Goal: Task Accomplishment & Management: Manage account settings

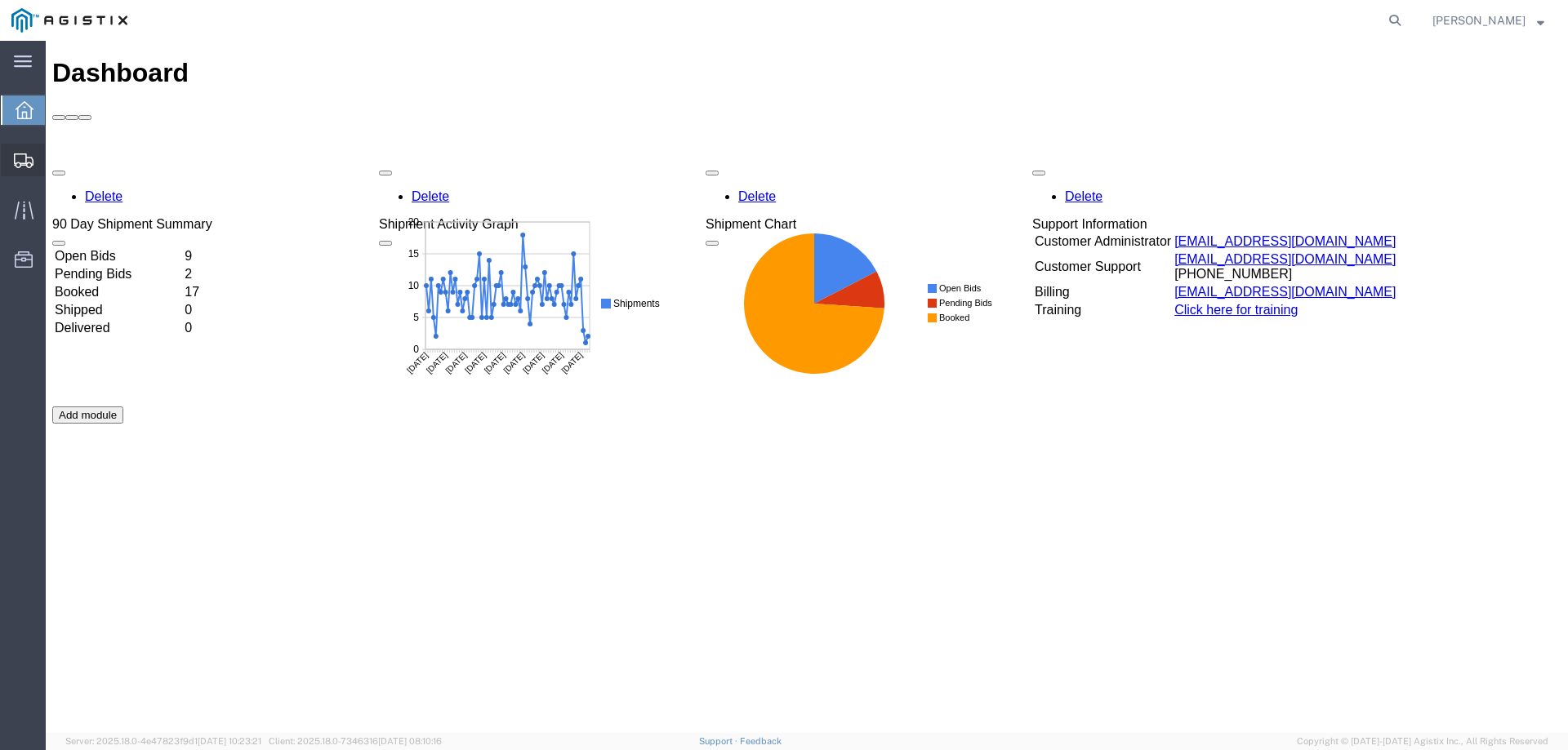
click at [29, 159] on icon at bounding box center [24, 161] width 20 height 15
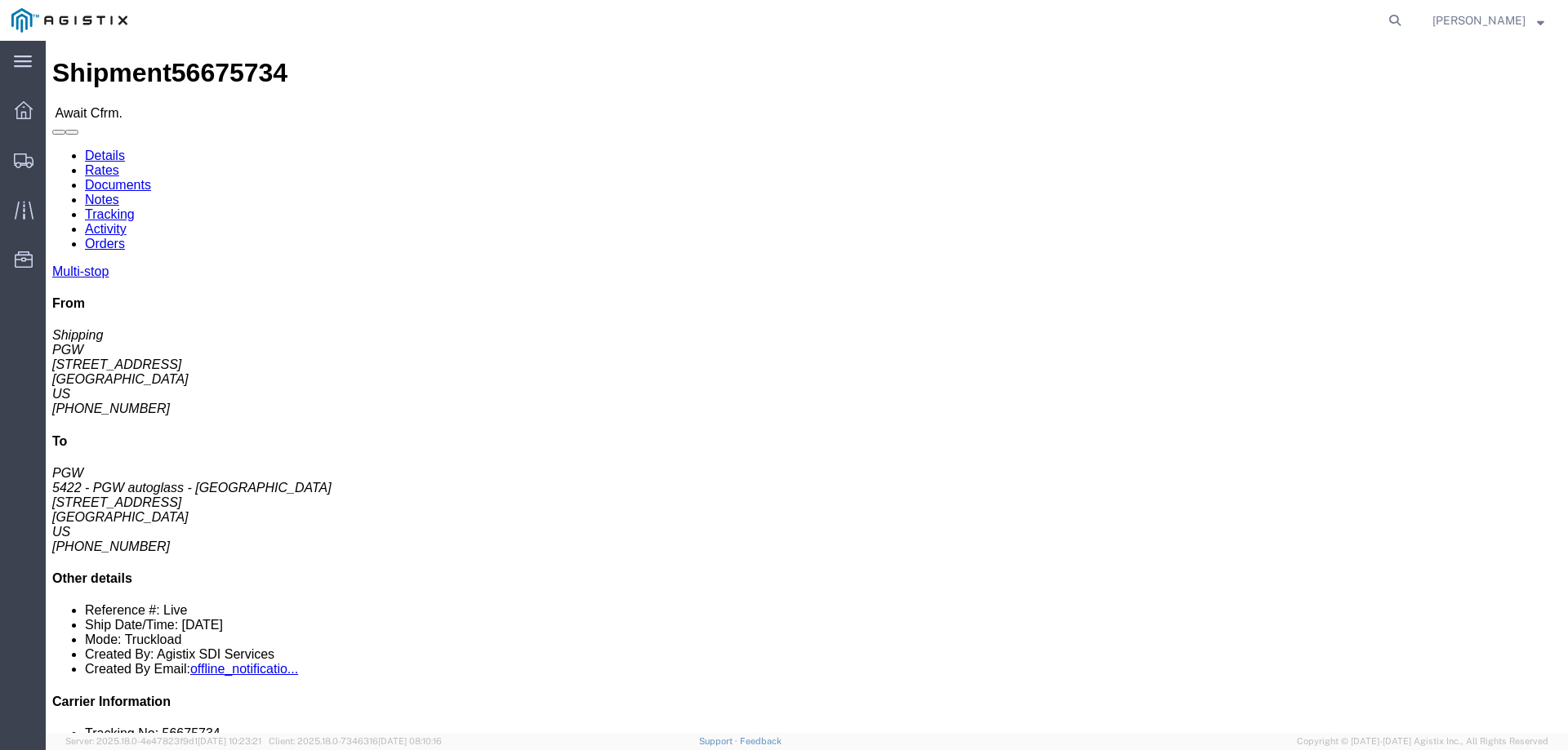
click b "56675734"
copy div "Bill Of Lading: 56675734 Edit References Select Account Type Activity ID Airlin…"
click link "Confirm"
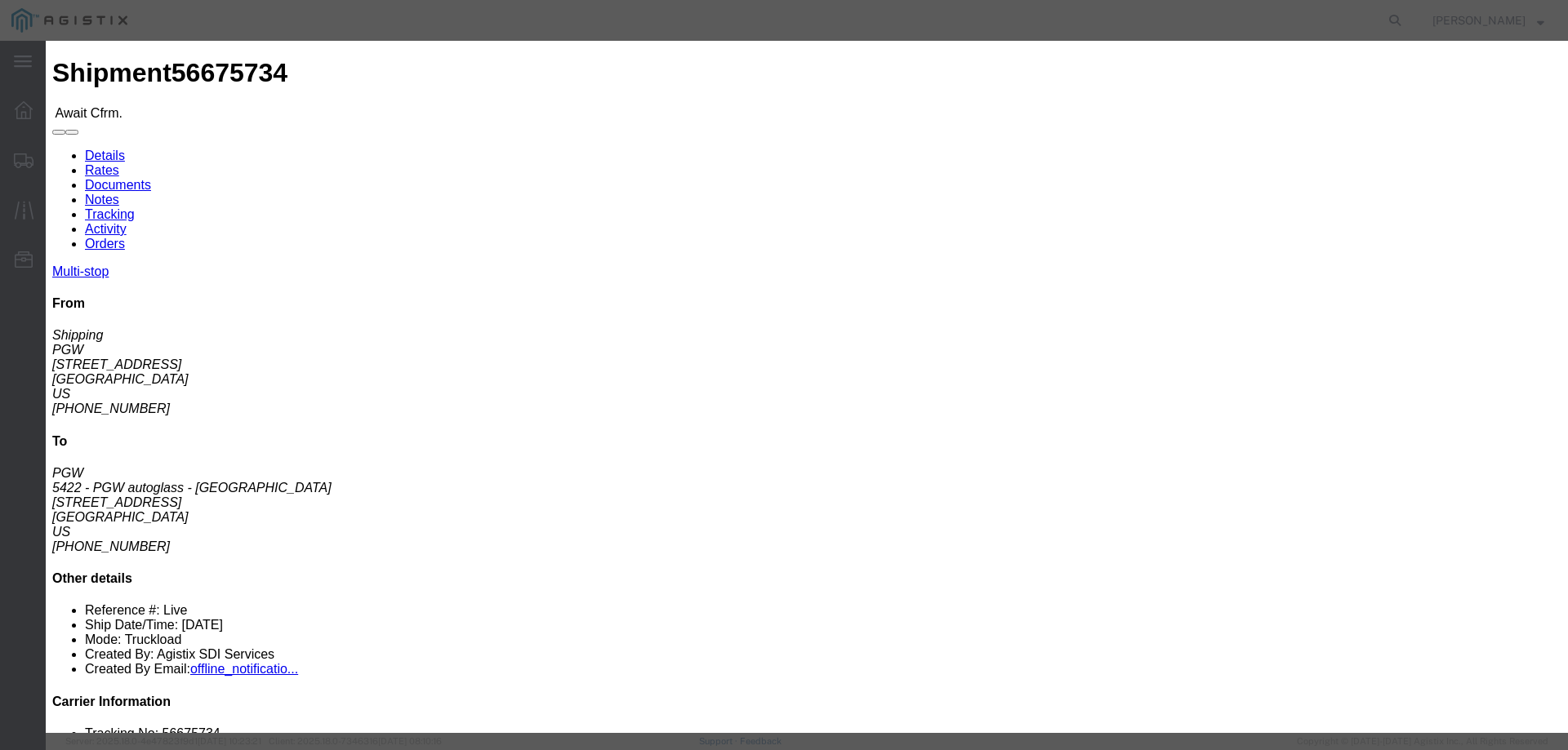
click input "checkbox"
checkbox input "true"
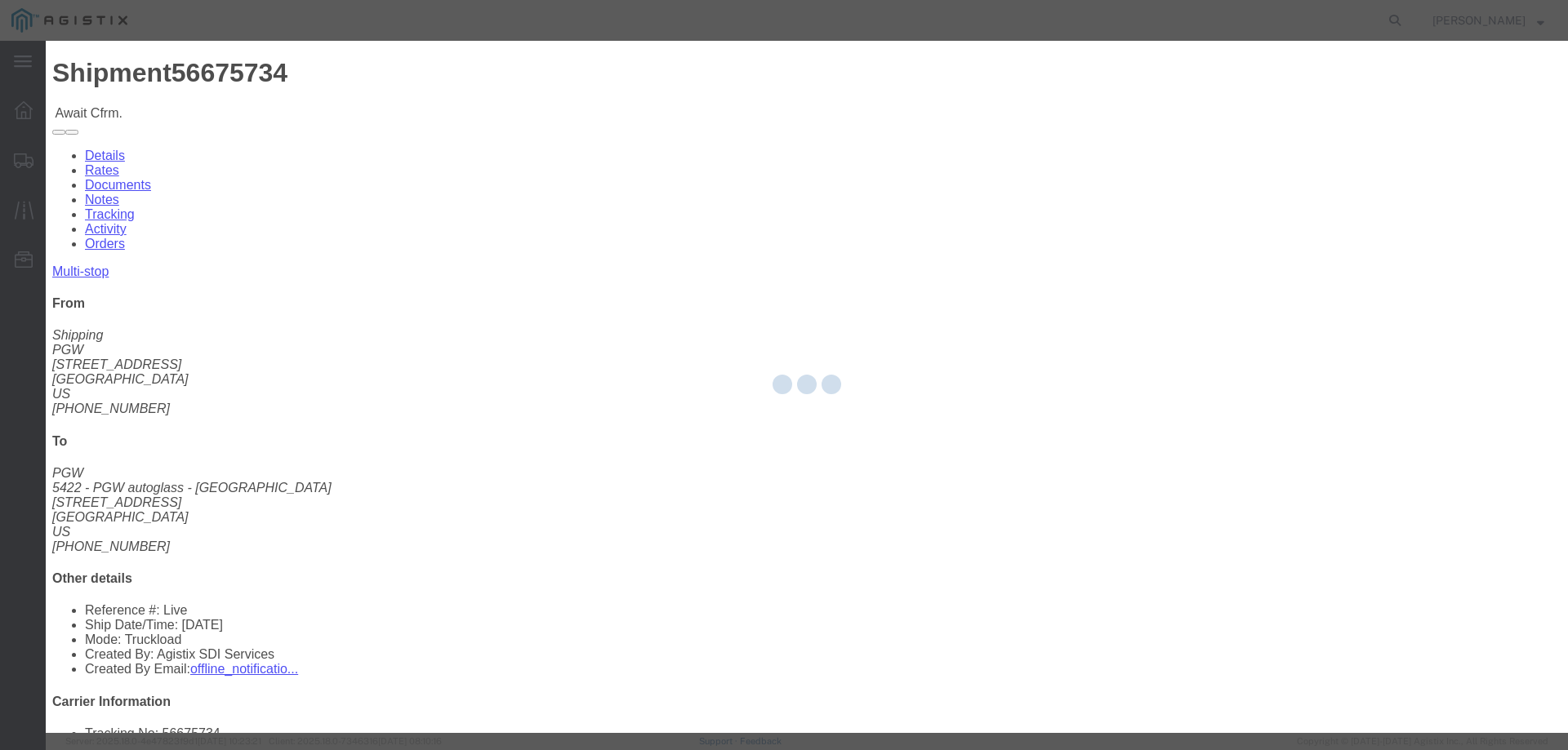
type input "[PERSON_NAME]"
type input "3204977237"
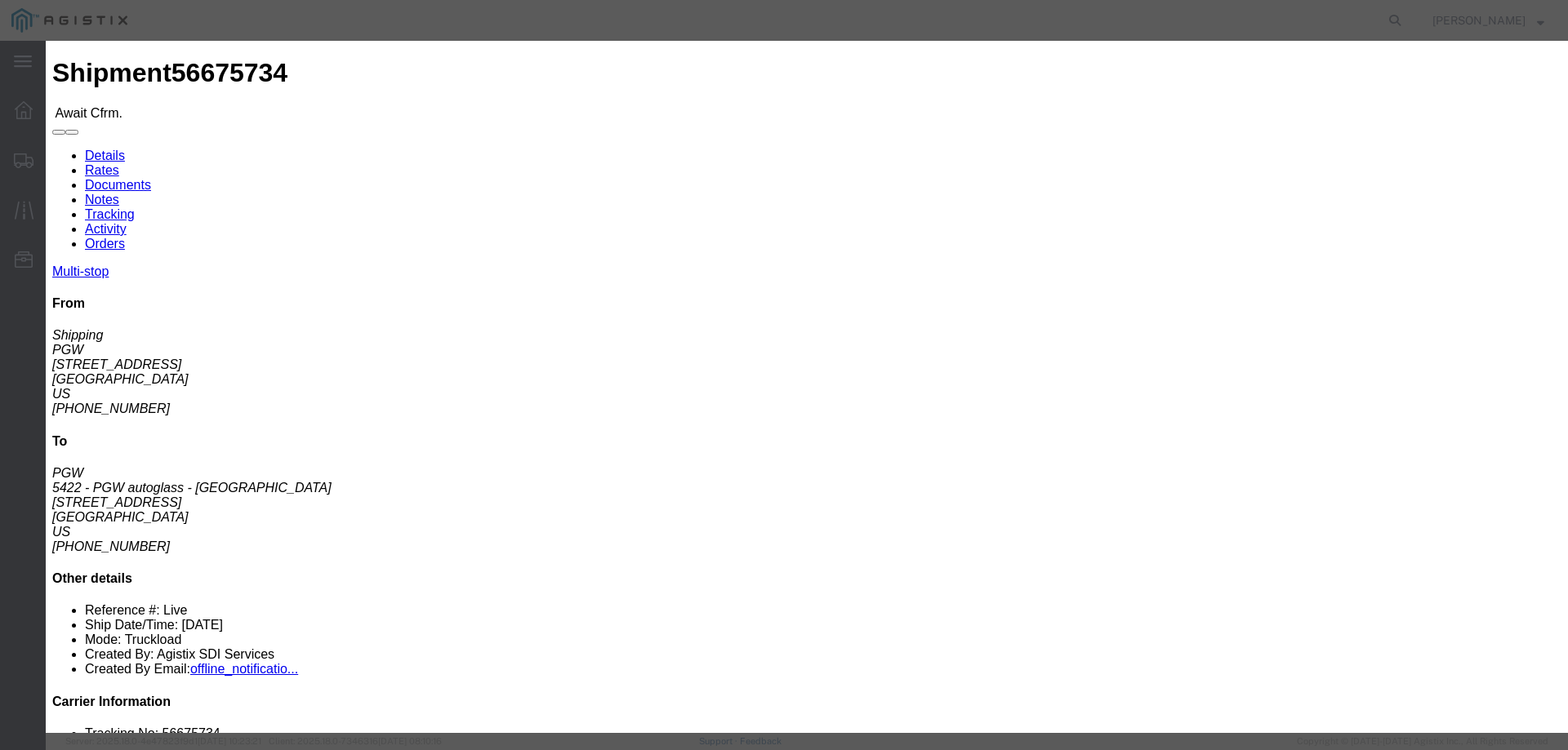
click input "text"
paste input "Bill Of Lading:56675734"
drag, startPoint x: 622, startPoint y: 202, endPoint x: 442, endPoint y: 168, distance: 183.2
click fieldset "Confirmation Details Use my profile Bill of Lading Number Bill Of Lading:566757…"
type input "56675734"
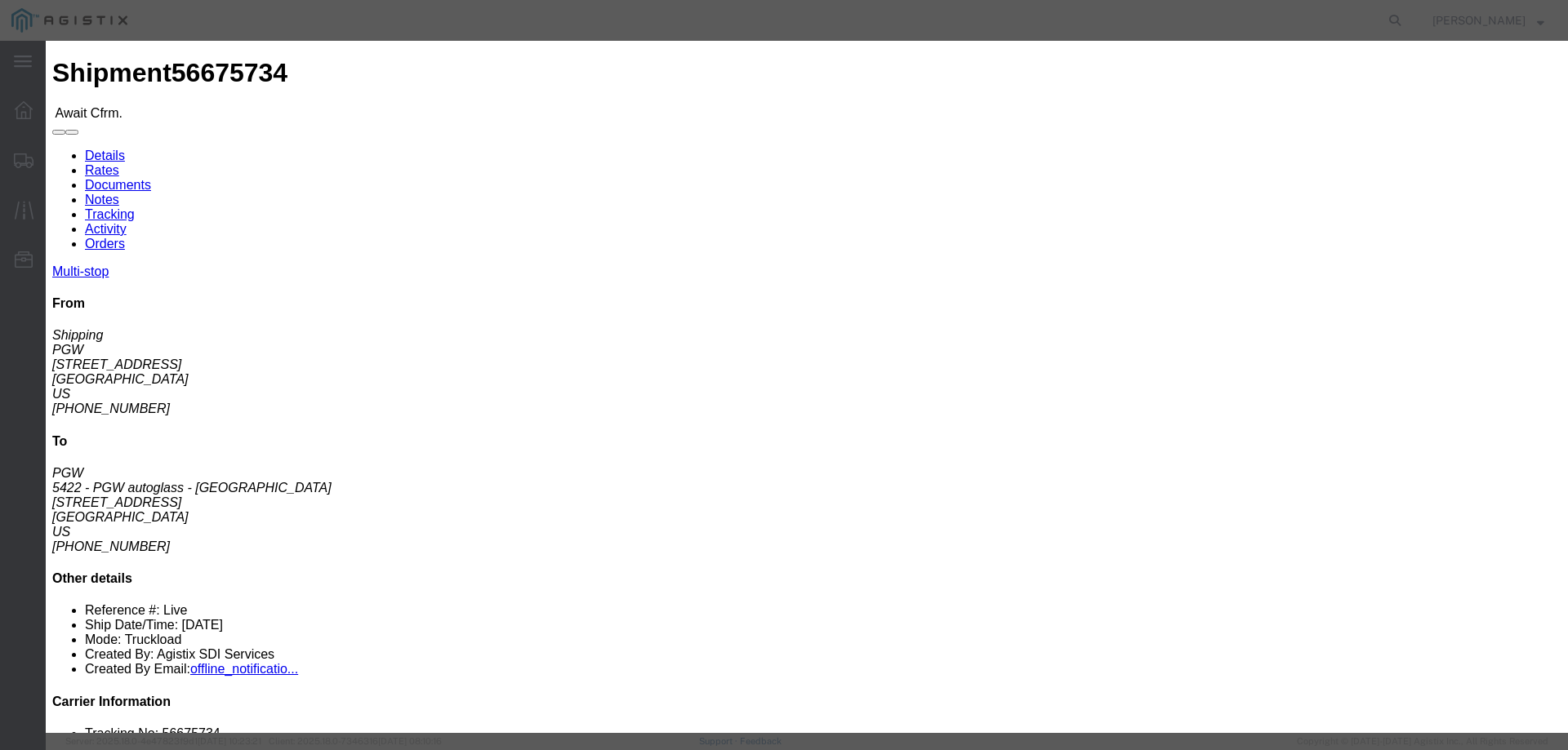
click button "Submit"
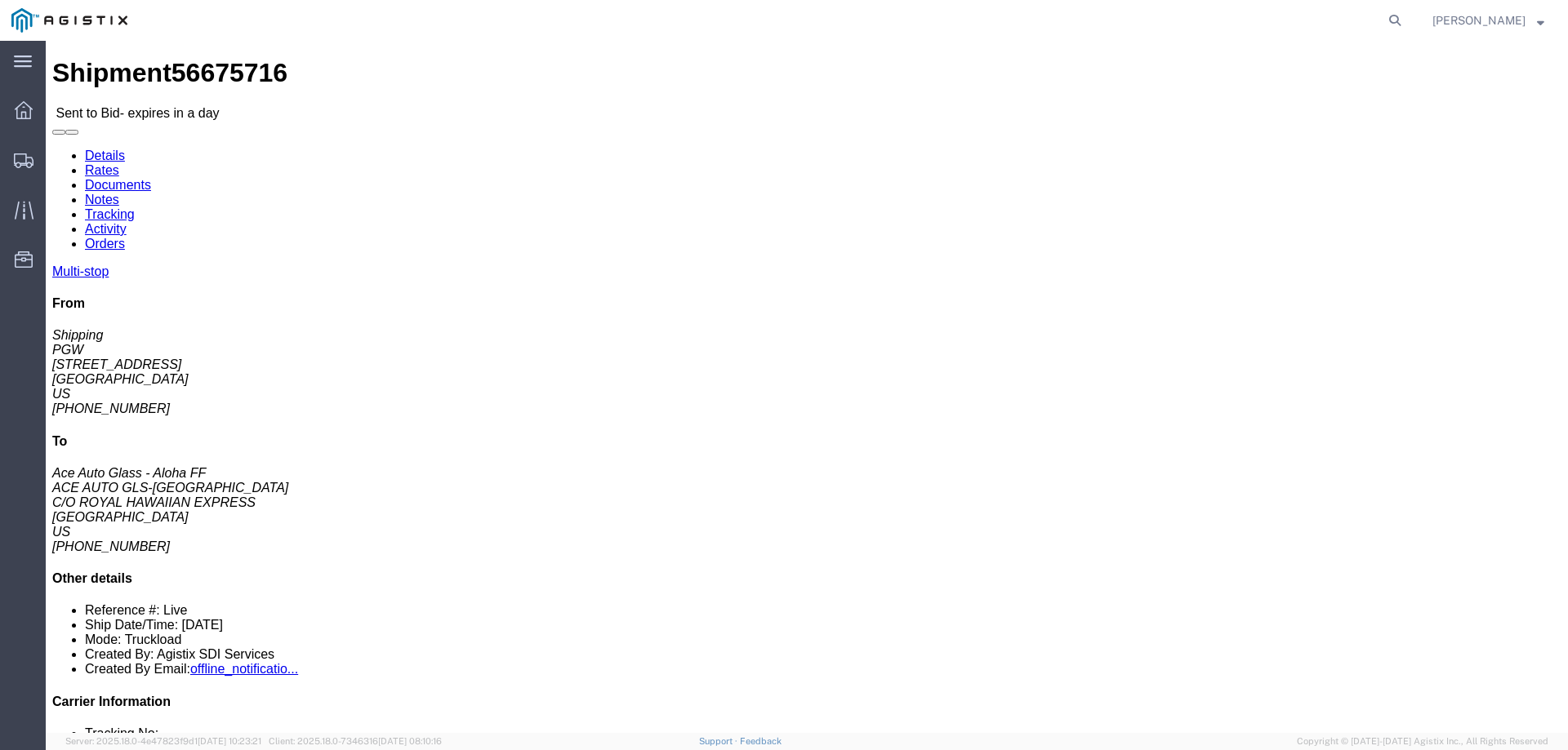
click link "Enter / Modify Bid"
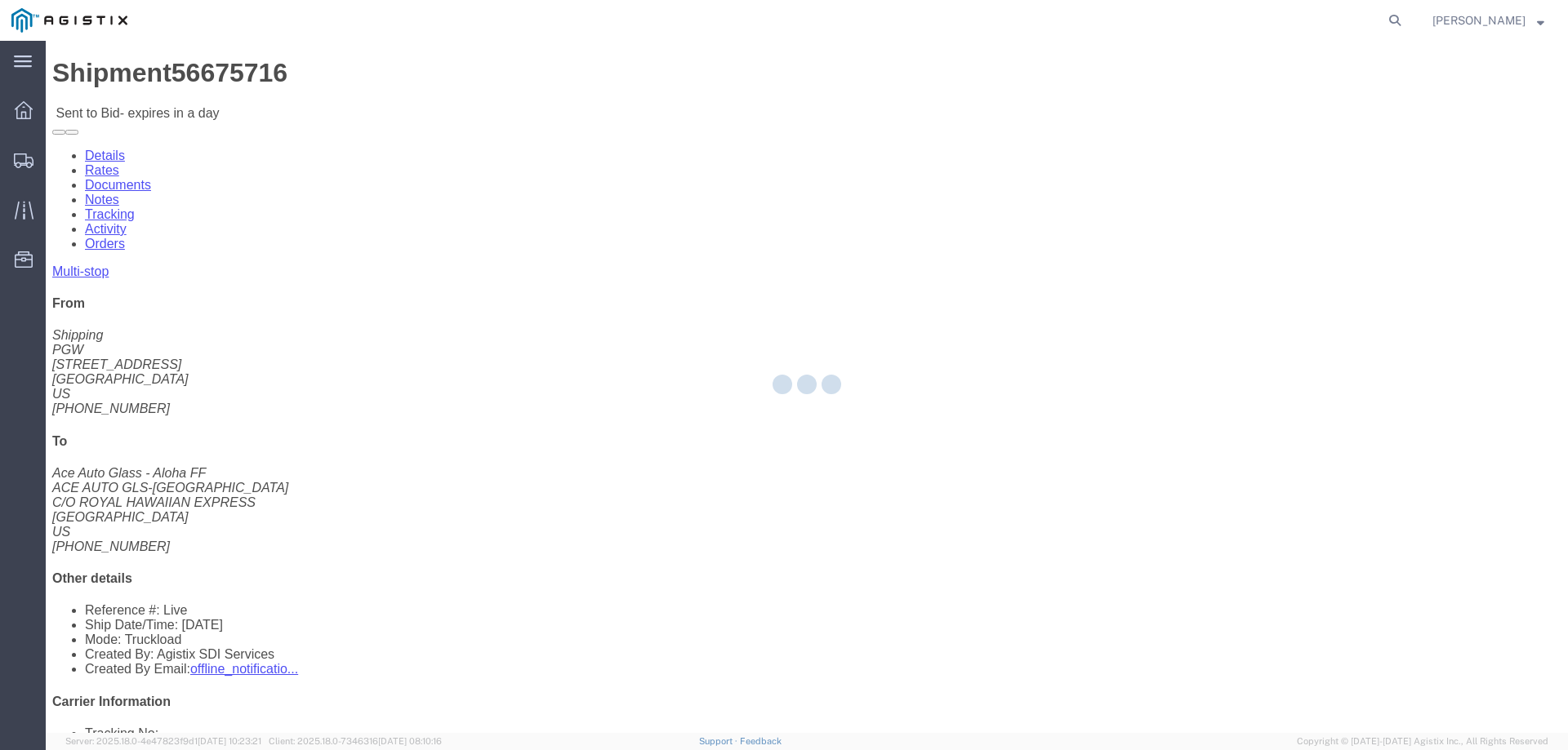
select select "146"
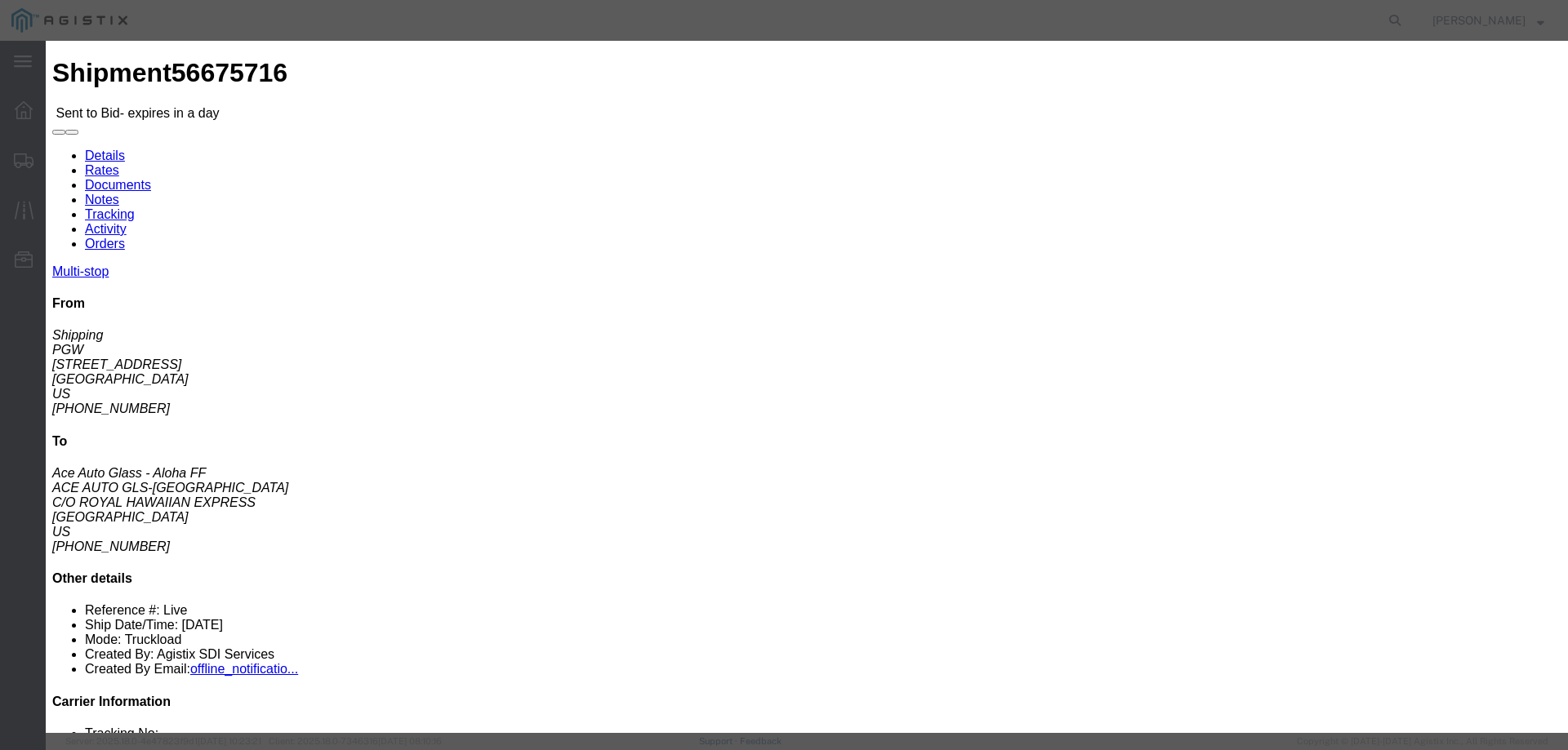
click select "Select CONESTOGA DFRM/STEP Economy TL Flatbed Intermodal LTL Standard Next Day …"
select select "25032"
click select "Select CONESTOGA DFRM/STEP Economy TL Flatbed Intermodal LTL Standard Next Day …"
click input "text"
type input "ats"
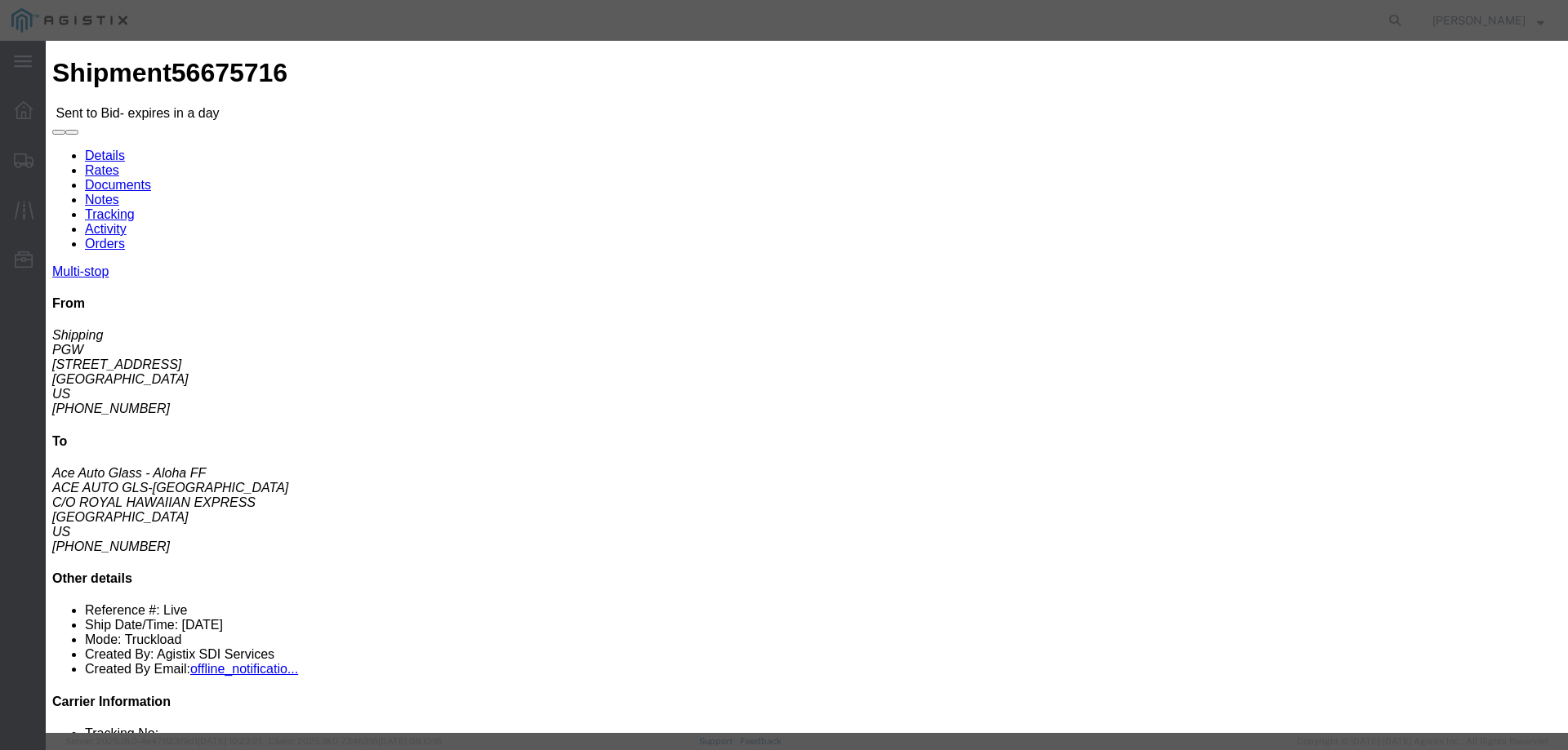
click input "number"
type input "3300"
click button "Submit"
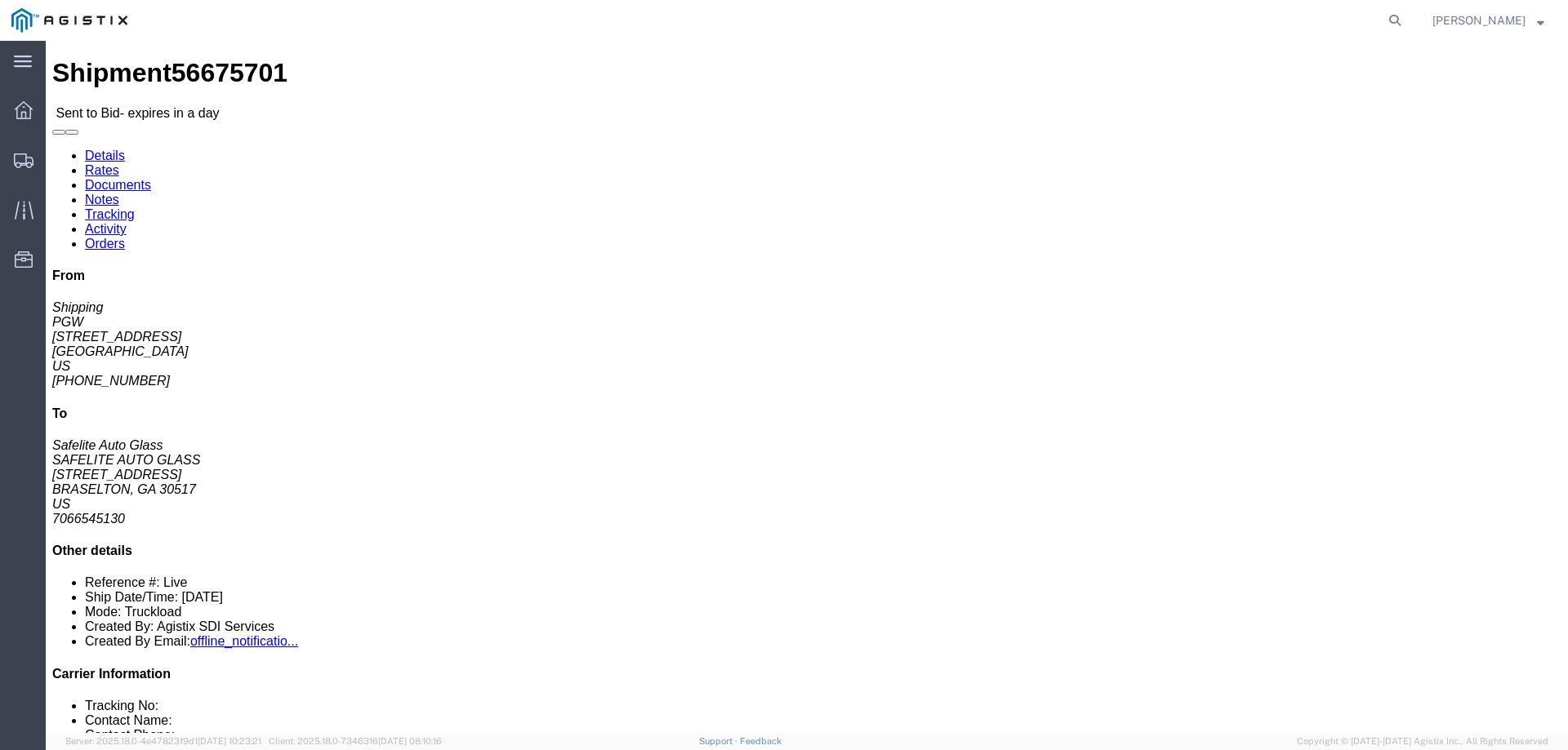
click link "Enter / Modify Bid"
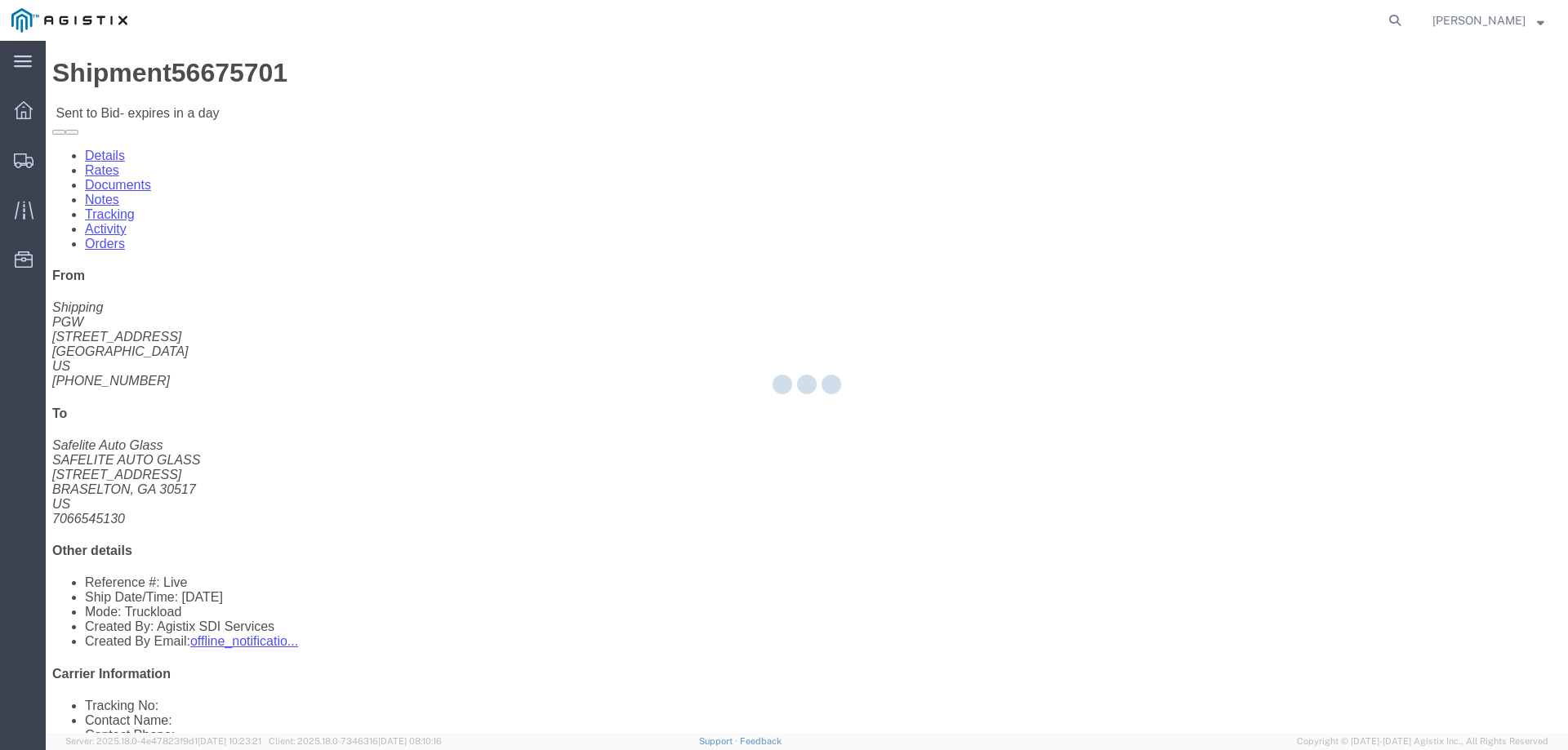
select select "146"
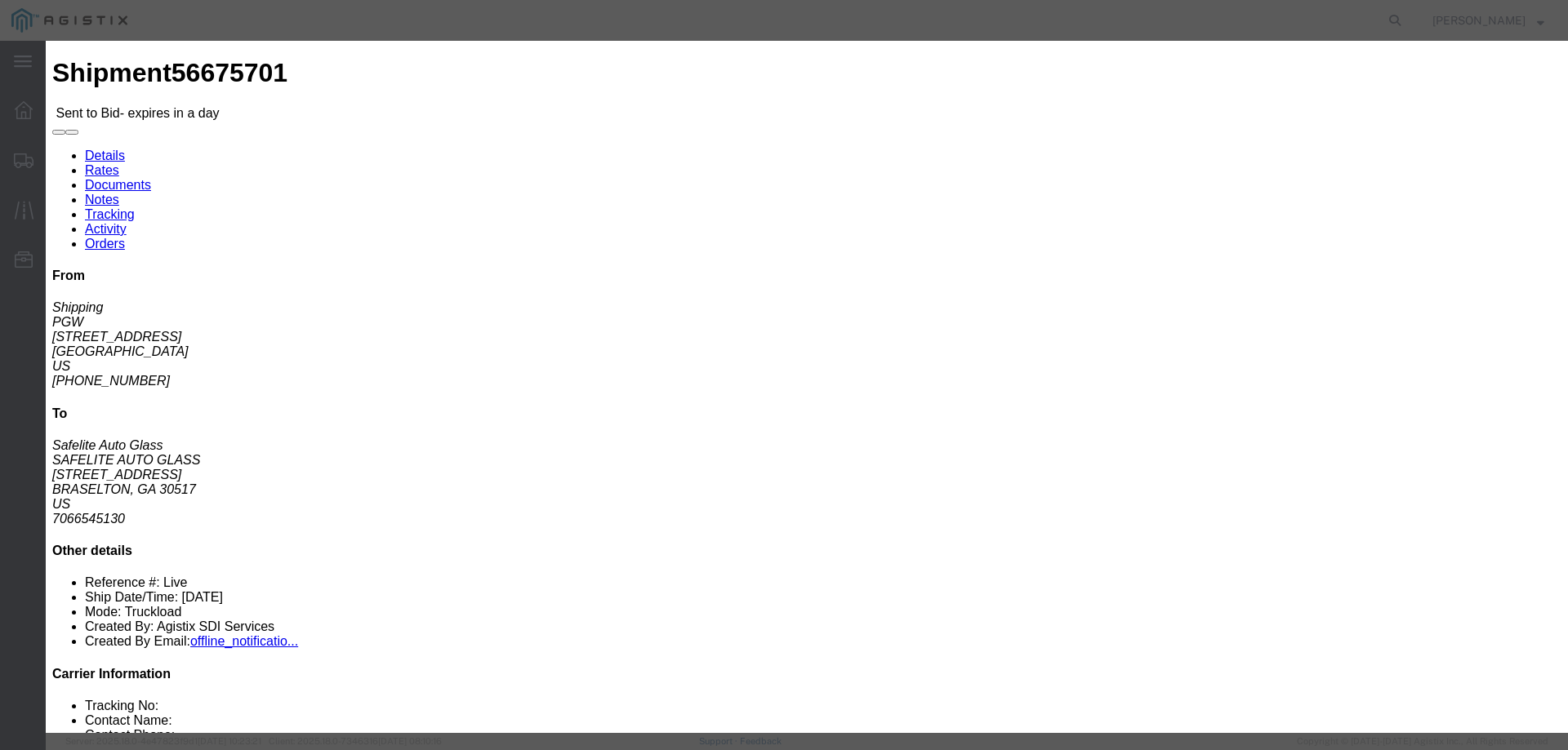
click select "Select CONESTOGA DFRM/STEP Economy TL Flatbed Intermodal LTL Standard Next Day …"
select select "25032"
click select "Select CONESTOGA DFRM/STEP Economy TL Flatbed Intermodal LTL Standard Next Day …"
click input "text"
type input "ats"
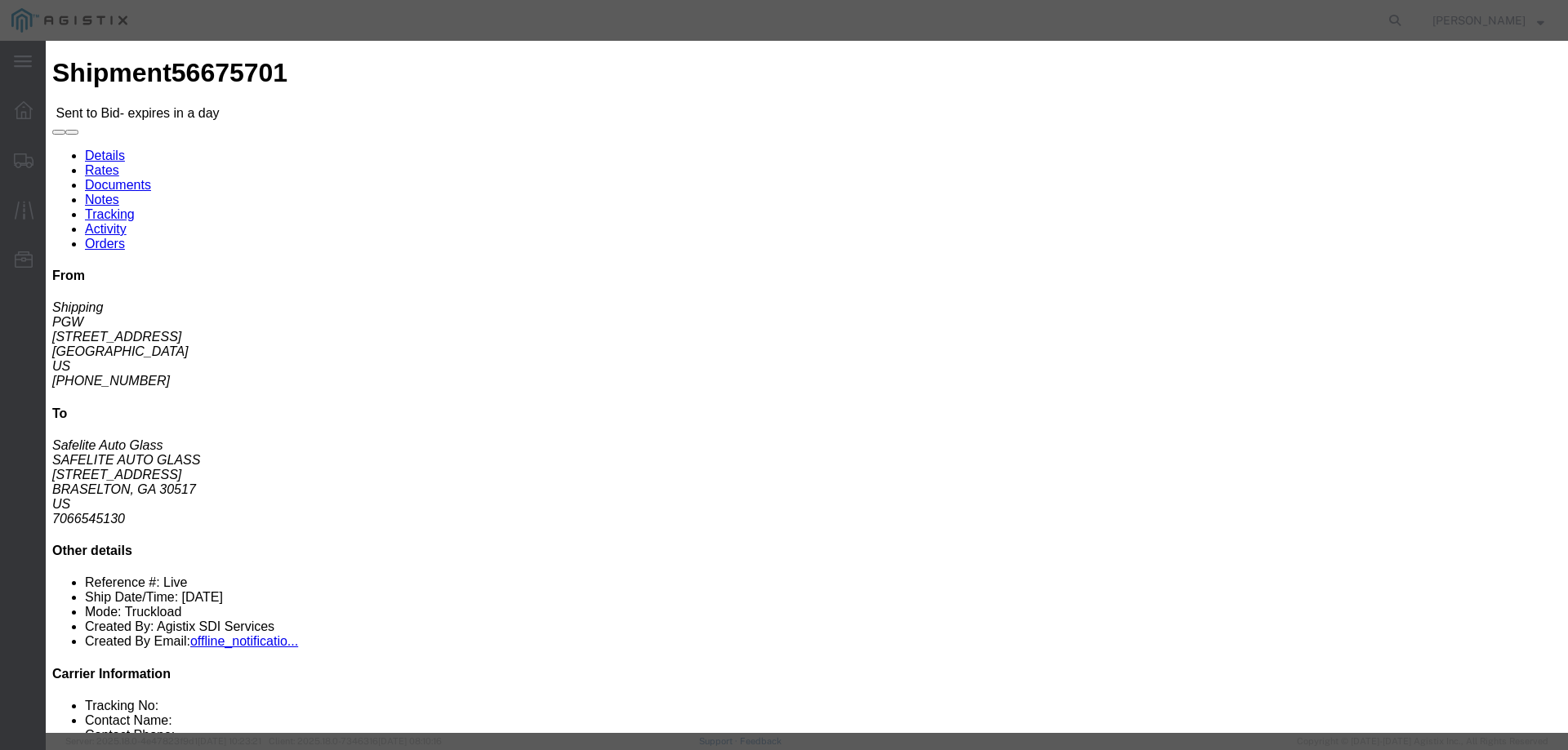
click input "number"
type input "1525"
click button "Submit"
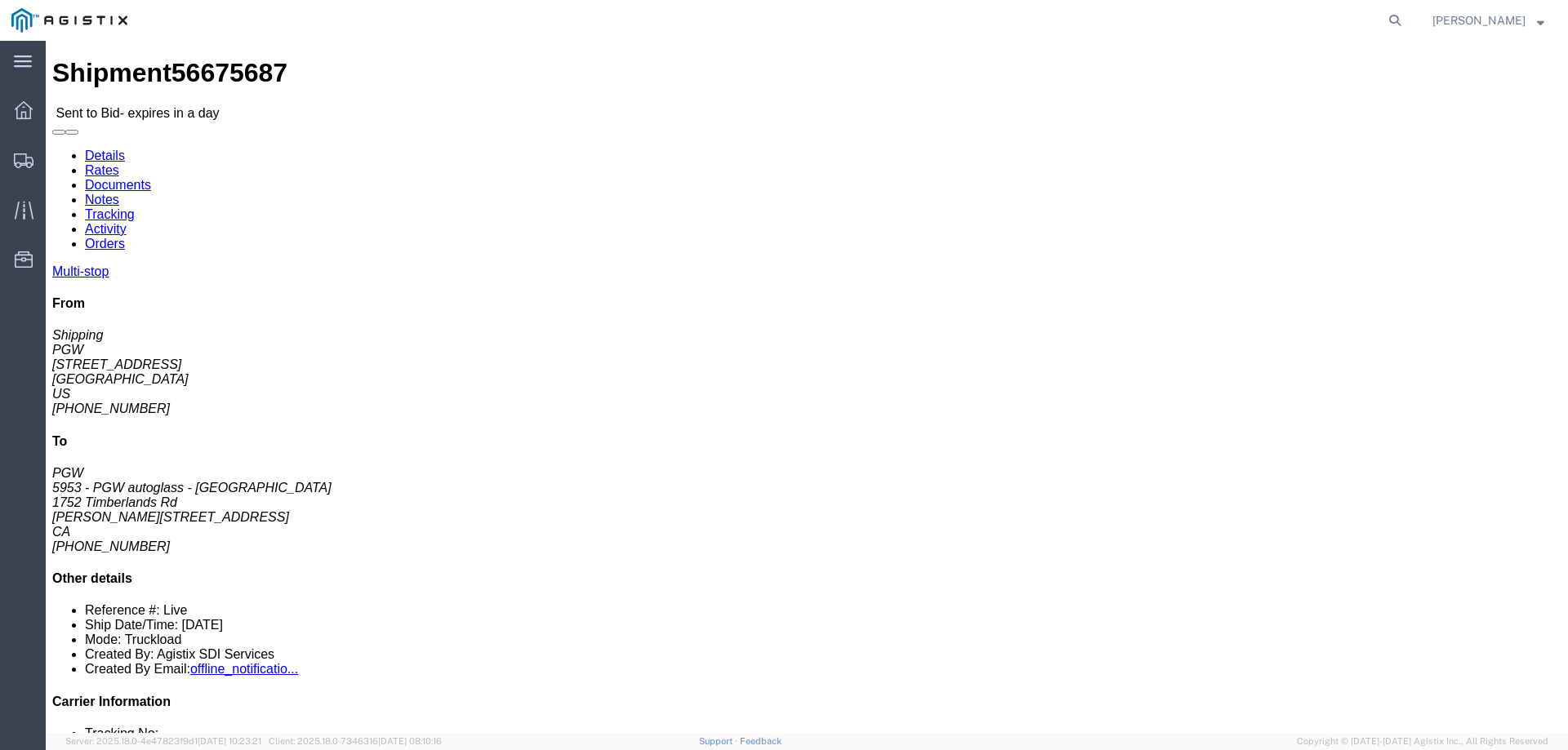
click link "Enter / Modify Bid"
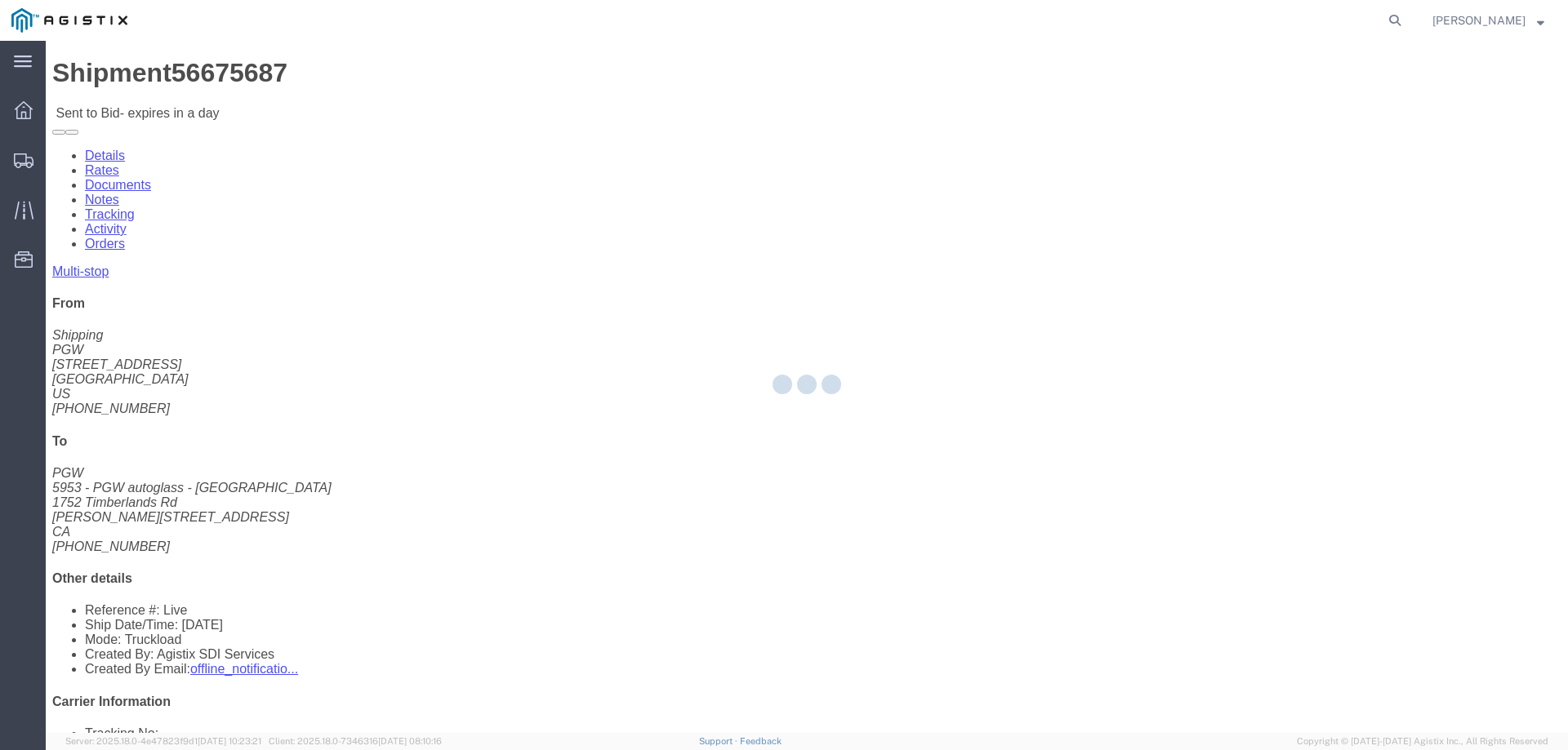
select select "146"
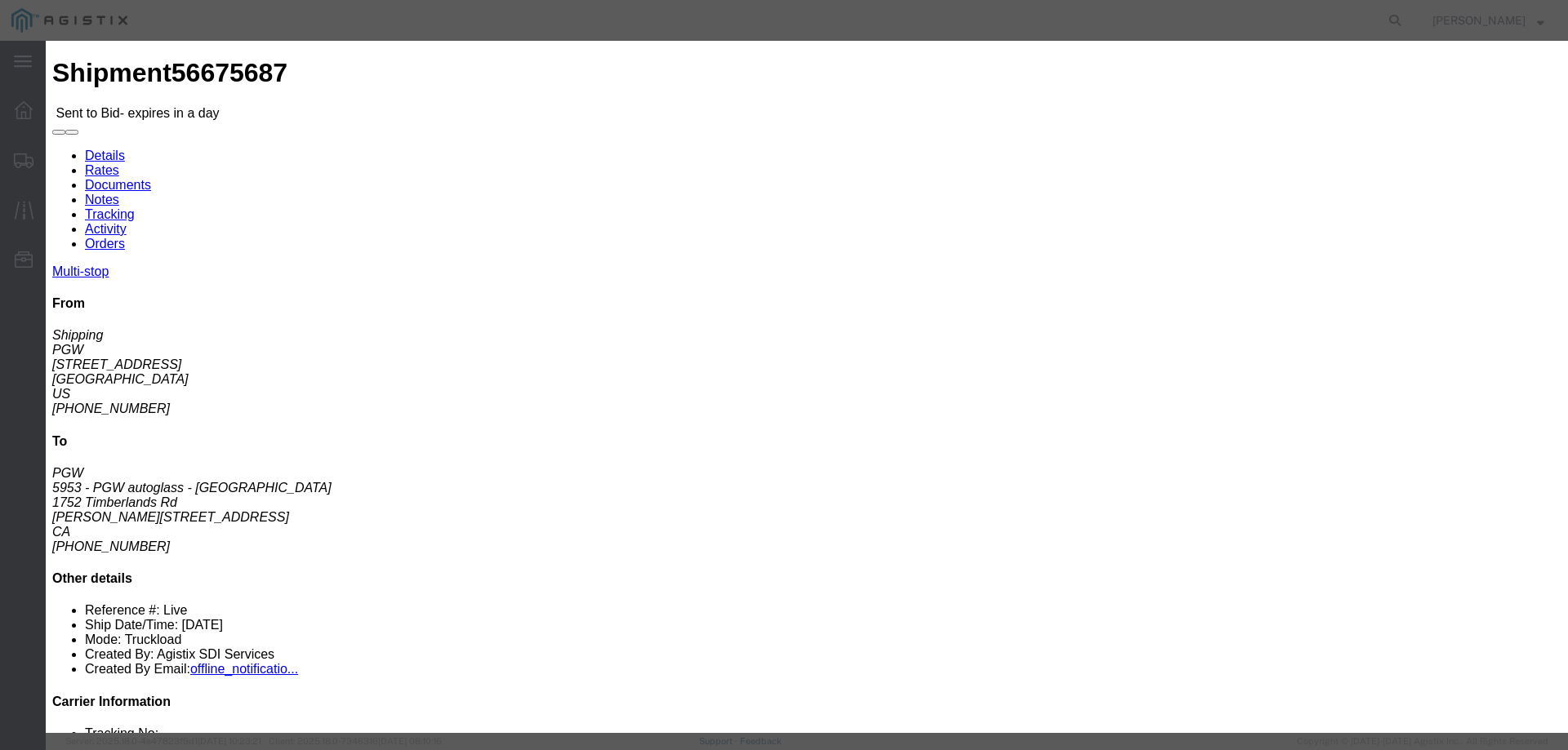
click select "Select CONESTOGA DFRM/STEP Economy TL Flatbed Intermodal LTL Standard Next Day …"
click div "Mode Select Air Less than Truckload Multi-Leg Ocean Freight Rail Small Parcel T…"
click div "Bid Information Vendor Select ATS Logistics Service Level Select CONESTOGA DFRM…"
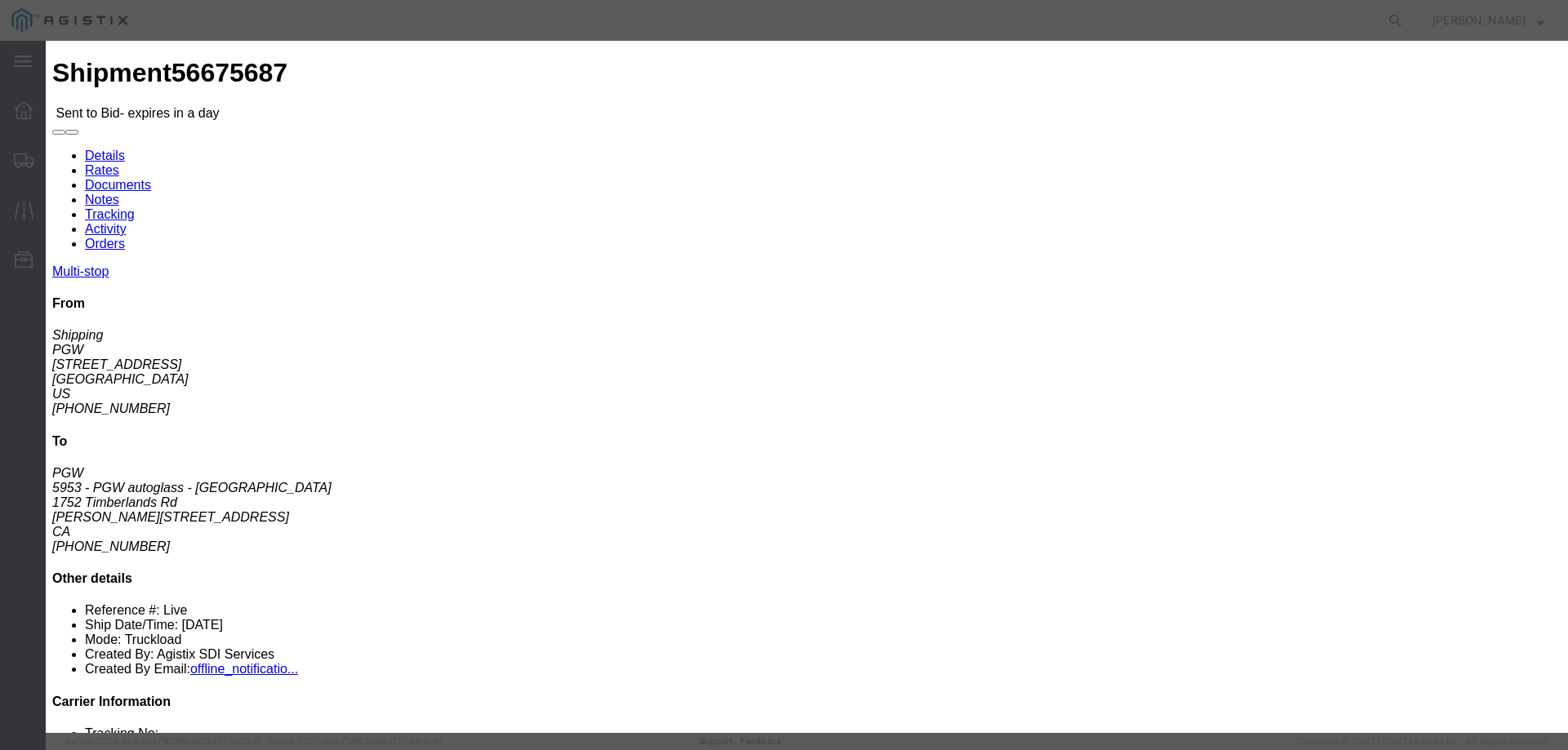
click select "Select CONESTOGA DFRM/STEP Economy TL Flatbed Intermodal LTL Standard Next Day …"
select select "25032"
click select "Select CONESTOGA DFRM/STEP Economy TL Flatbed Intermodal LTL Standard Next Day …"
click input "text"
type input "ats"
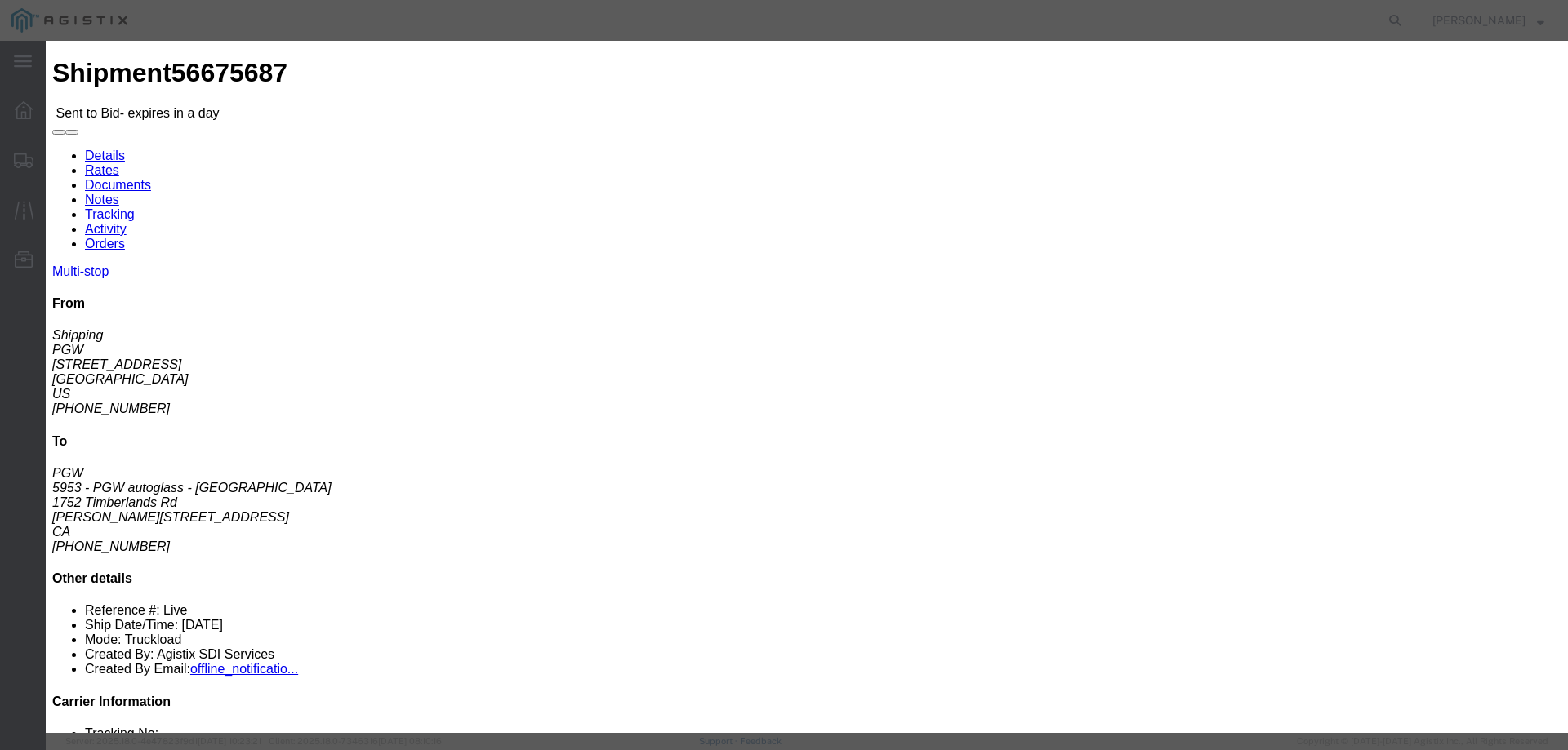
click input "number"
type input "5300"
click button "Submit"
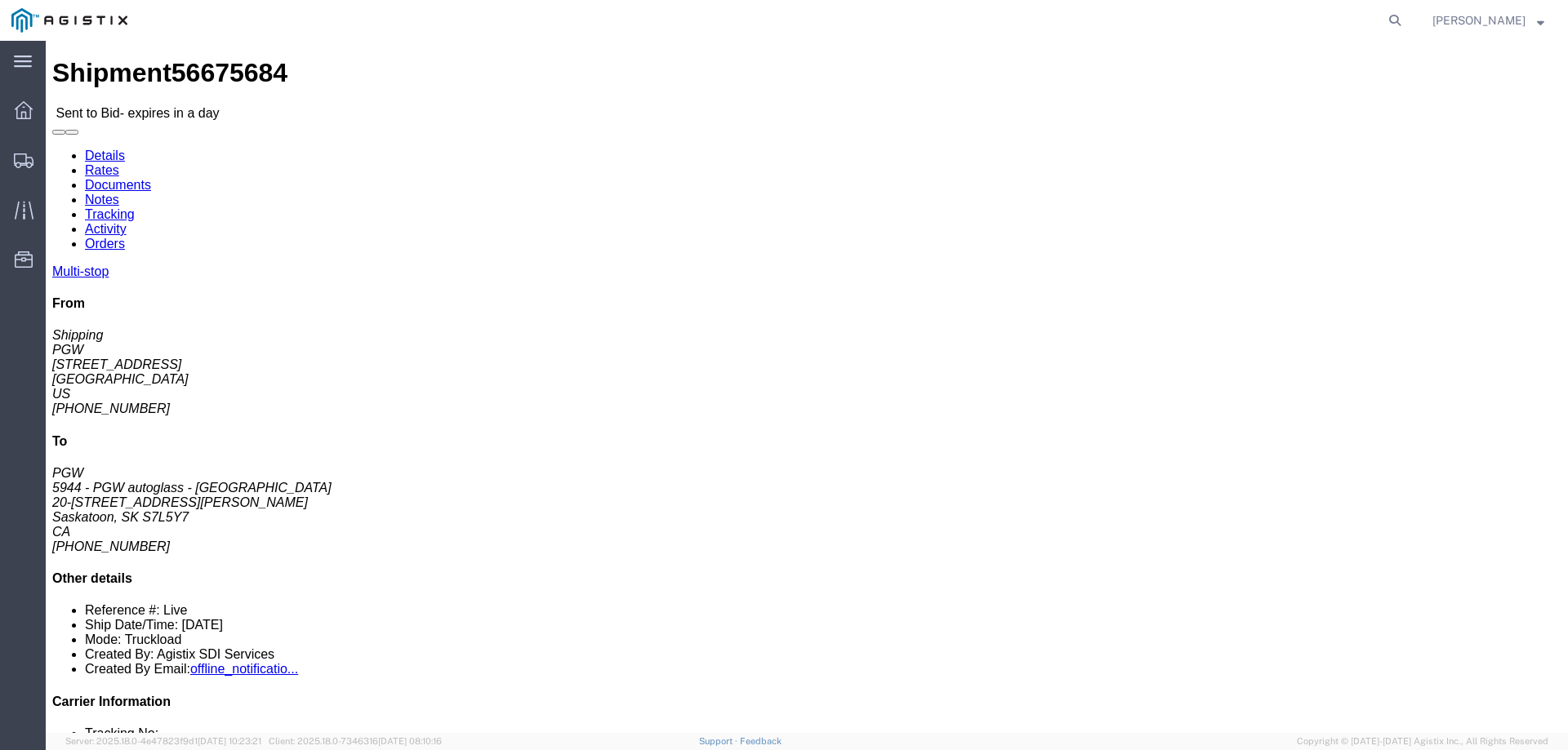
click link "Enter / Modify Bid"
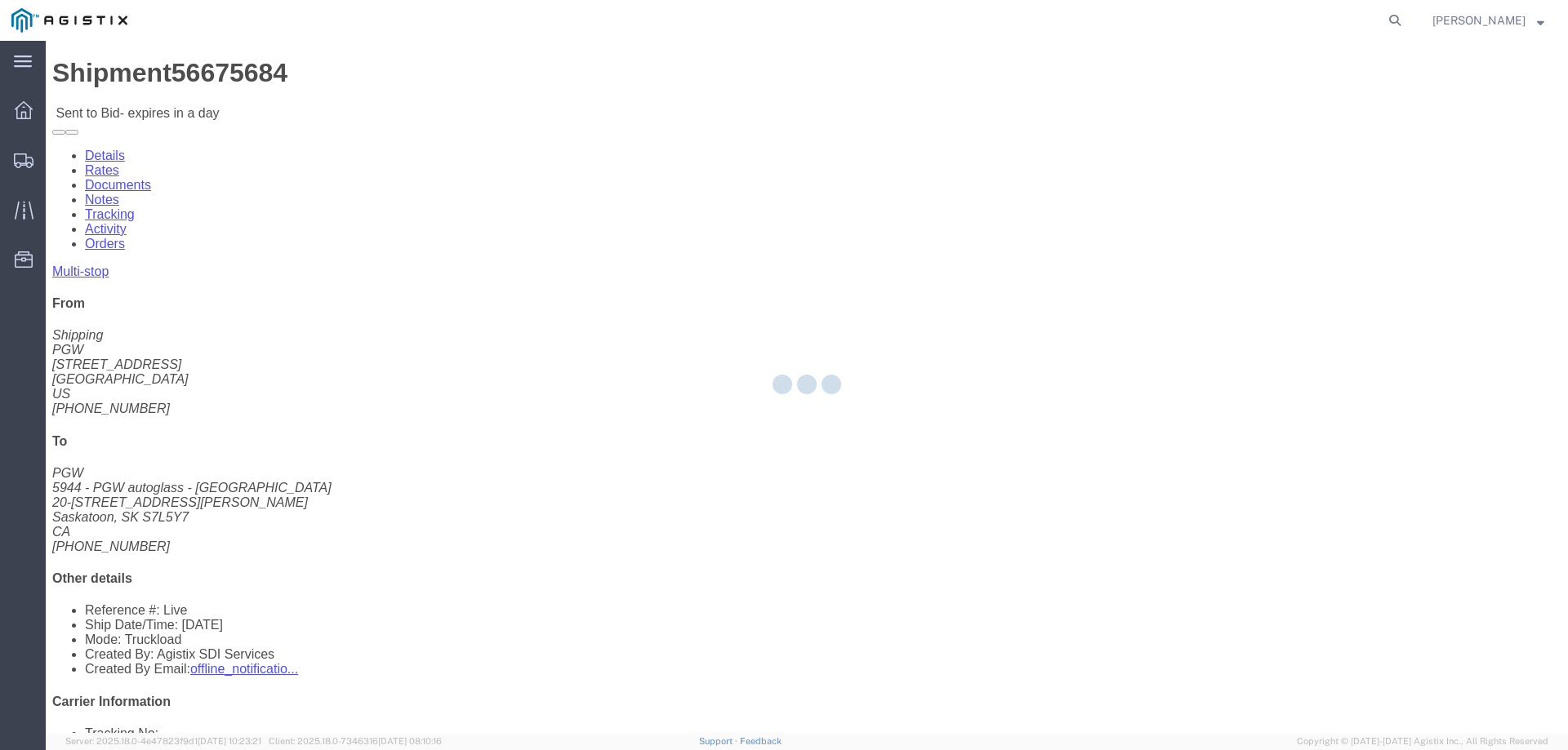
select select "146"
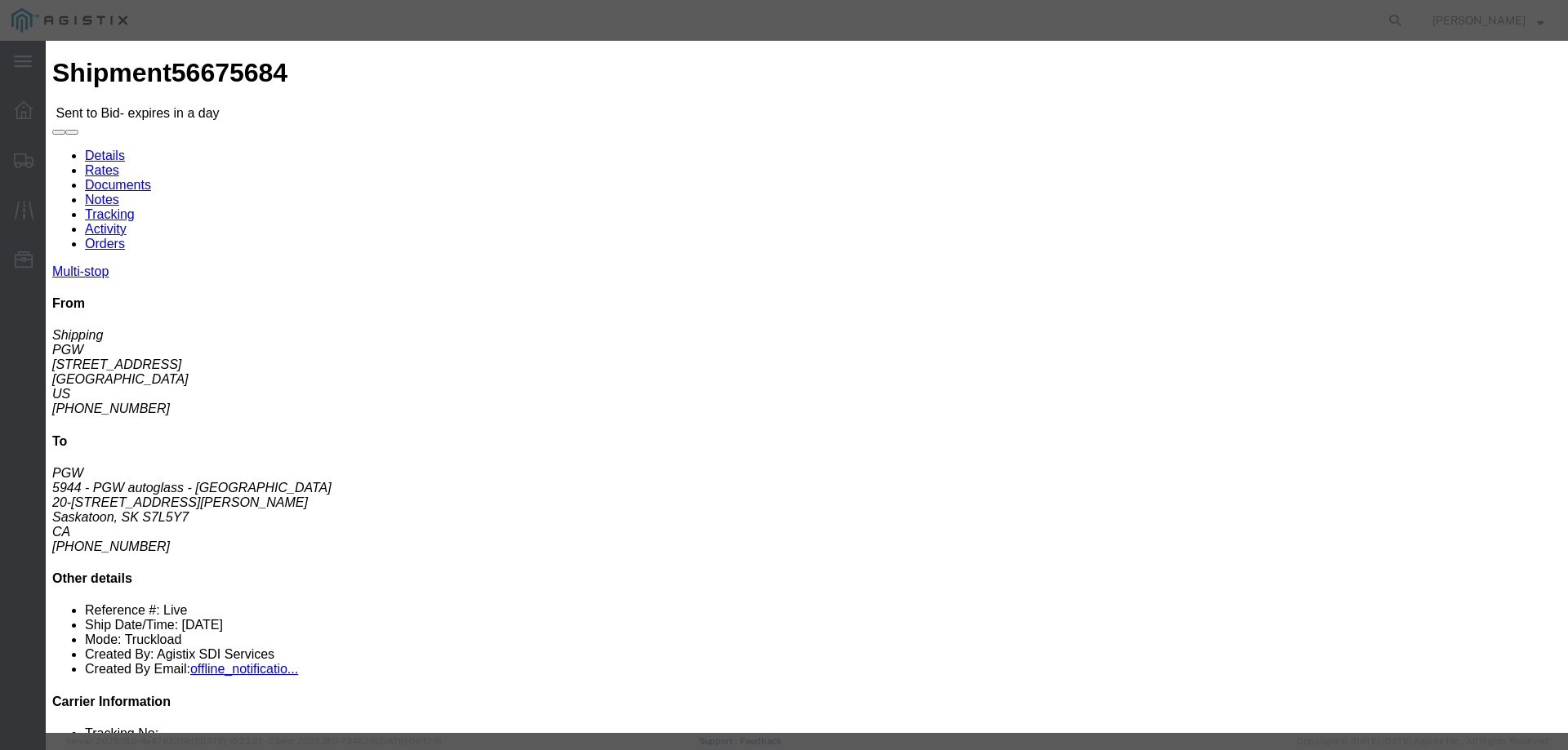
click select "Select CONESTOGA DFRM/STEP Economy TL Flatbed Intermodal LTL Standard Next Day …"
select select "25032"
click select "Select CONESTOGA DFRM/STEP Economy TL Flatbed Intermodal LTL Standard Next Day …"
click input "text"
type input "ats"
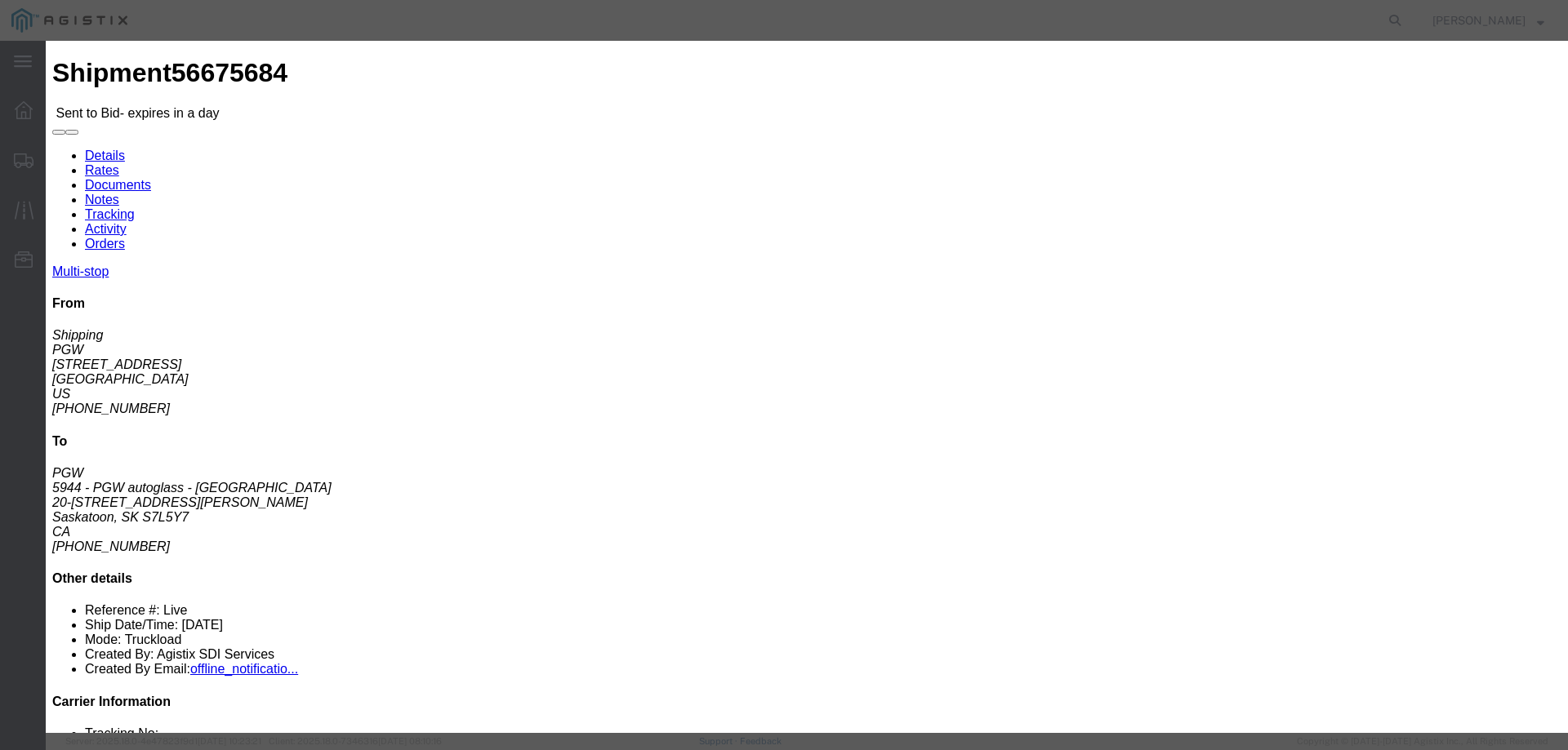
click input "number"
type input "3600"
click button "Submit"
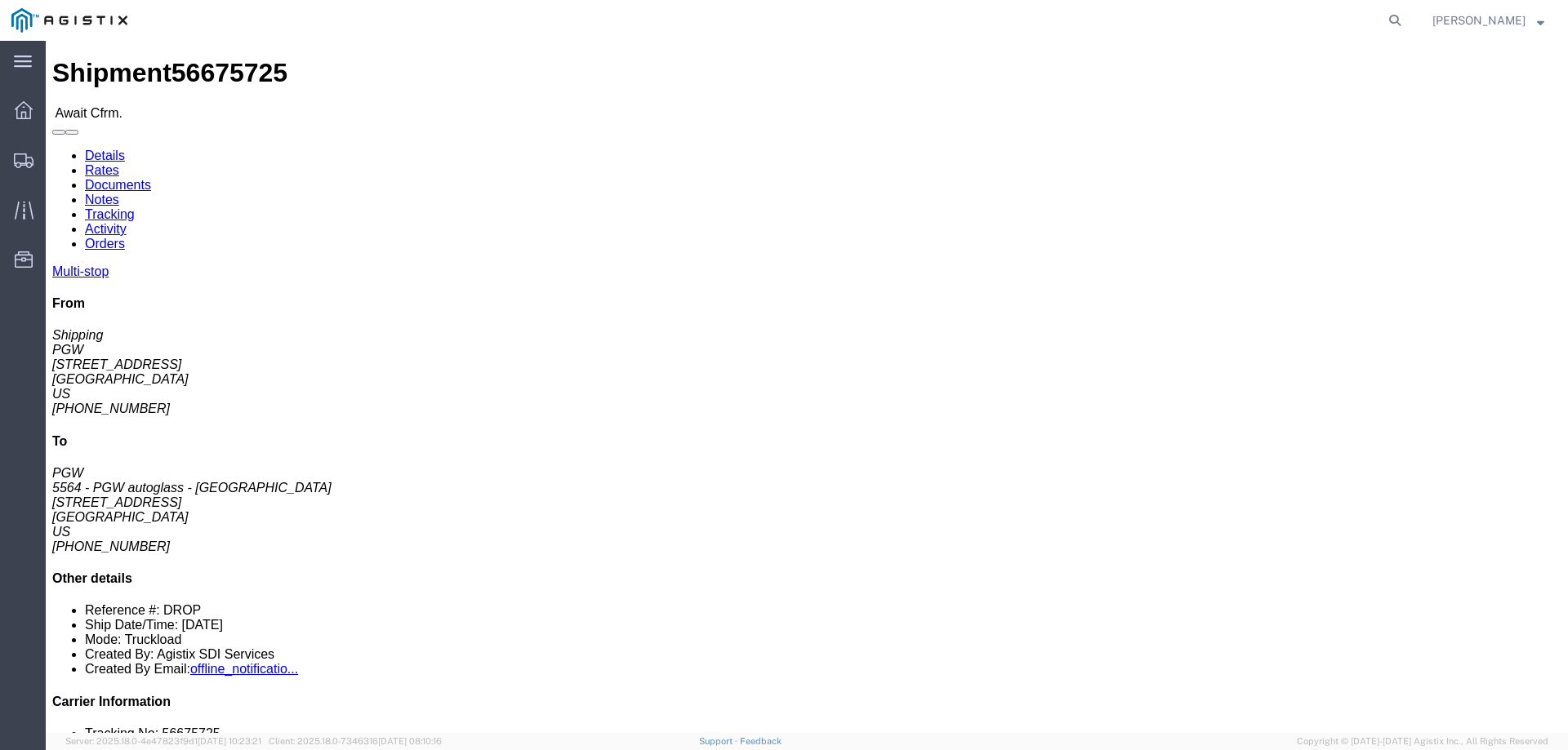
click b "56675725"
click link "Confirm"
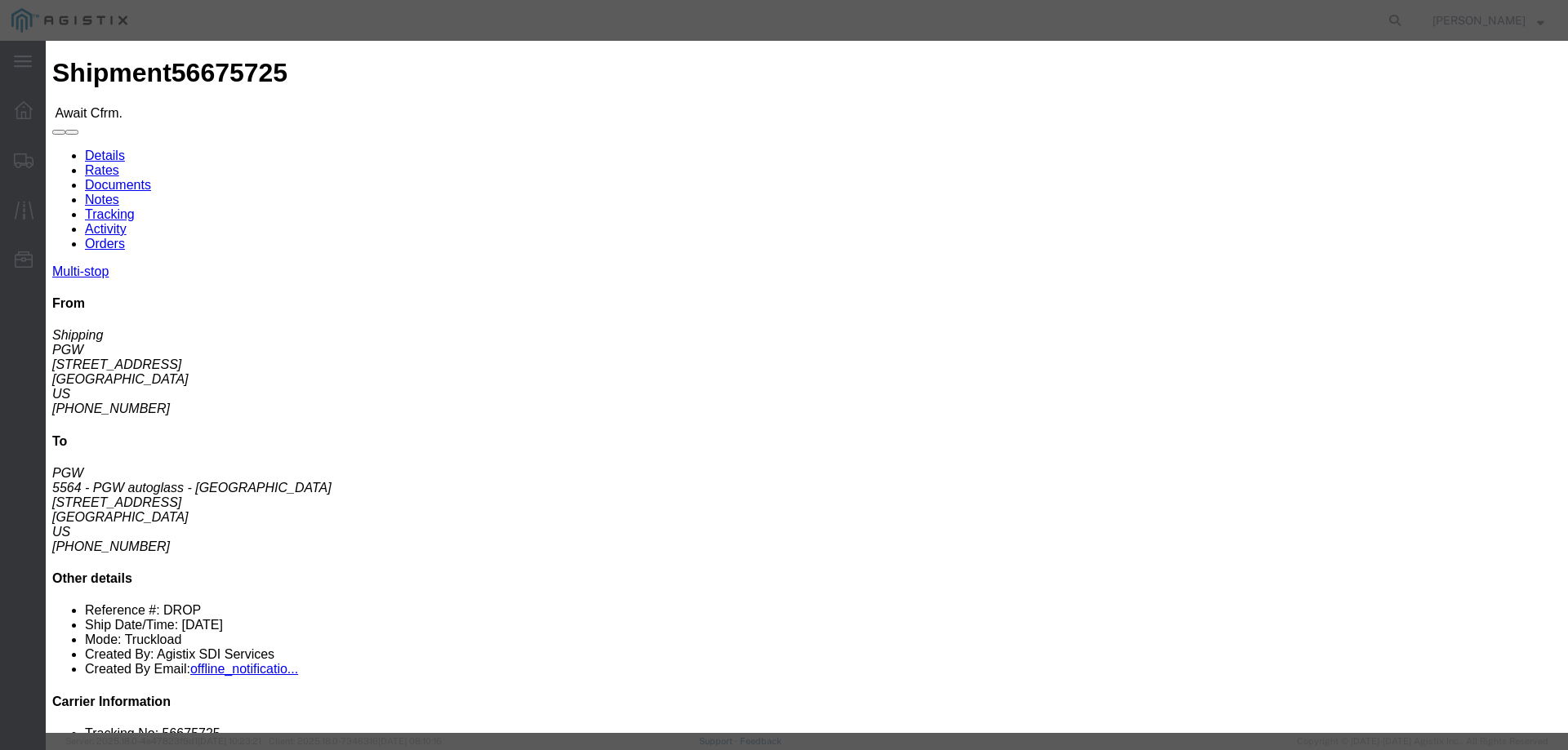
click input "checkbox"
checkbox input "true"
type input "[PERSON_NAME]"
type input "3204977237"
click input "text"
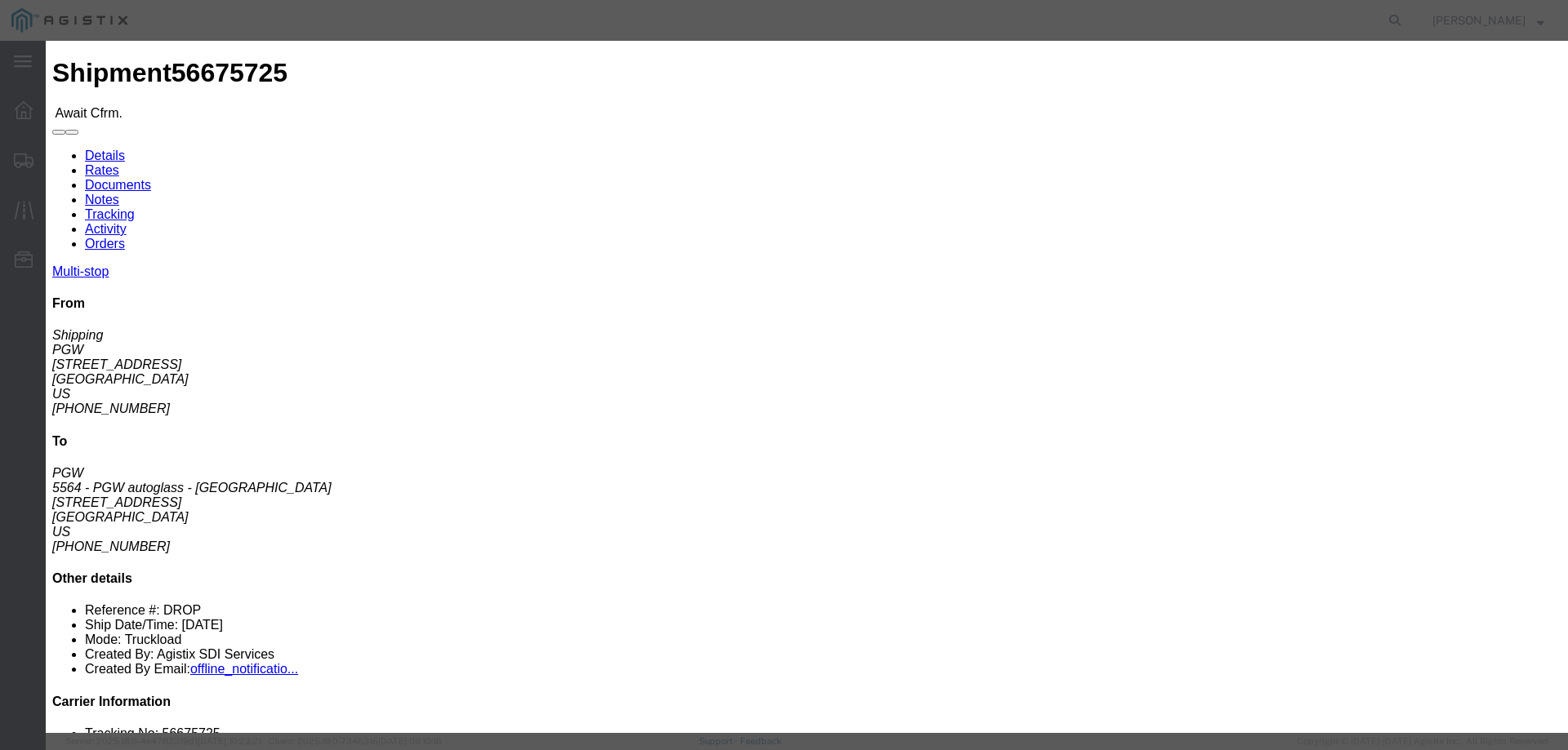
paste input "56675725"
type input "56675725"
click button "Submit"
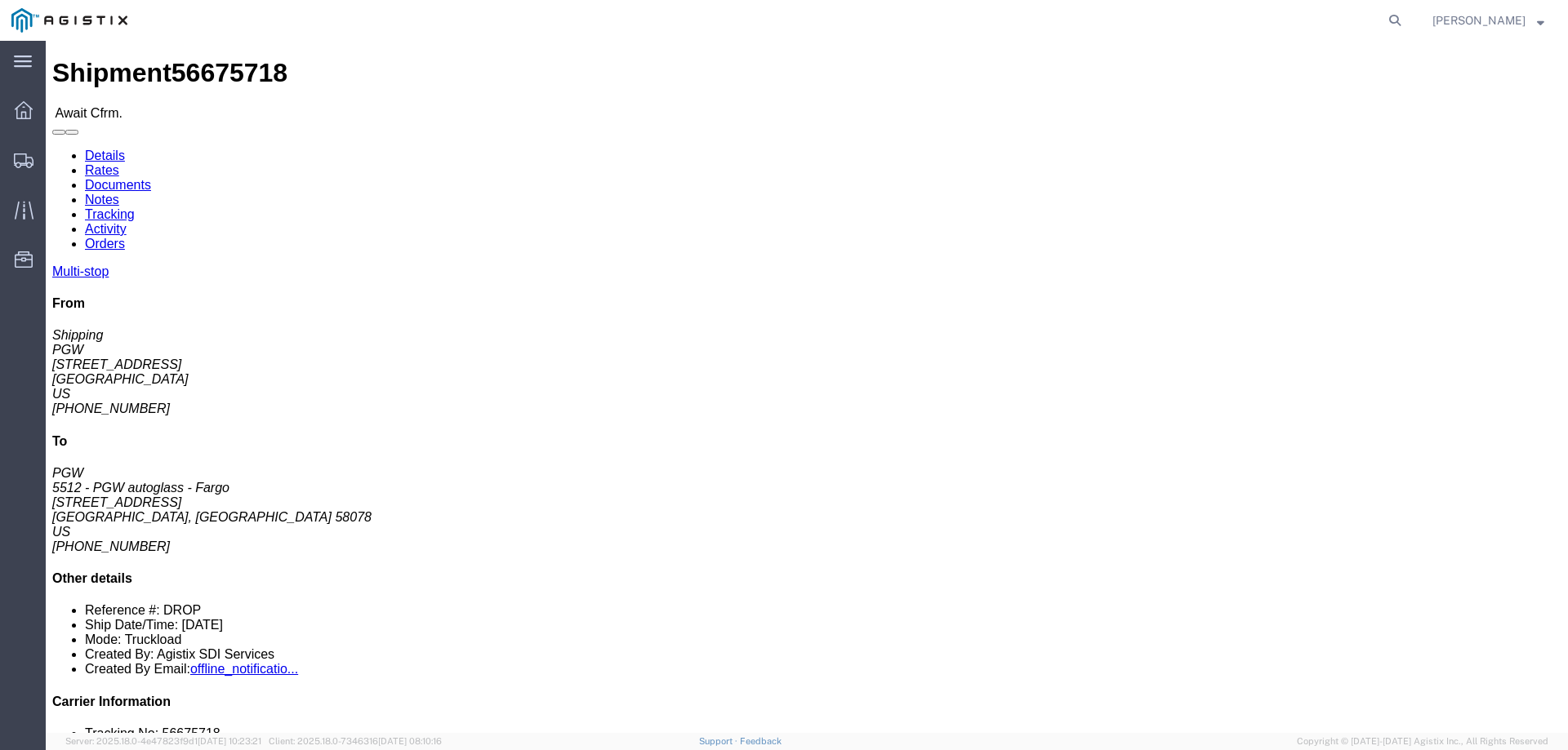
click b "56675718"
copy b "56675718"
click link "Confirm"
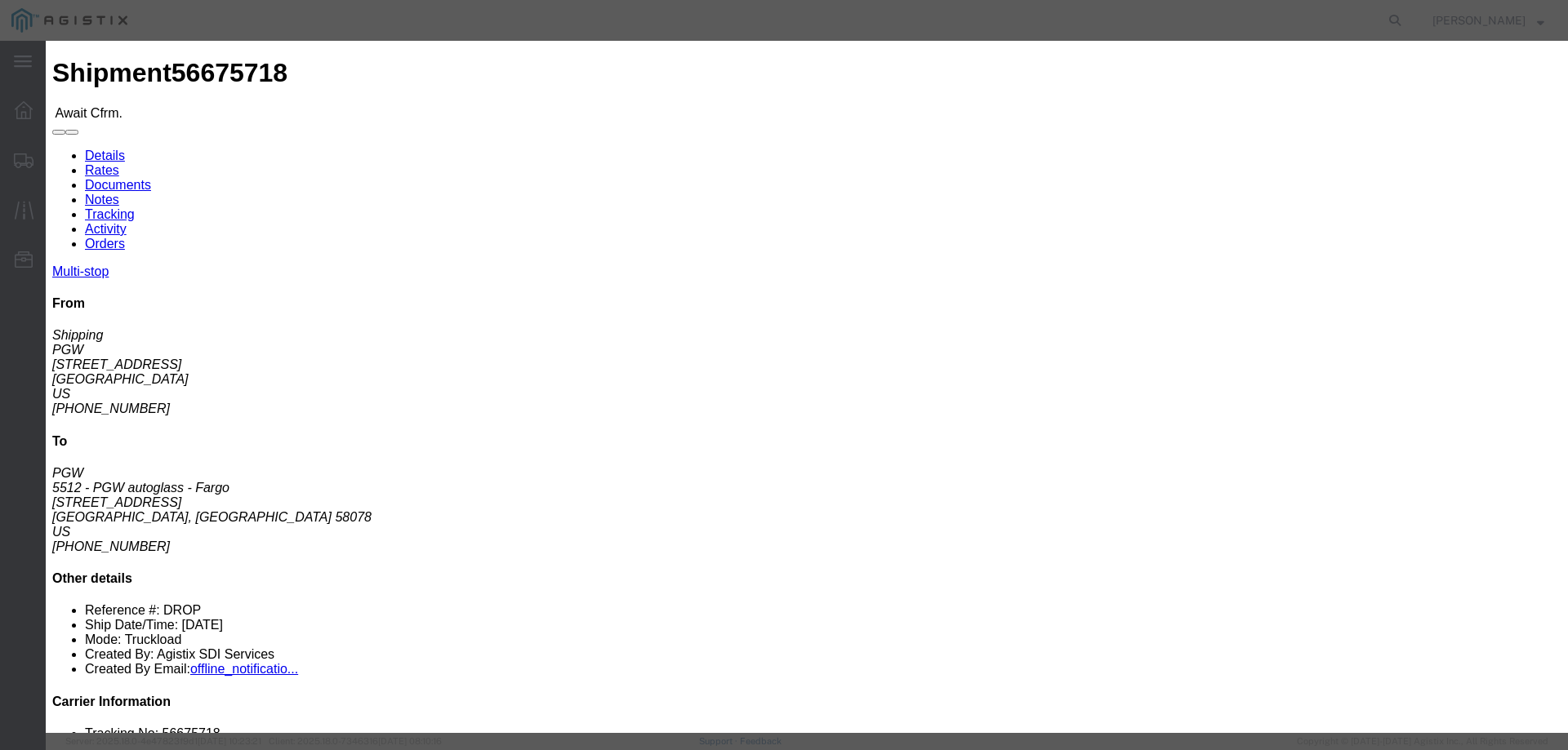
click fieldset "Confirmation Details Use my profile Bill of Lading Number Person Monitor Shipme…"
click input "checkbox"
checkbox input "true"
type input "[PERSON_NAME]"
type input "3204977237"
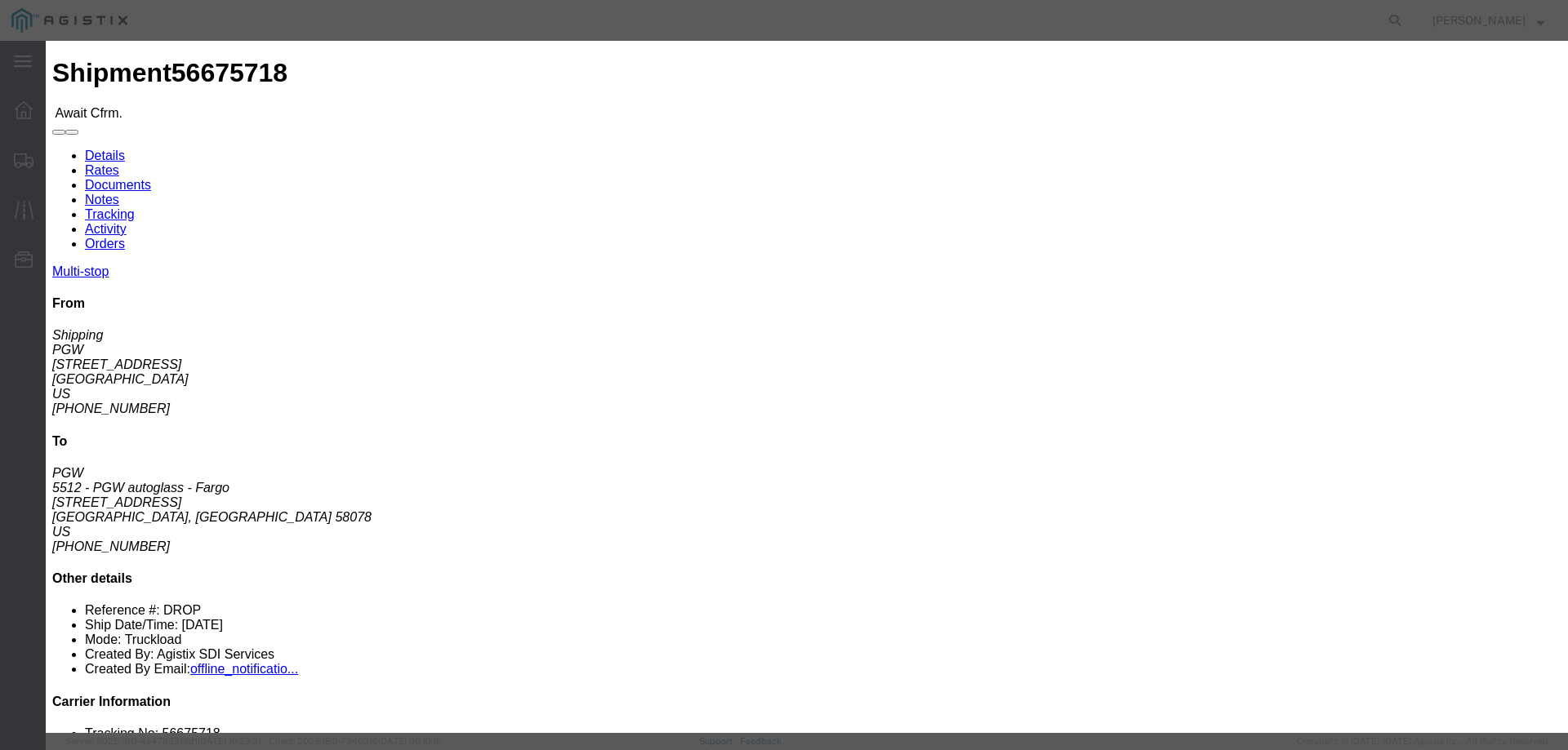
click input "text"
paste input "56675718"
type input "56675718"
click button "Submit"
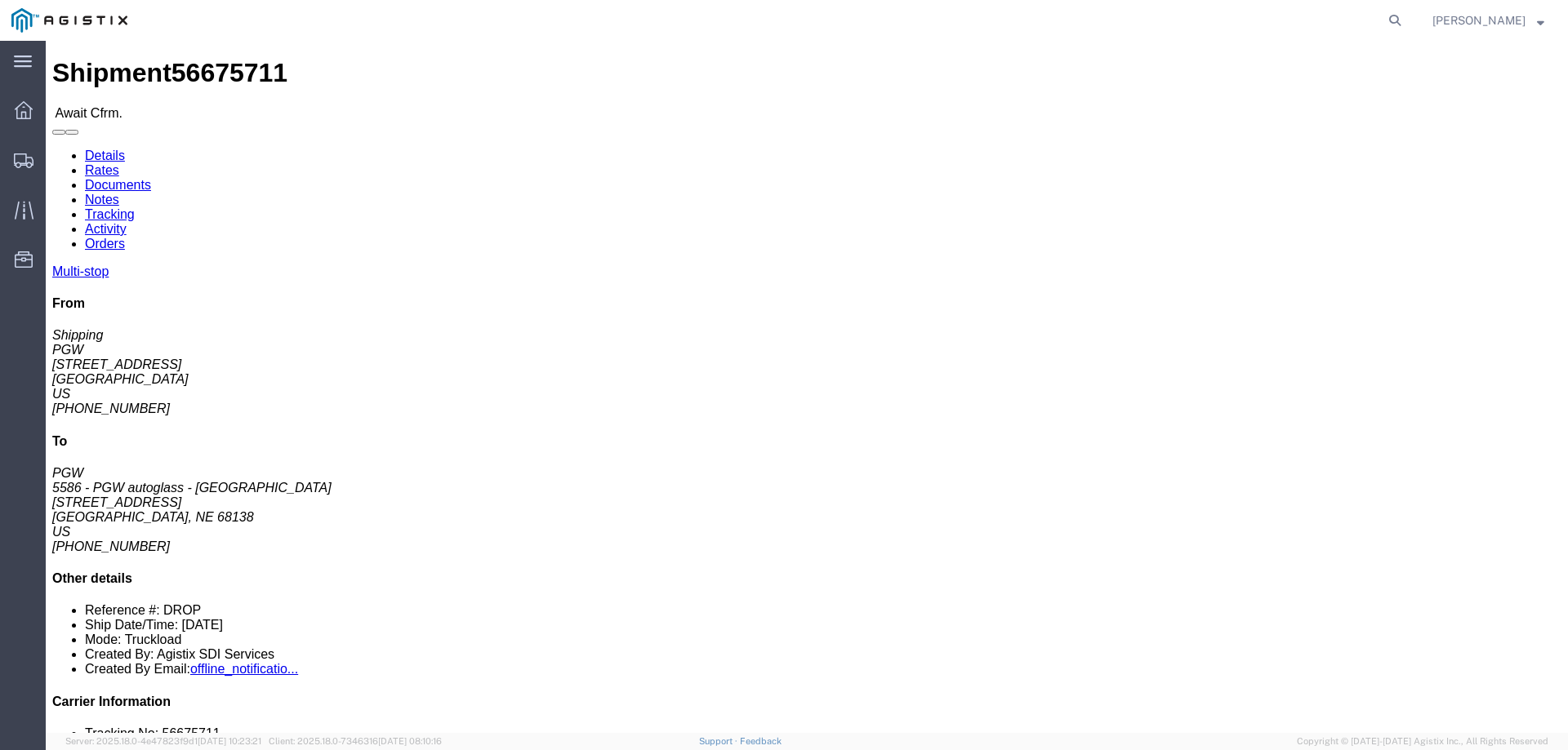
click b "56675711"
copy b "56675711"
click link "Confirm"
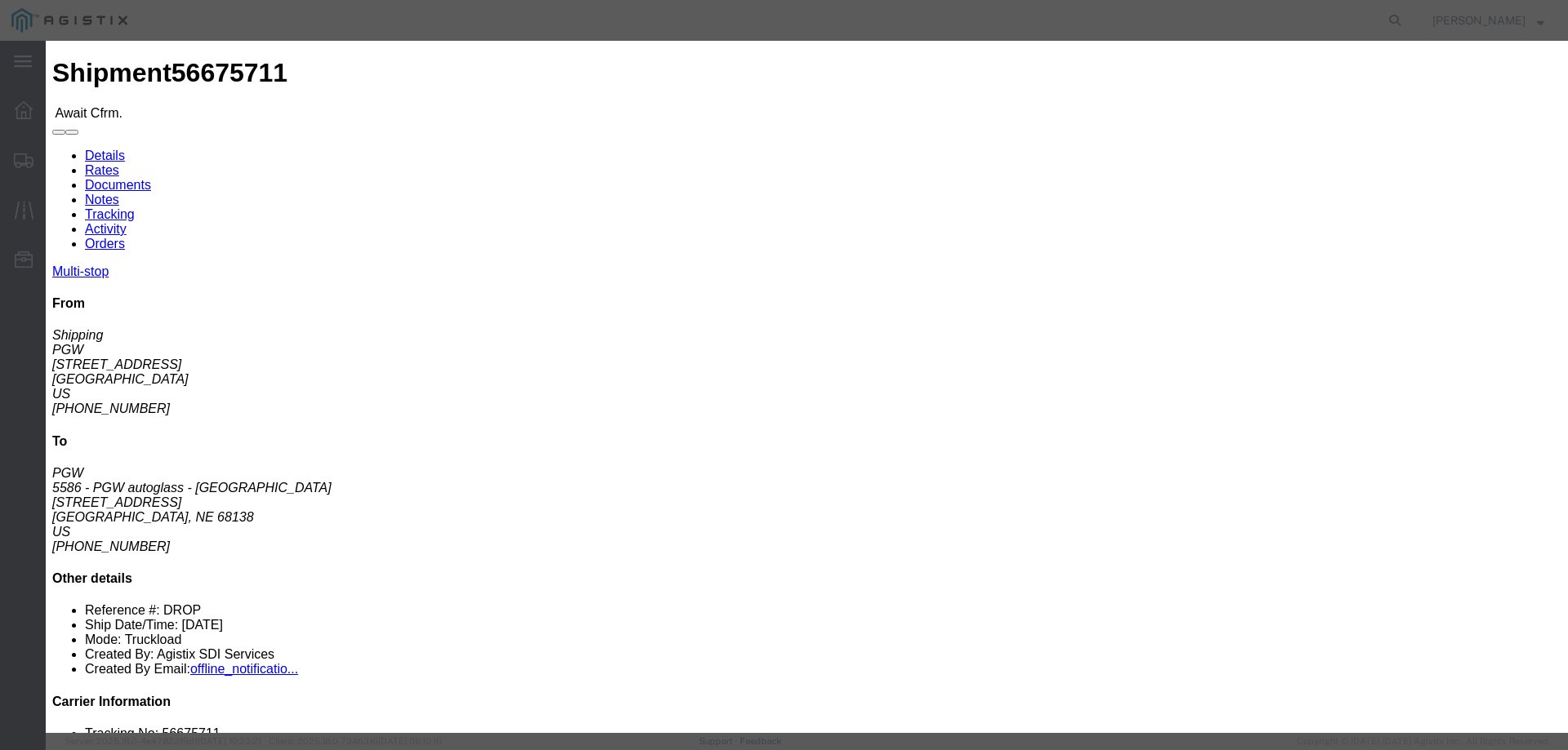
click input "checkbox"
checkbox input "true"
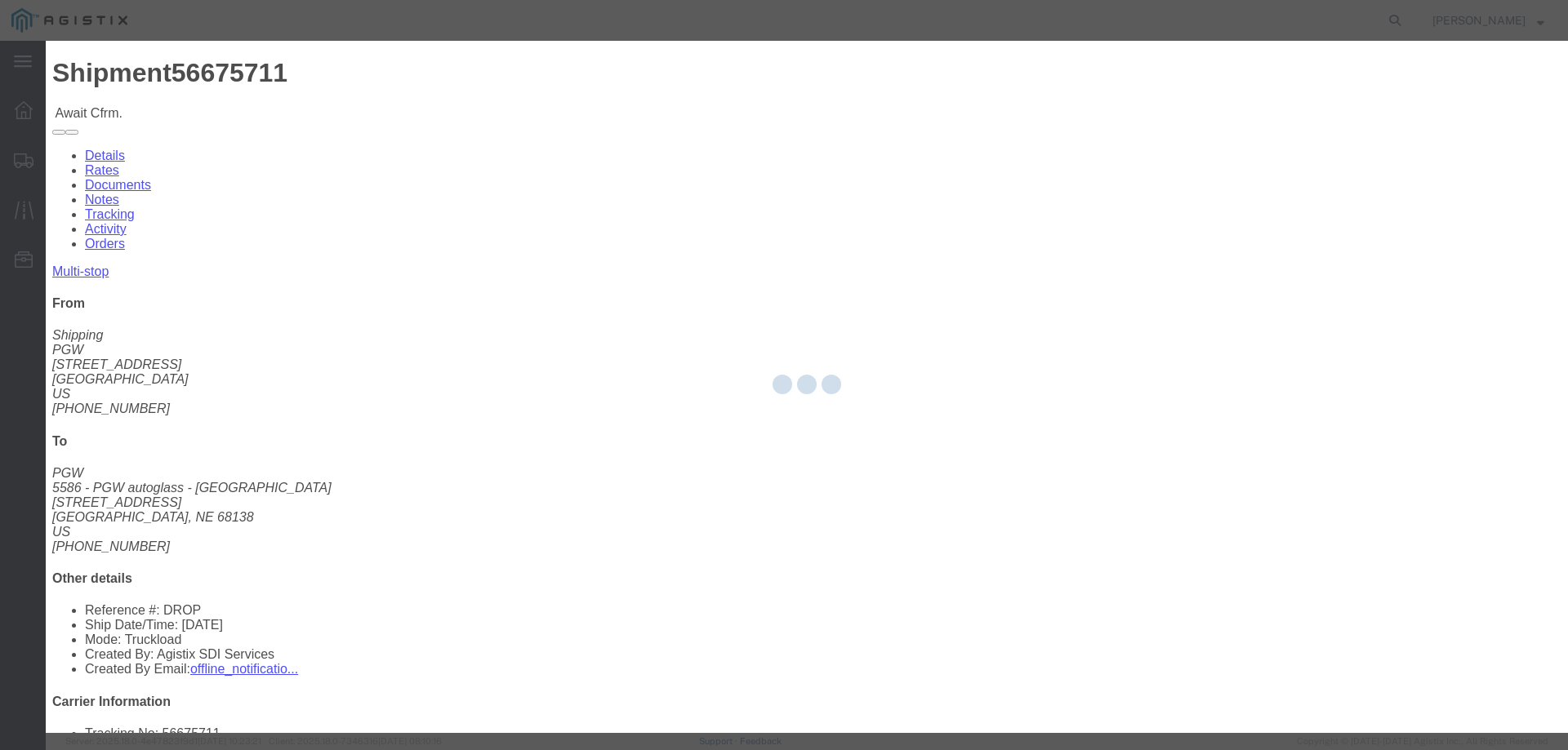
type input "[PERSON_NAME]"
type input "3204977237"
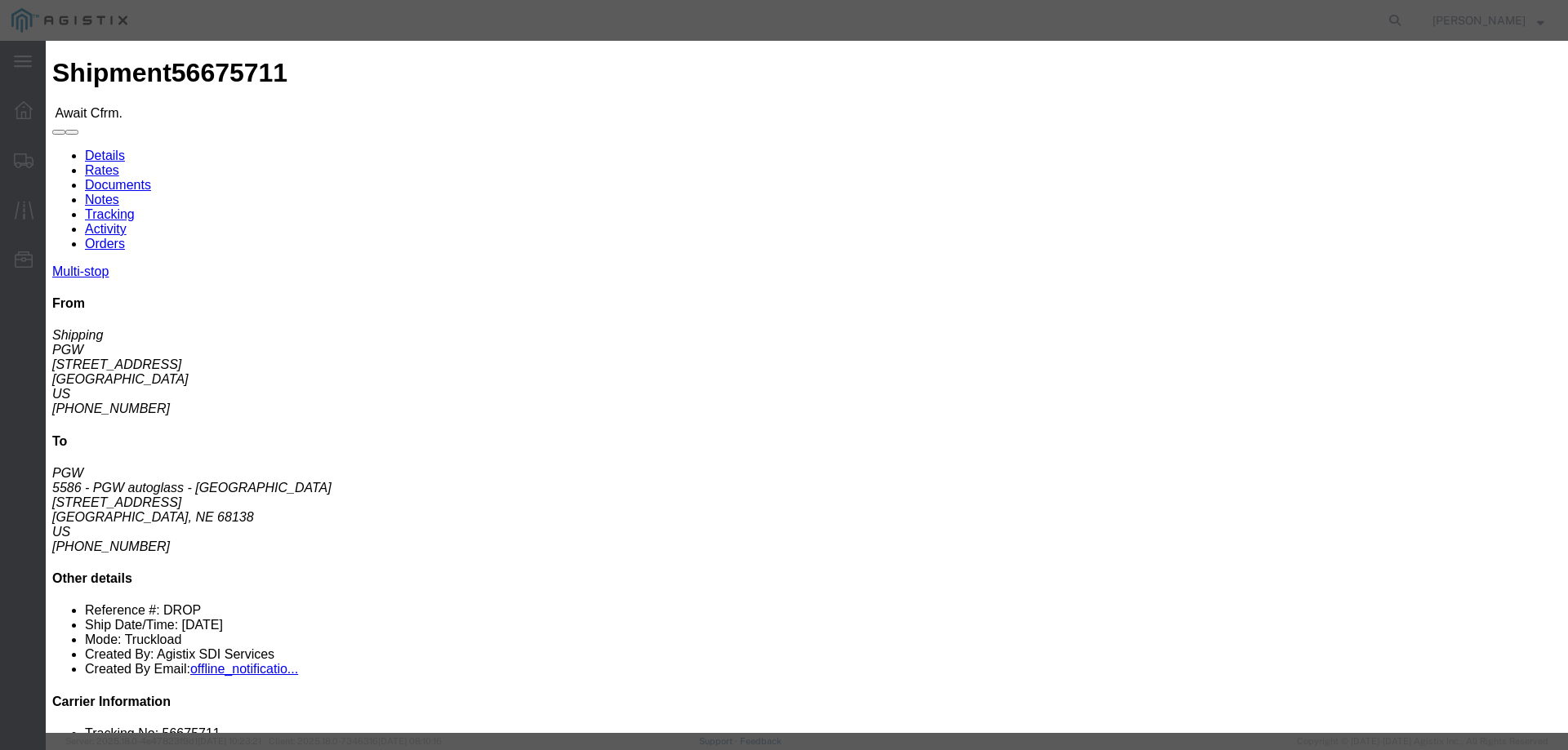
click fieldset "Confirmation Details Use my profile Bill of Lading Number Person Monitor Shipme…"
click input "text"
paste input "56675711"
type input "56675711"
click button "Submit"
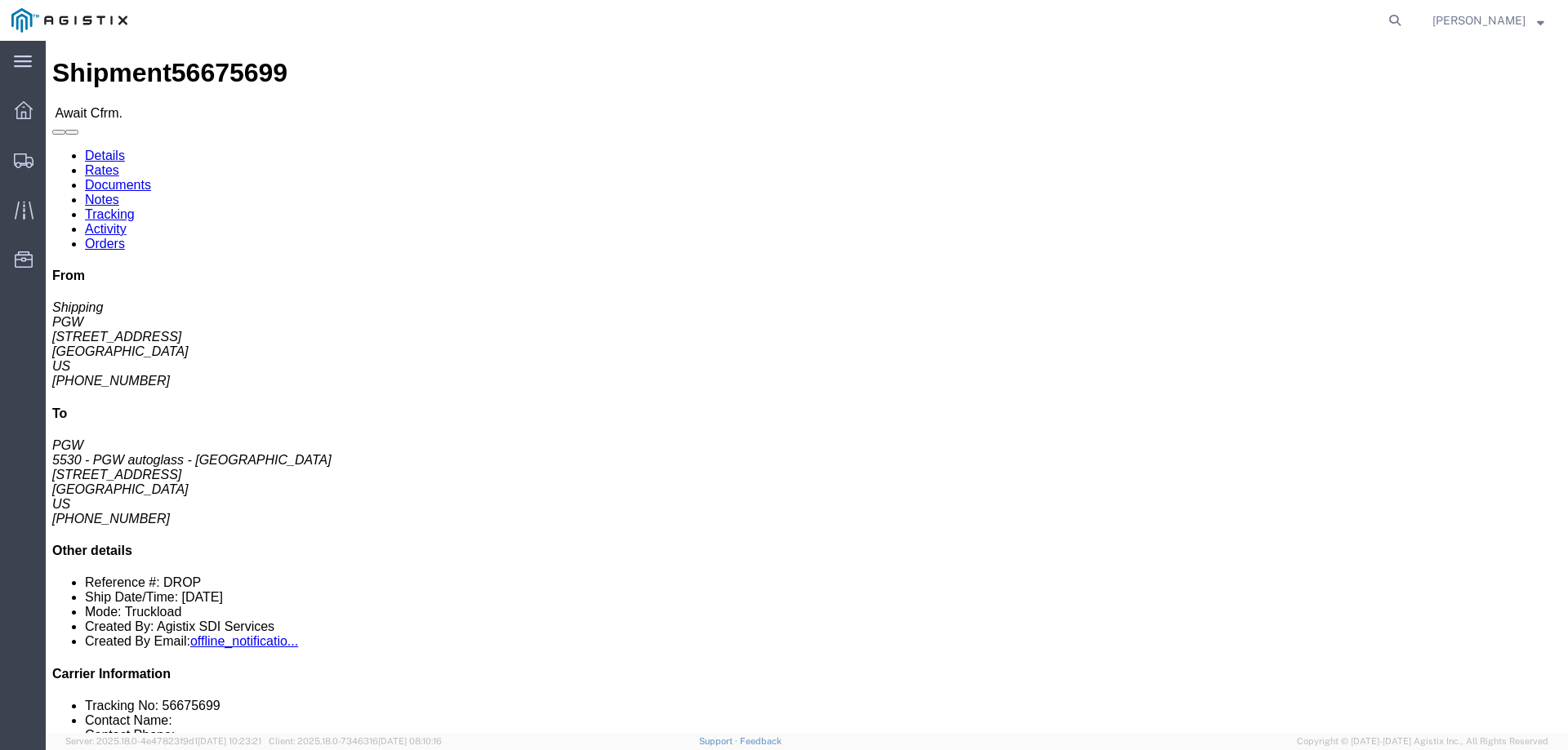
click b "56675699"
copy b "56675699"
click link "Confirm"
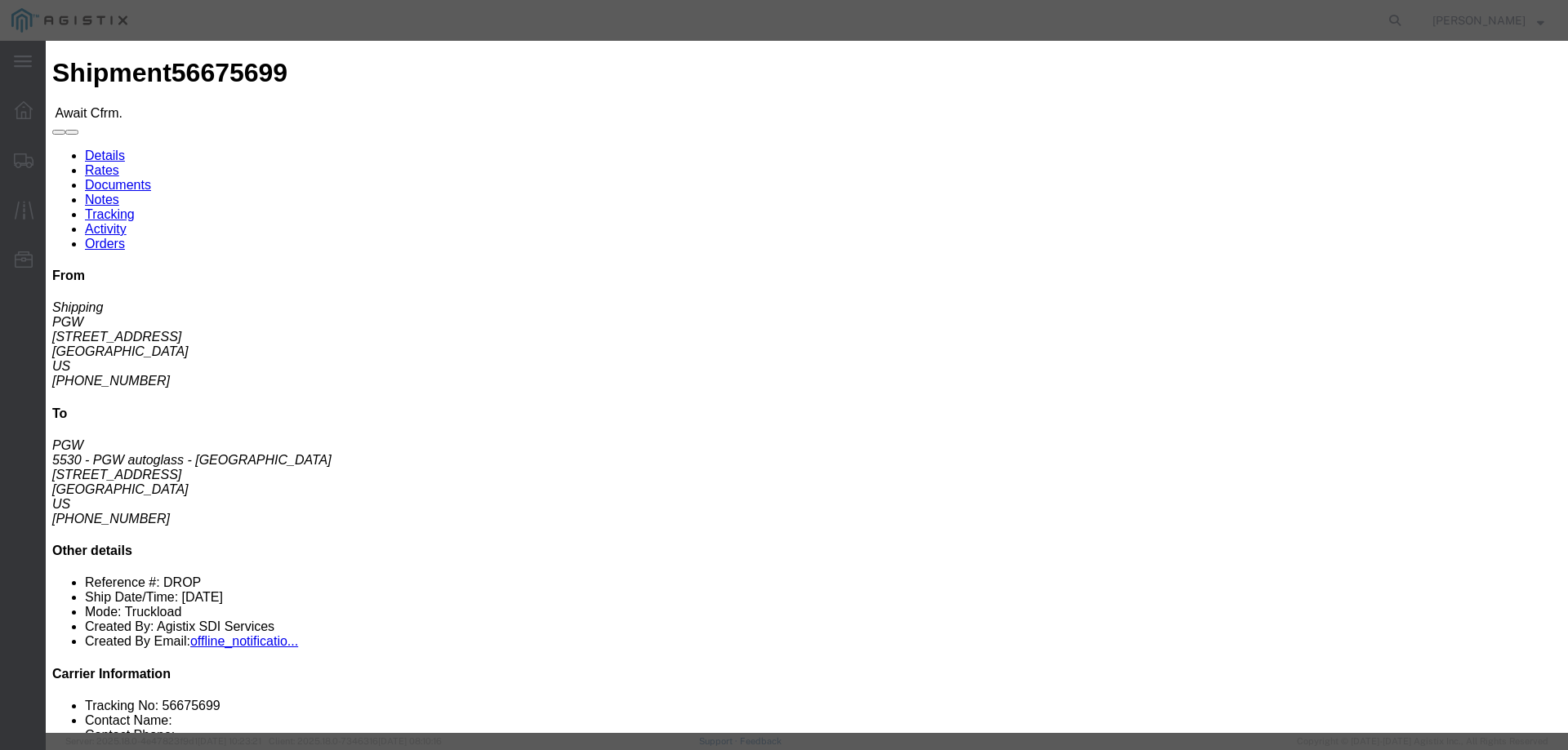
click input "checkbox"
checkbox input "true"
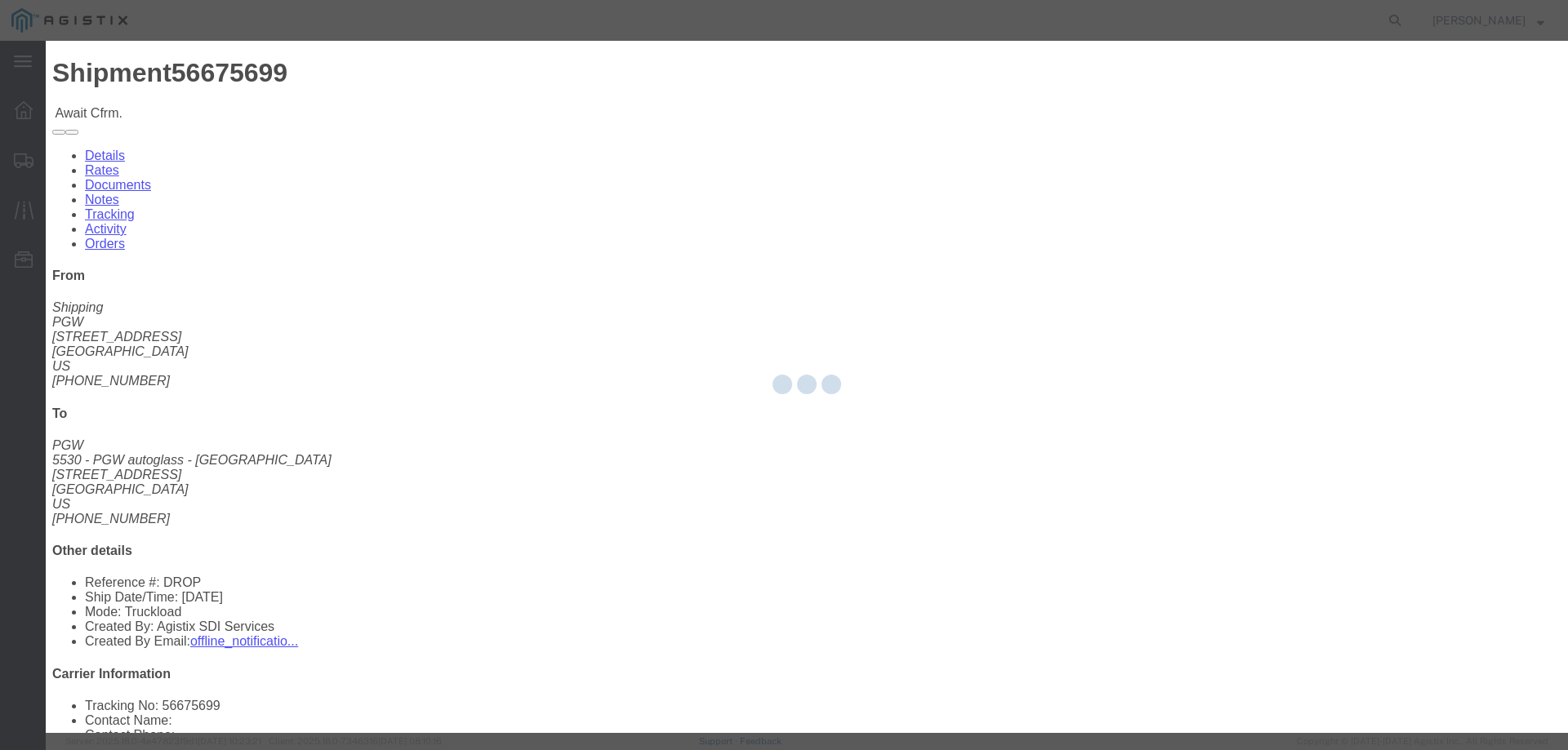
type input "[PERSON_NAME]"
type input "3204977237"
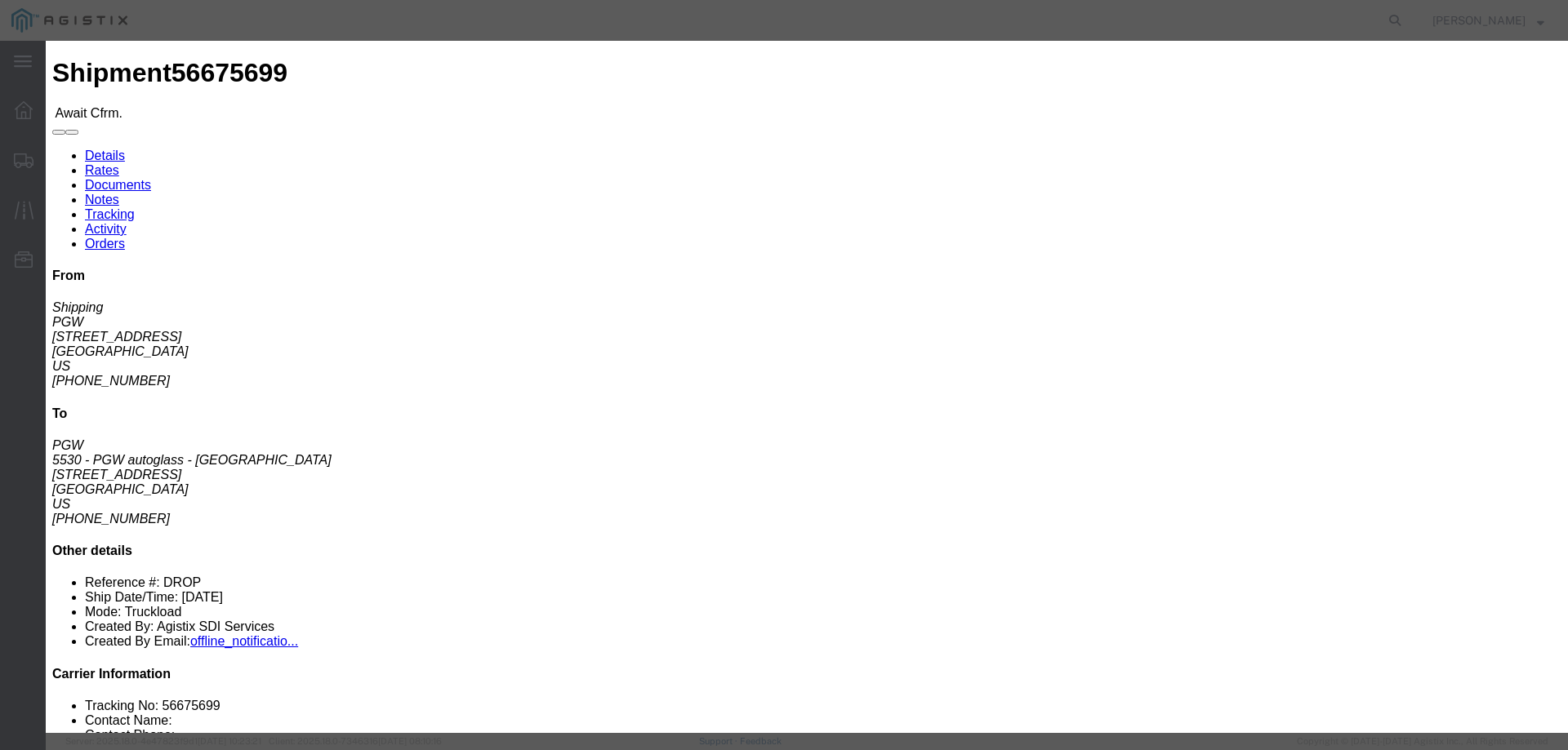
click input "text"
paste input "56675699"
type input "56675699"
click button "Submit"
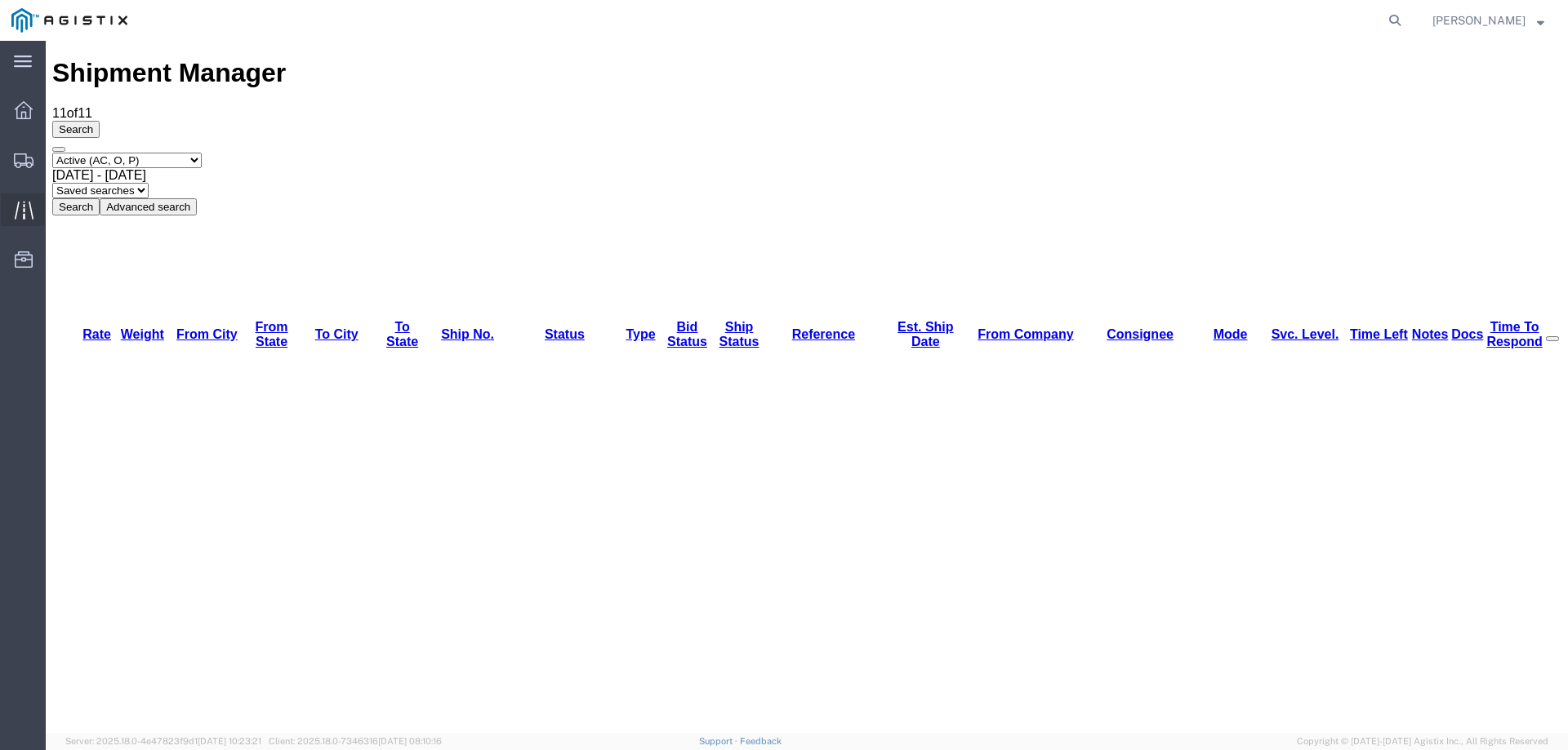
click at [19, 206] on icon at bounding box center [24, 210] width 19 height 19
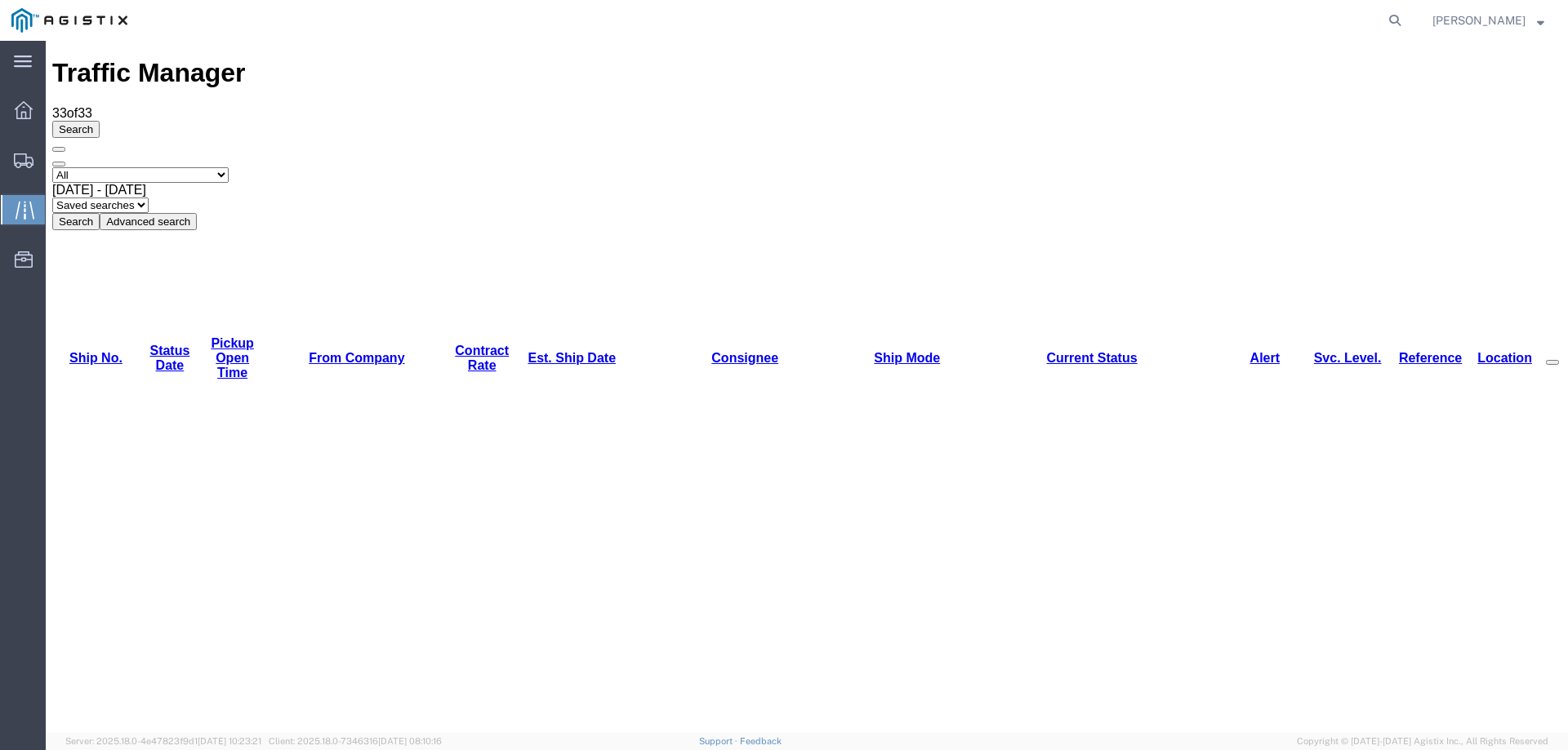
copy li "56643427"
click at [26, 343] on div "main_menu Created with Sketch. Collapse Menu Dashboard Shipments Traffic Resour…" at bounding box center [23, 395] width 46 height 709
click at [57, 140] on div "Search Select status [No transit records] All Arrival Notice Available Arrival …" at bounding box center [807, 176] width 1509 height 109
click at [42, 155] on div at bounding box center [24, 160] width 46 height 33
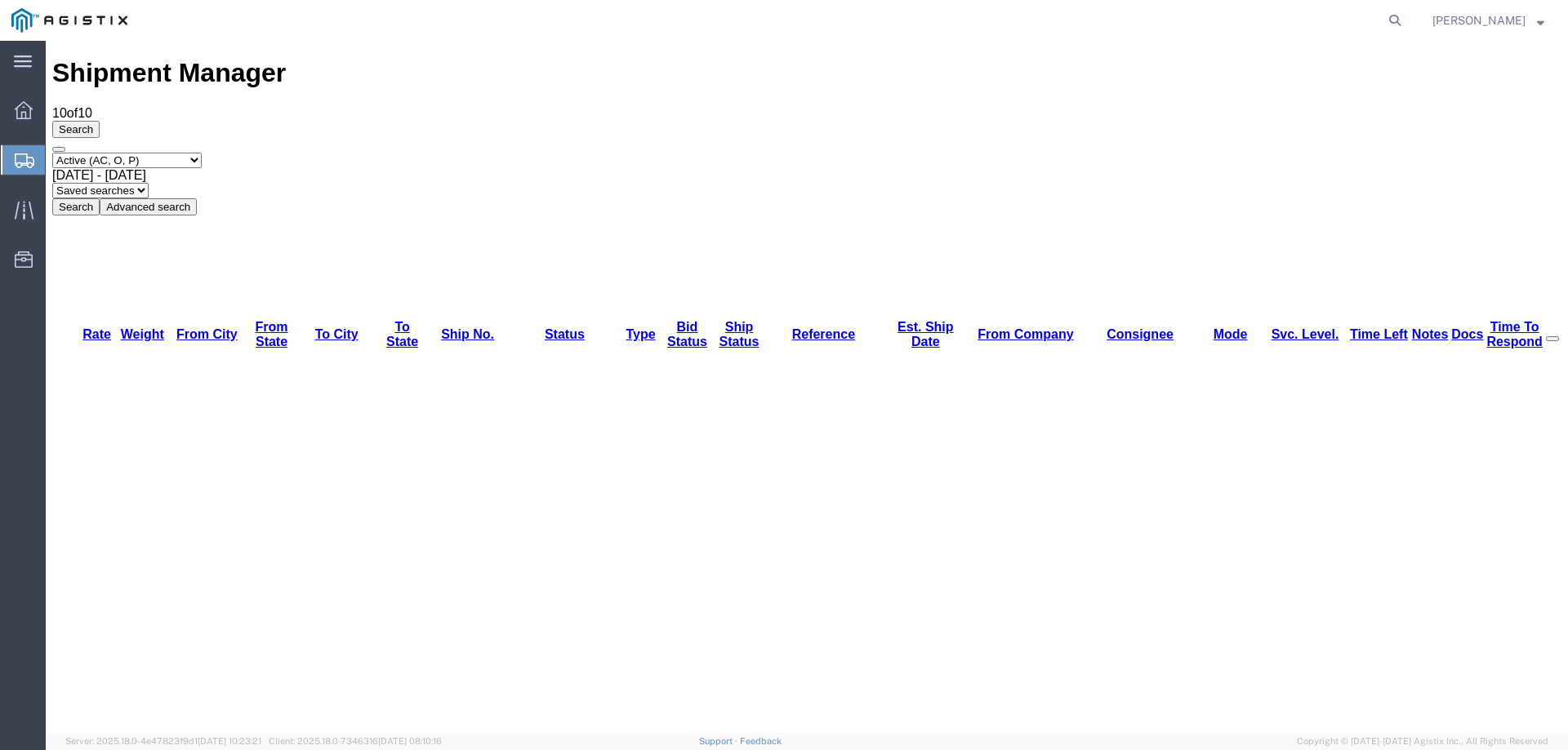
click at [20, 161] on icon at bounding box center [25, 161] width 20 height 15
click at [18, 215] on icon at bounding box center [24, 210] width 19 height 19
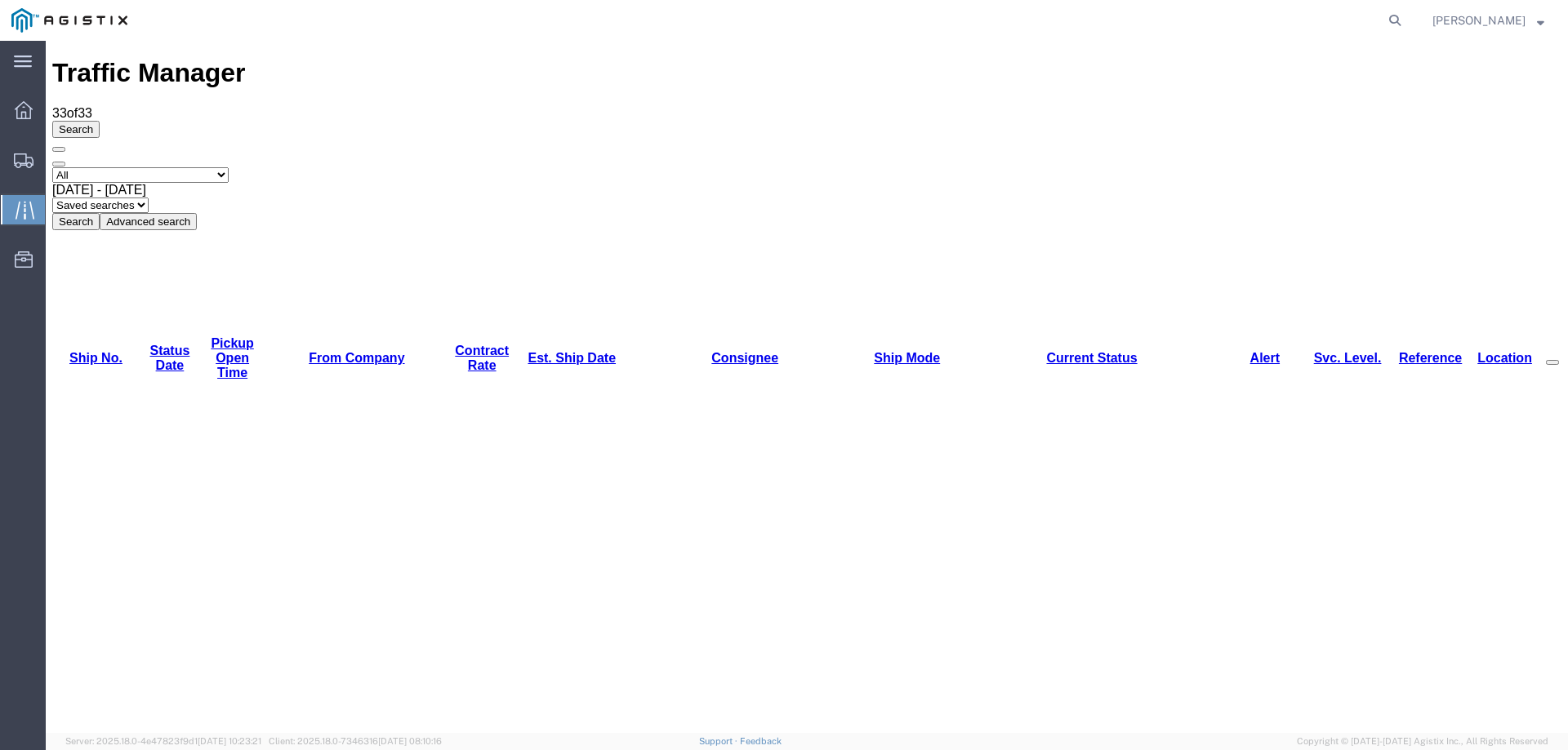
click at [15, 161] on icon at bounding box center [24, 161] width 20 height 15
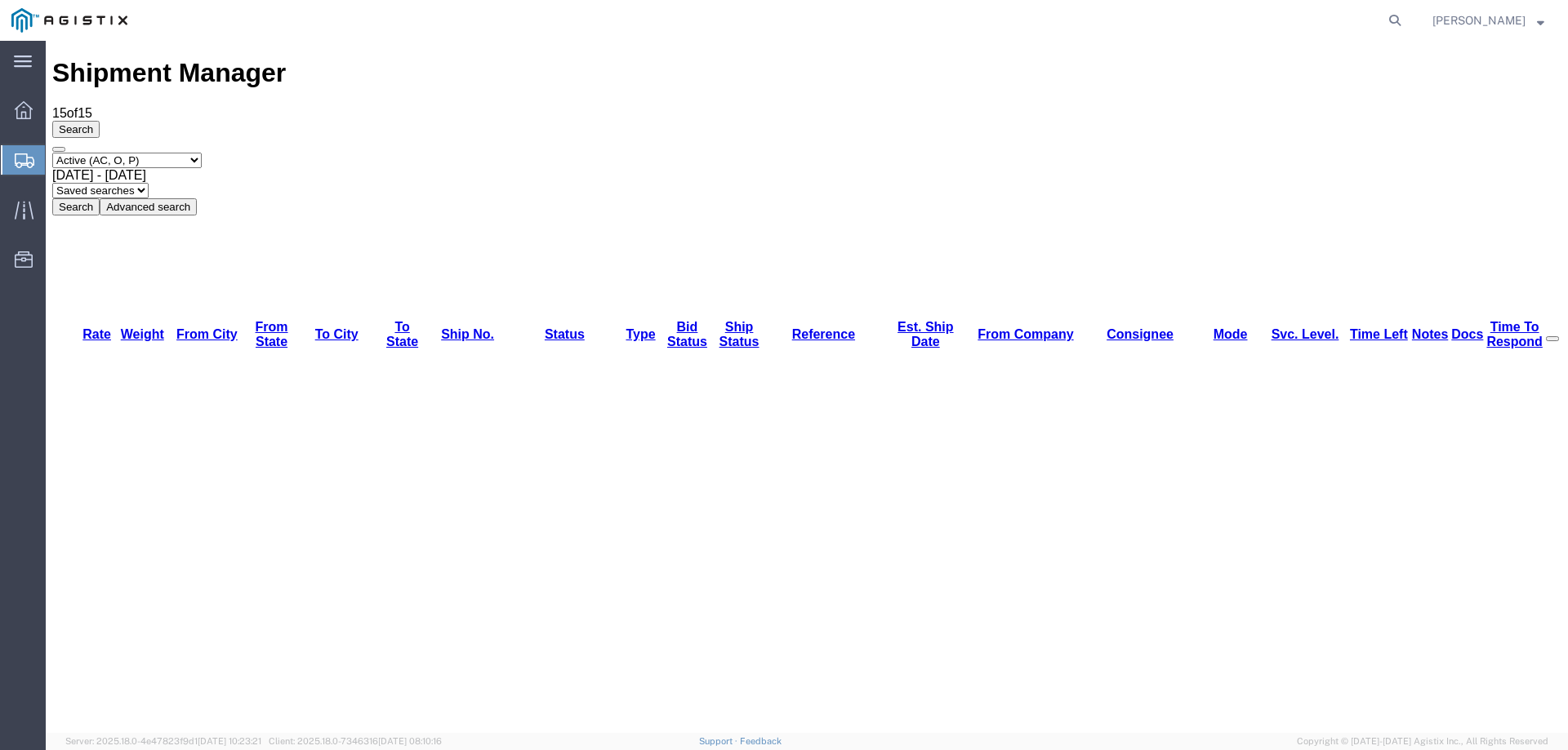
click at [60, 121] on div "Search Select status Active (AC, O, P) All Approved Awaiting Confirmation (AC) …" at bounding box center [807, 168] width 1509 height 94
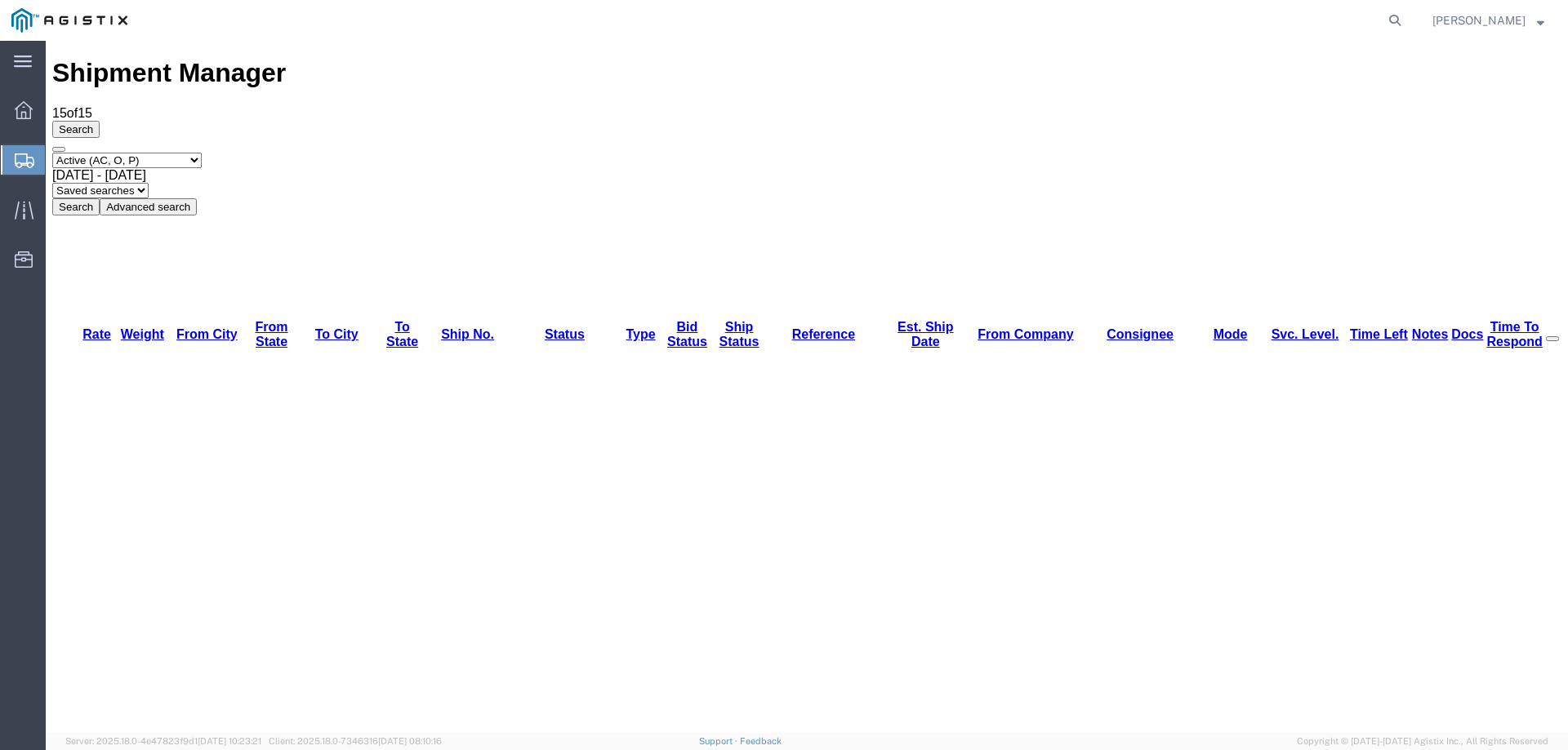
click at [26, 161] on icon at bounding box center [25, 161] width 20 height 15
click at [30, 160] on icon at bounding box center [25, 161] width 20 height 15
click at [26, 163] on icon at bounding box center [25, 161] width 20 height 15
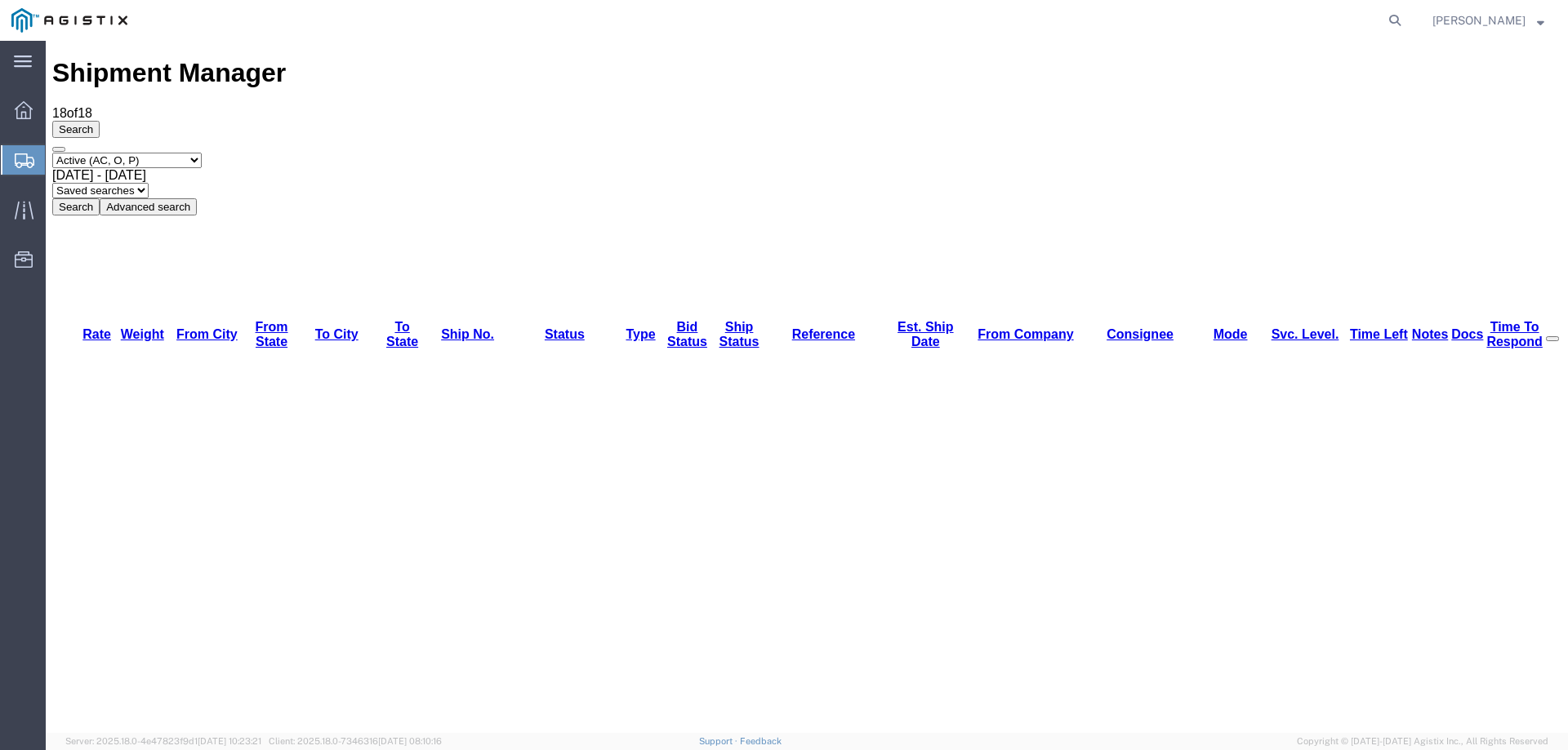
click at [16, 148] on div at bounding box center [24, 160] width 46 height 30
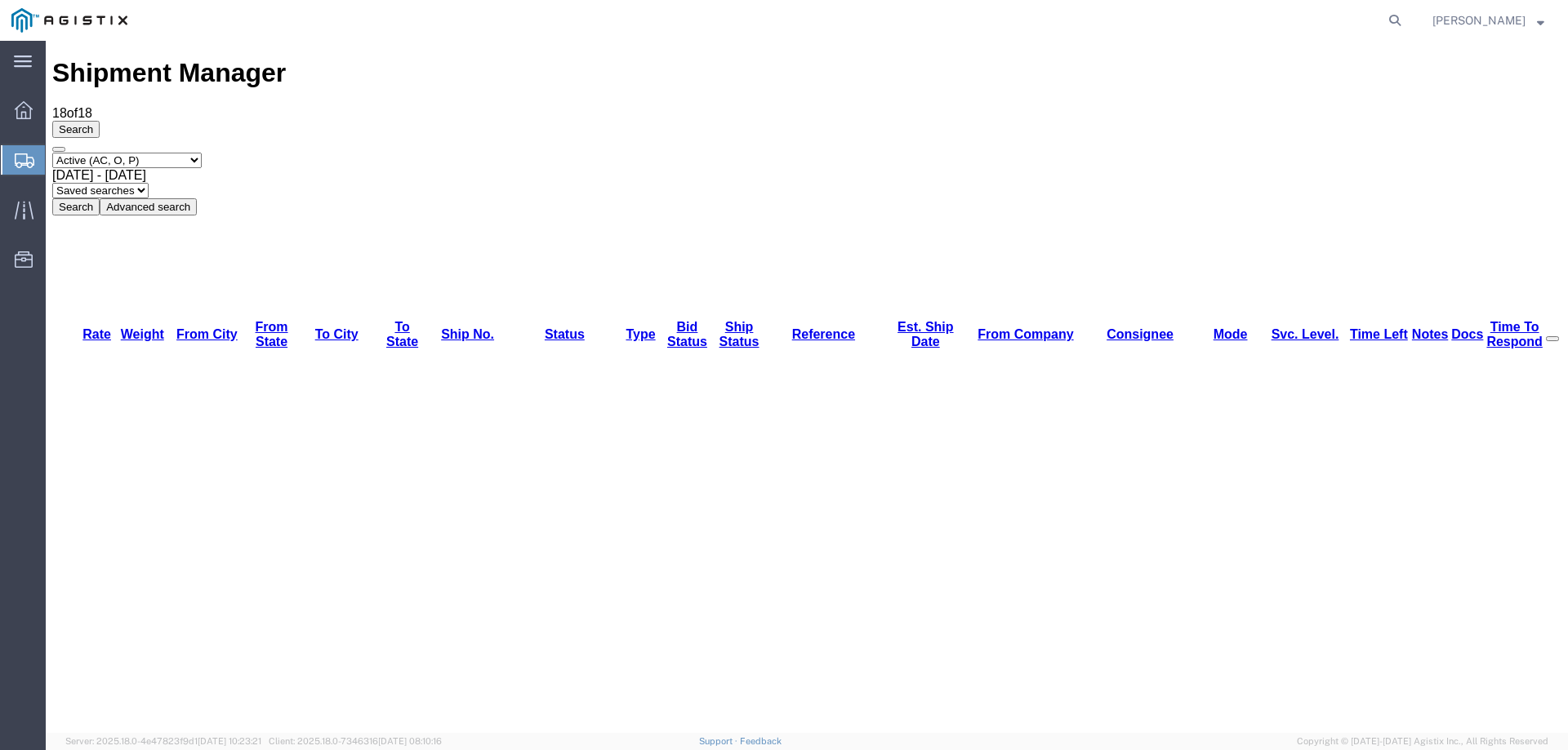
click at [33, 165] on icon at bounding box center [25, 161] width 20 height 15
click at [15, 169] on div at bounding box center [24, 160] width 46 height 30
click at [18, 164] on icon at bounding box center [25, 161] width 20 height 15
click at [103, 126] on div "Search Select status Active (AC, O, P) All Approved Awaiting Confirmation (AC) …" at bounding box center [807, 168] width 1509 height 94
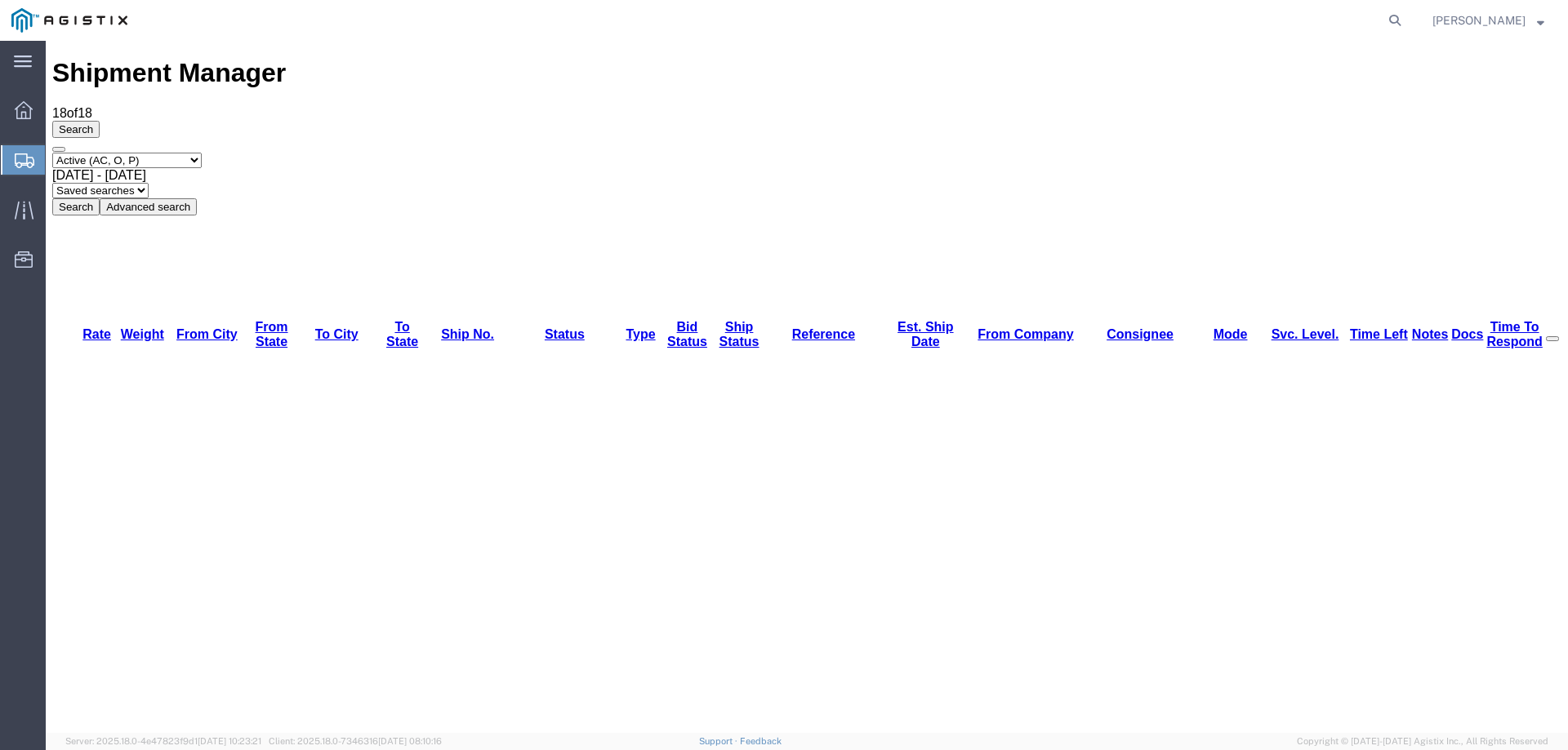
click at [31, 160] on icon at bounding box center [25, 161] width 20 height 15
click at [58, 129] on div "Search Select status Active (AC, O, P) All Approved Awaiting Confirmation (AC) …" at bounding box center [807, 168] width 1509 height 94
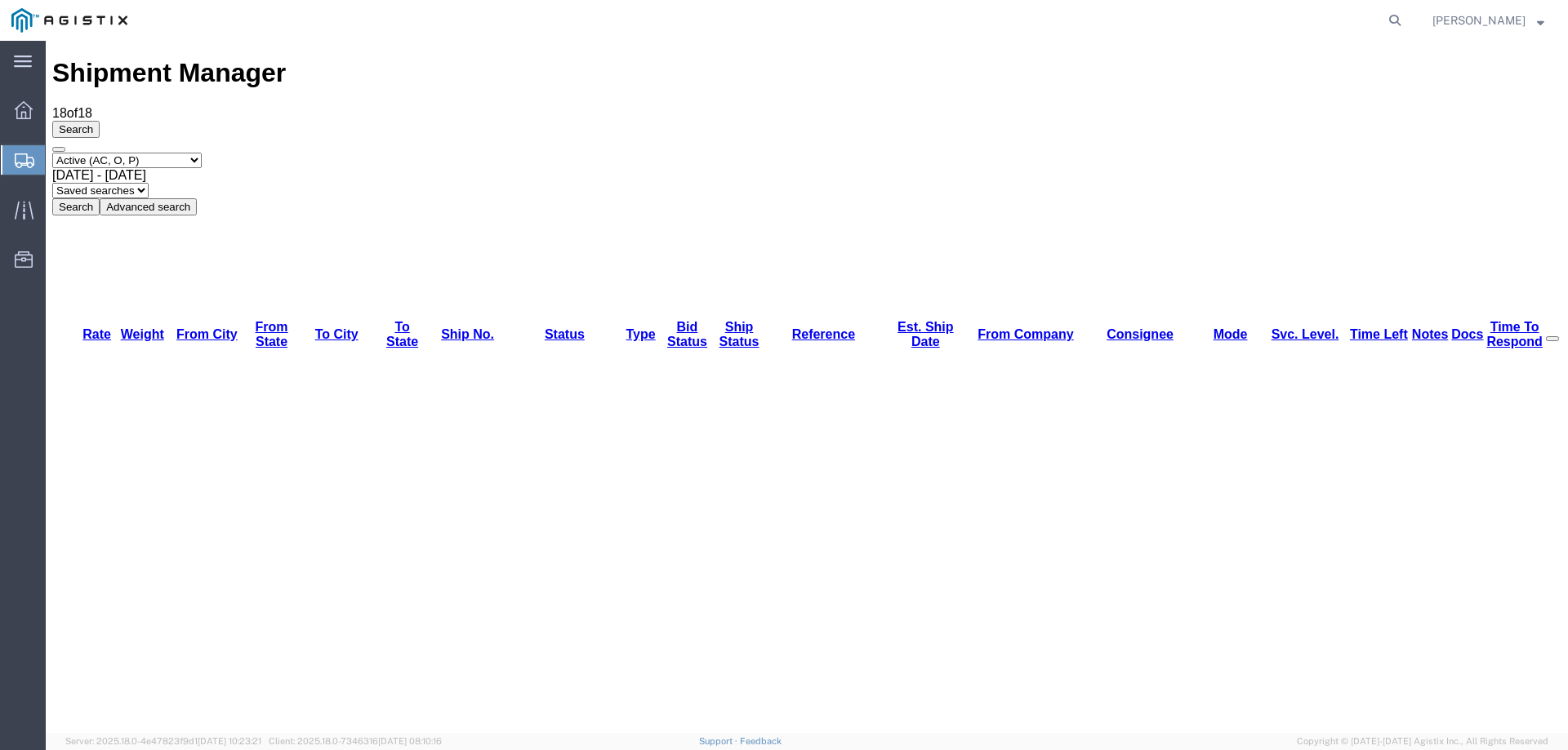
click at [23, 354] on div "main_menu Created with Sketch. Collapse Menu Dashboard Shipments Traffic Resour…" at bounding box center [23, 395] width 46 height 709
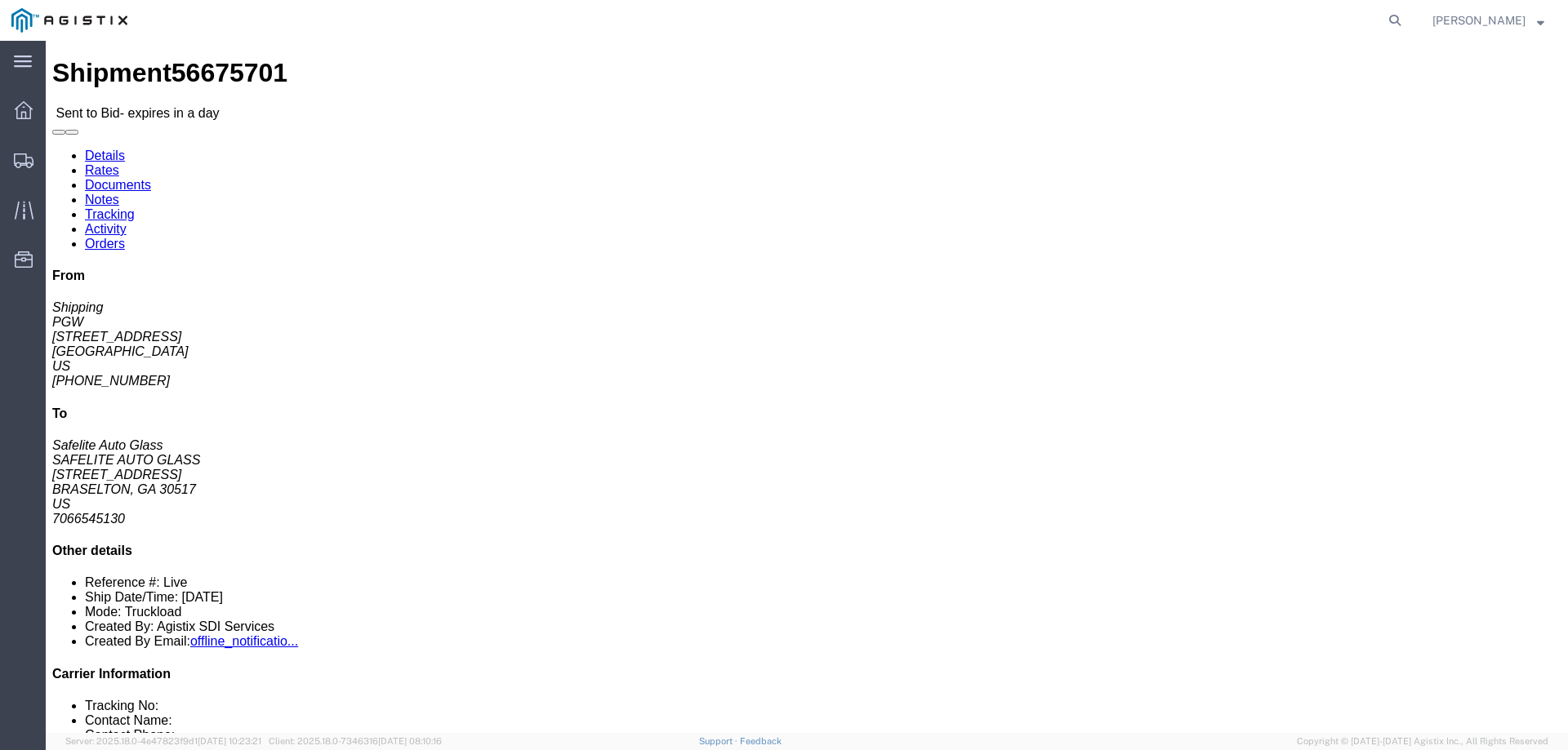
click link "Rates"
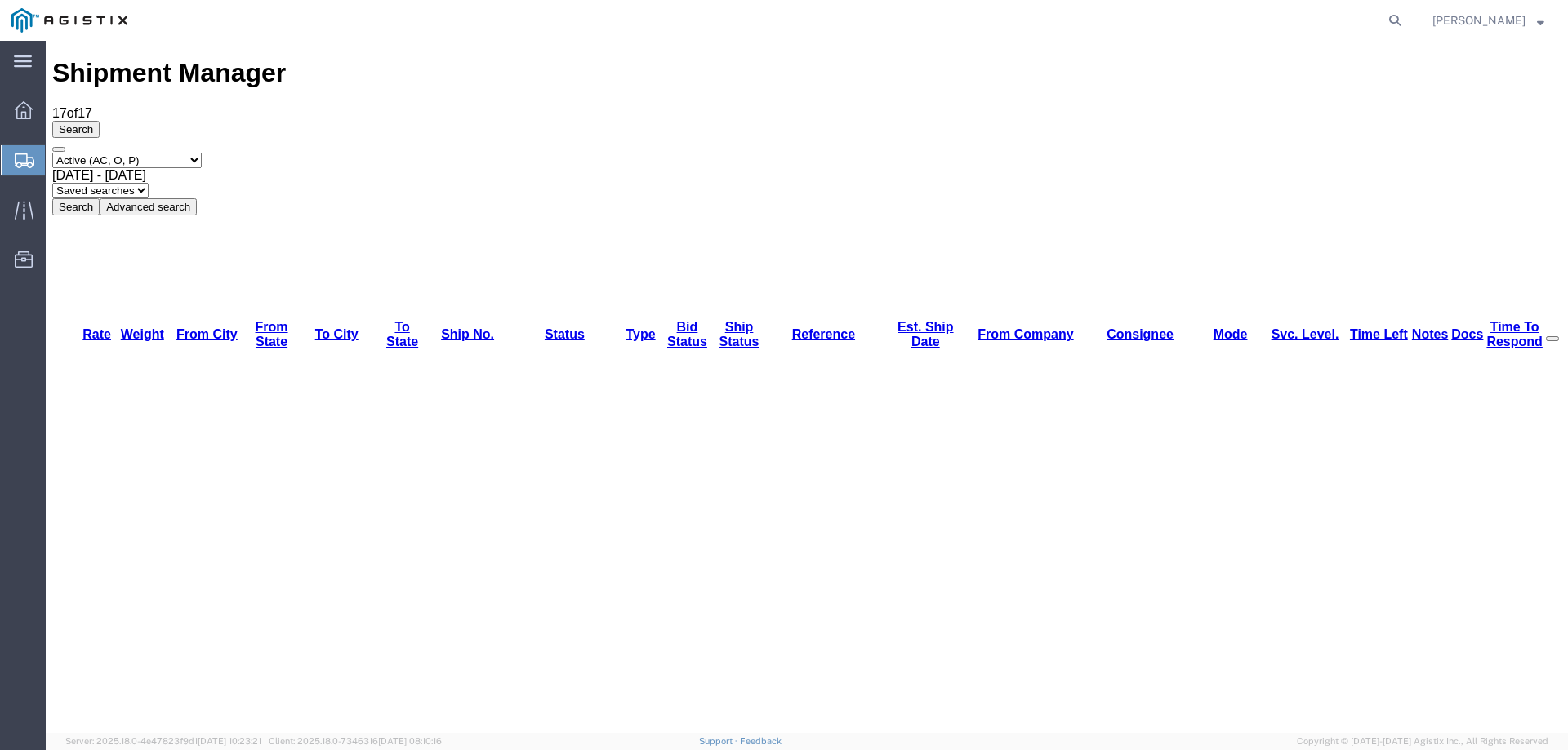
click at [131, 131] on div "Search Select status Active (AC, O, P) All Approved Awaiting Confirmation (AC) …" at bounding box center [807, 168] width 1509 height 94
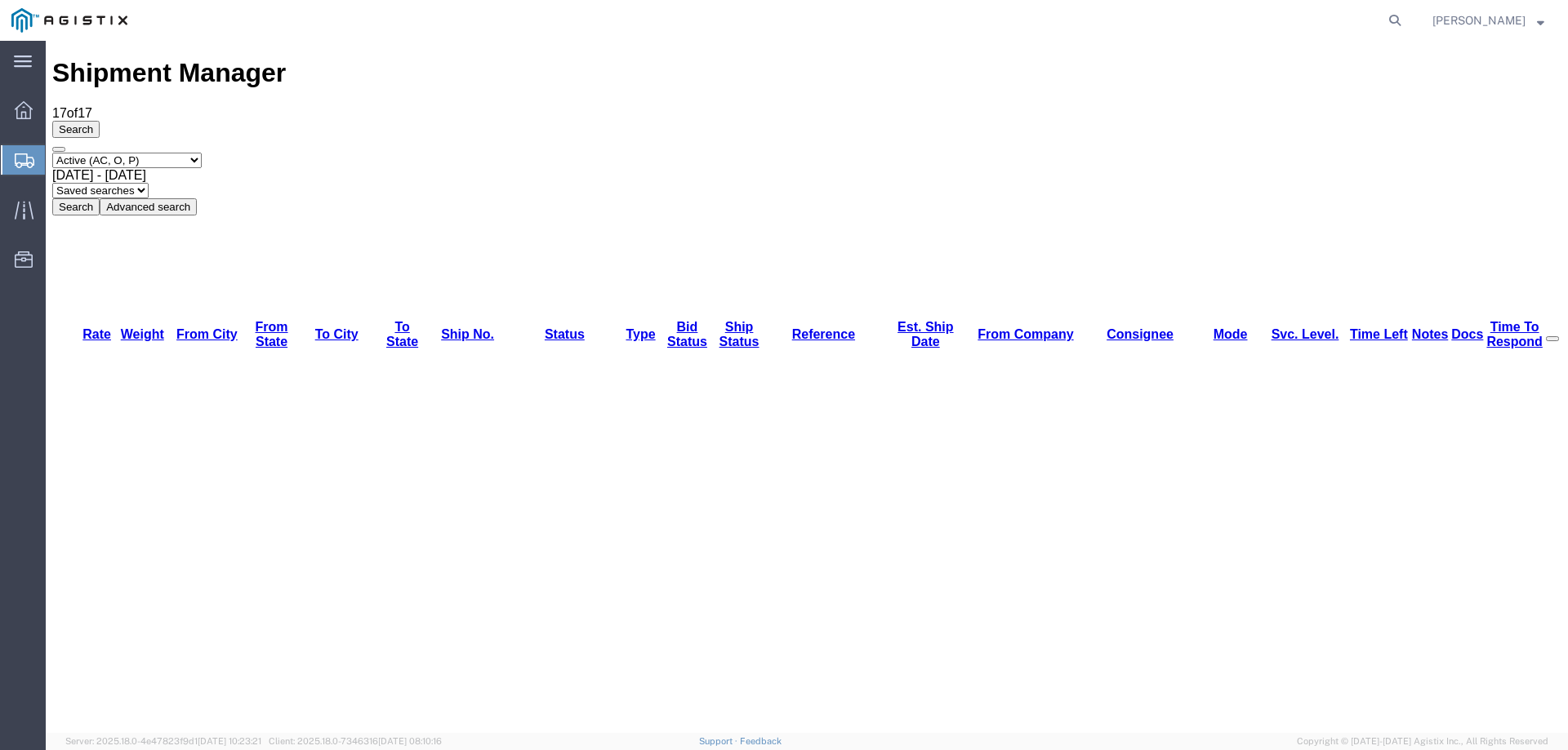
click at [23, 161] on icon at bounding box center [25, 161] width 20 height 15
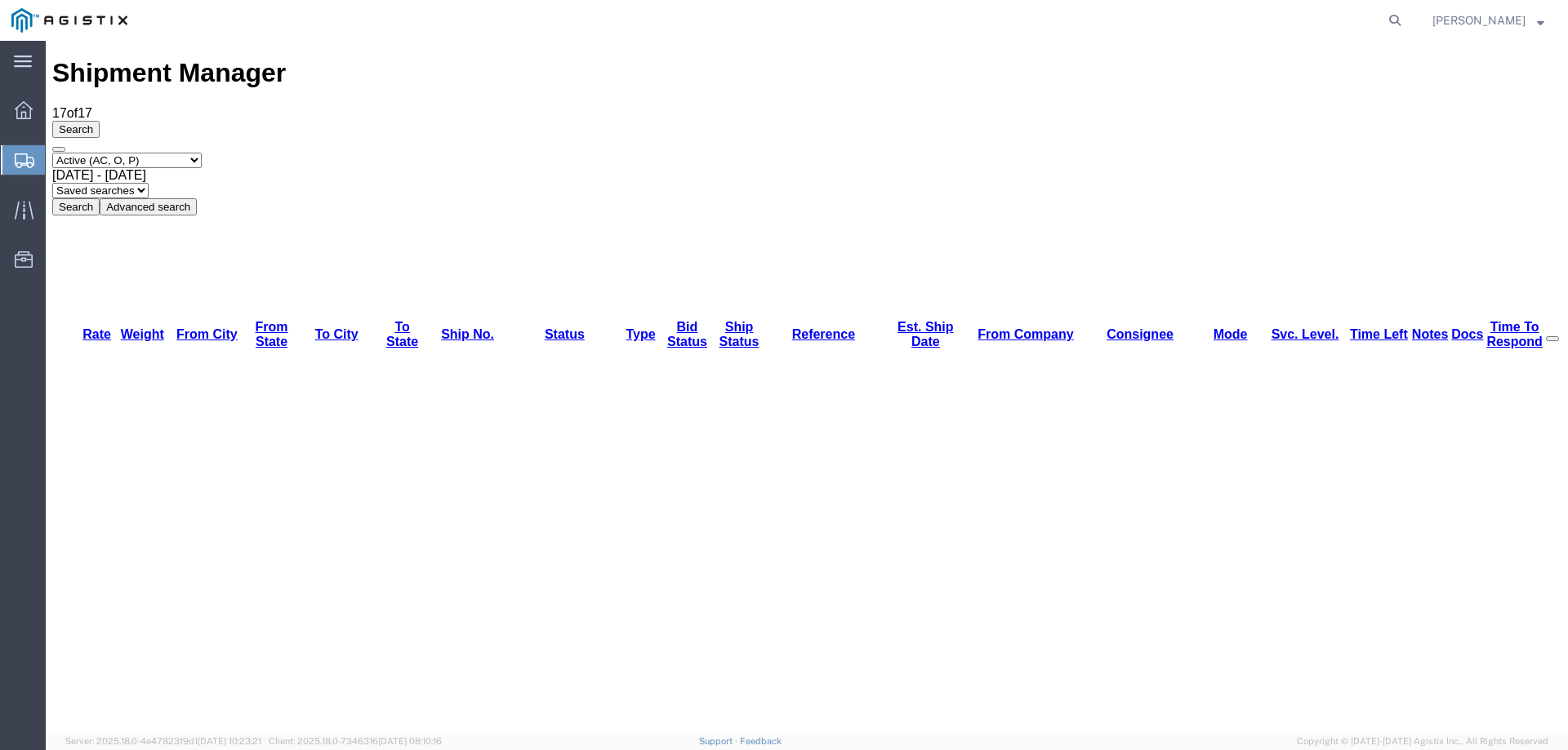
click at [28, 163] on icon at bounding box center [25, 161] width 20 height 15
click at [77, 133] on div "Search Select status Active (AC, O, P) All Approved Awaiting Confirmation (AC) …" at bounding box center [807, 168] width 1509 height 94
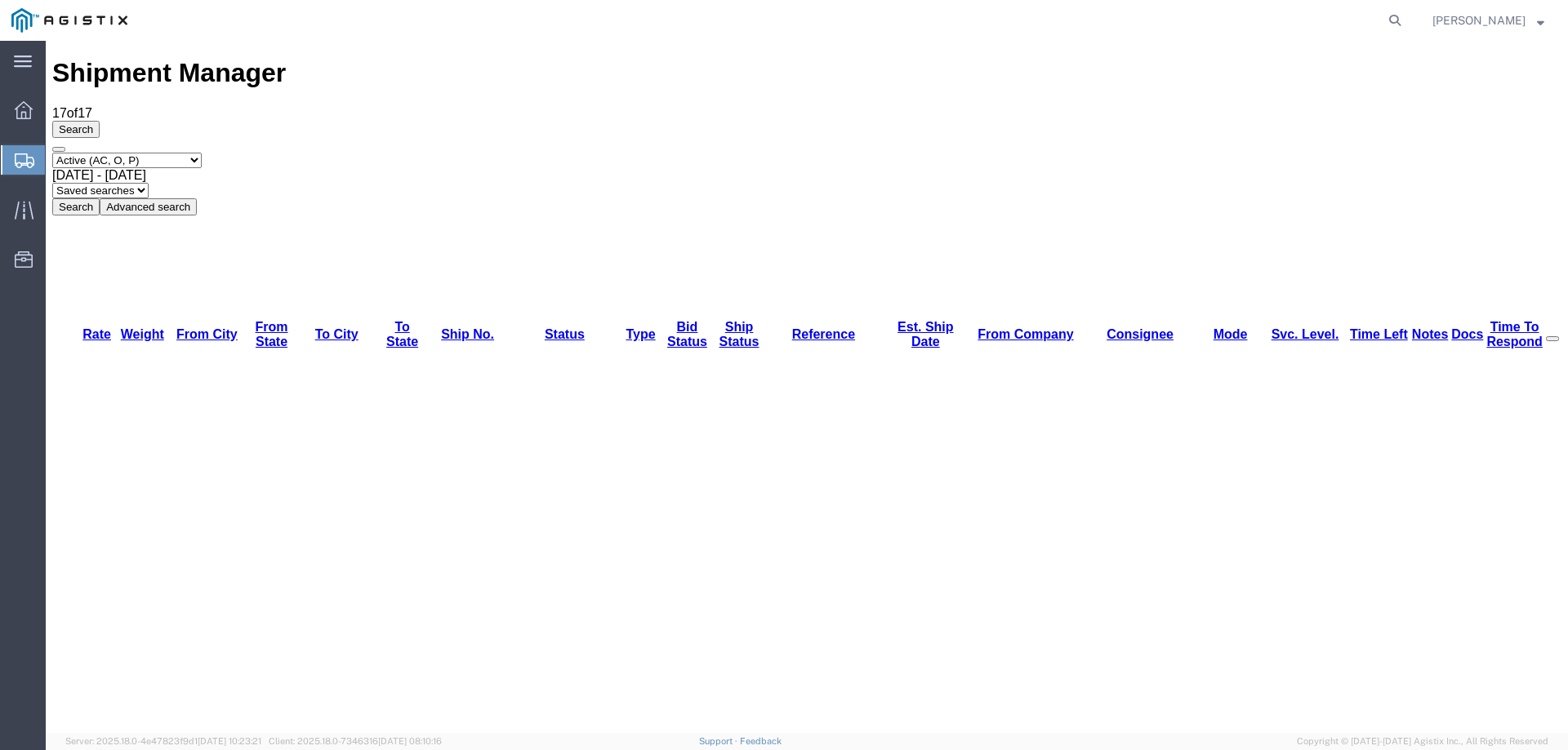
click at [861, 153] on div "Select status Active (AC, O, P) All Approved Awaiting Confirmation (AC) Booked …" at bounding box center [807, 184] width 1509 height 63
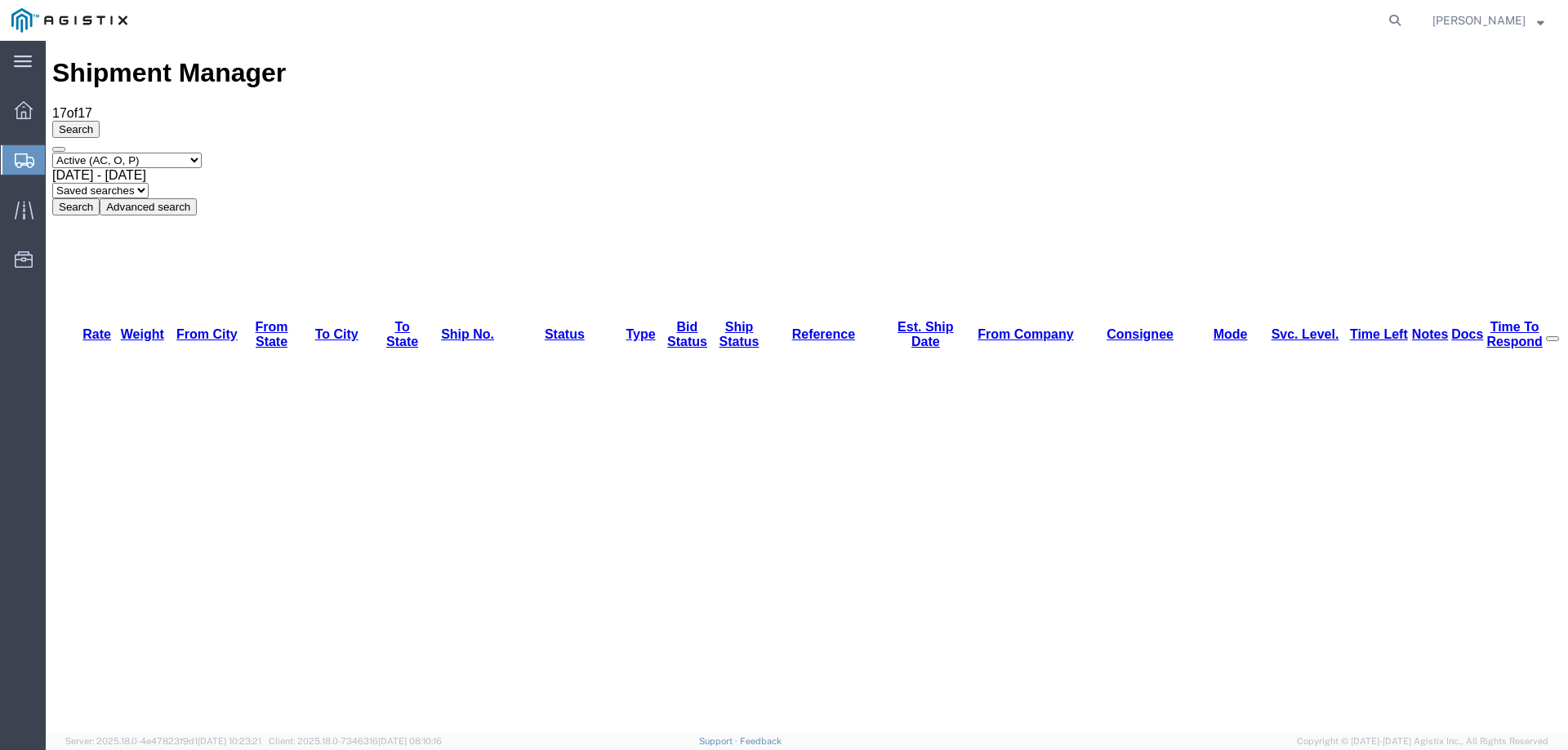
click at [943, 153] on div "Select status Active (AC, O, P) All Approved Awaiting Confirmation (AC) Booked …" at bounding box center [807, 184] width 1509 height 63
click at [907, 153] on div "Select status Active (AC, O, P) All Approved Awaiting Confirmation (AC) Booked …" at bounding box center [807, 184] width 1509 height 63
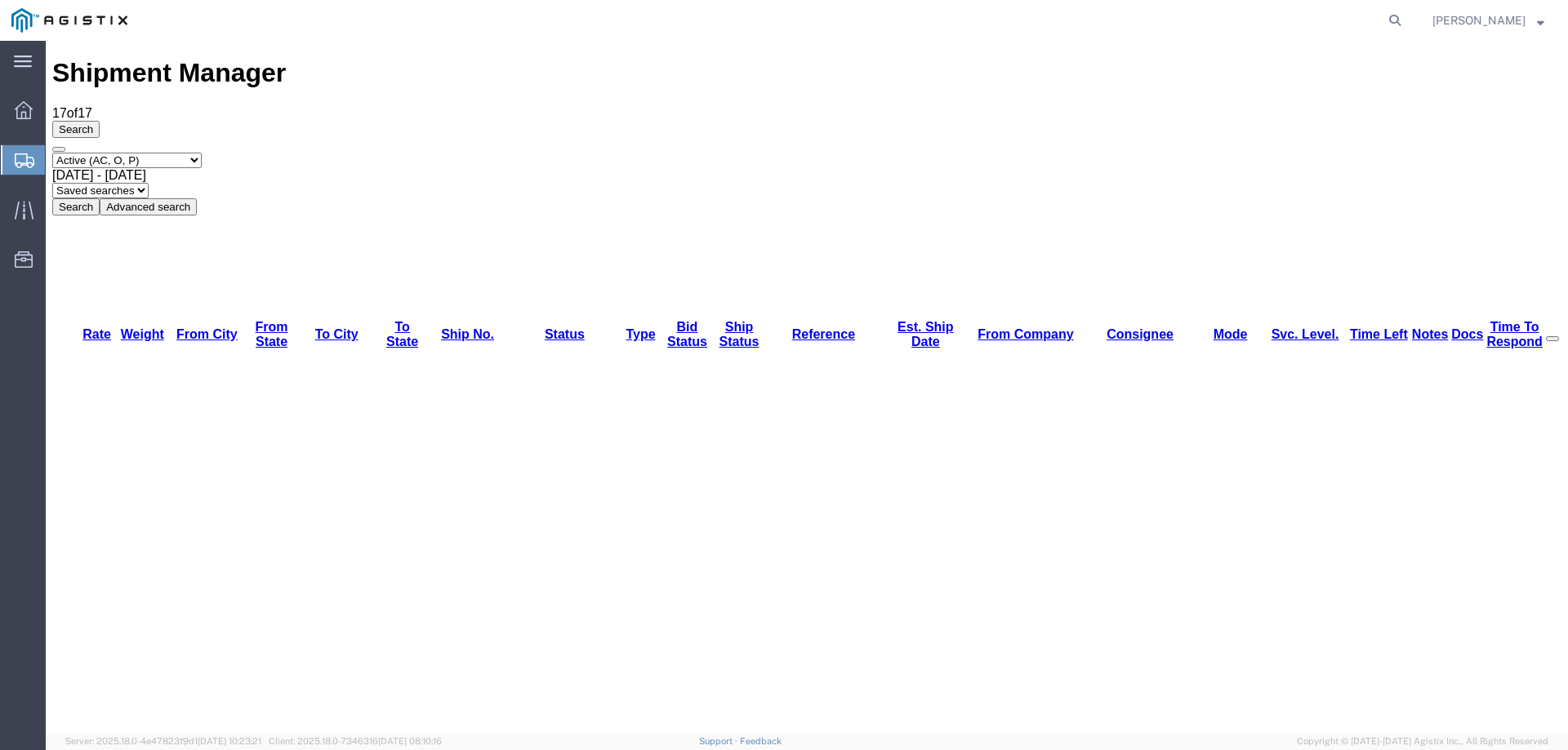
click at [26, 162] on icon at bounding box center [25, 161] width 20 height 15
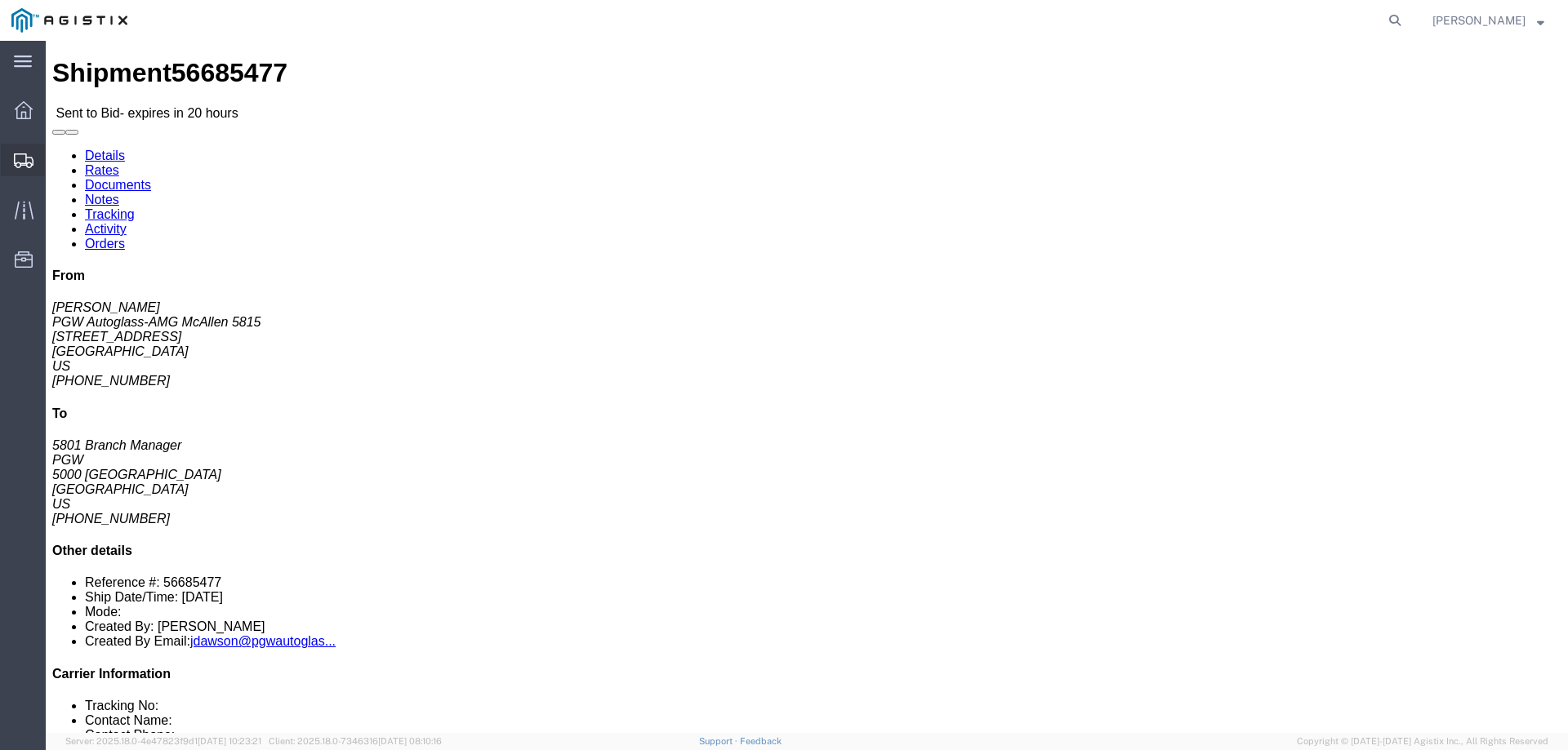
click at [21, 156] on icon at bounding box center [24, 161] width 20 height 15
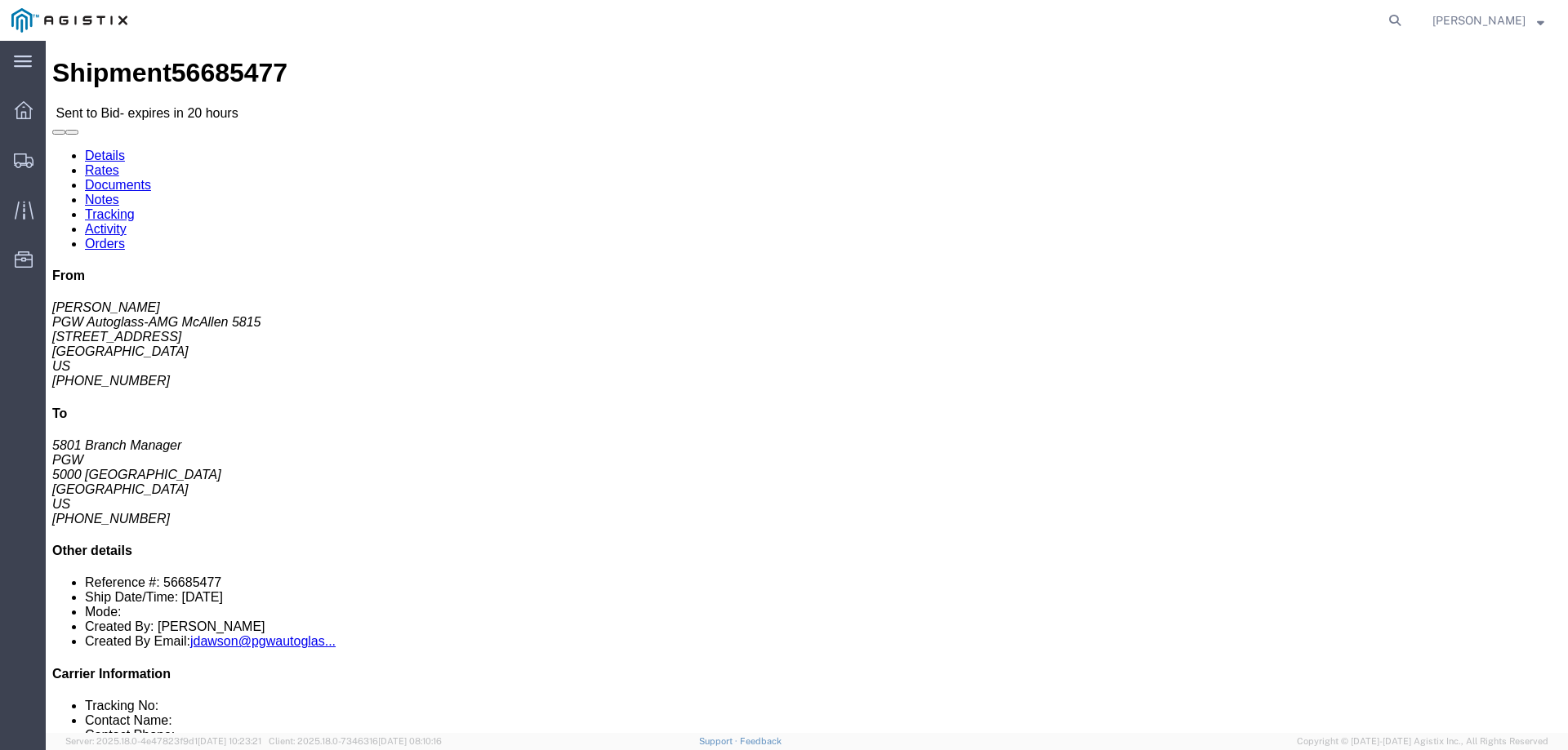
click link "Enter / Modify Bid"
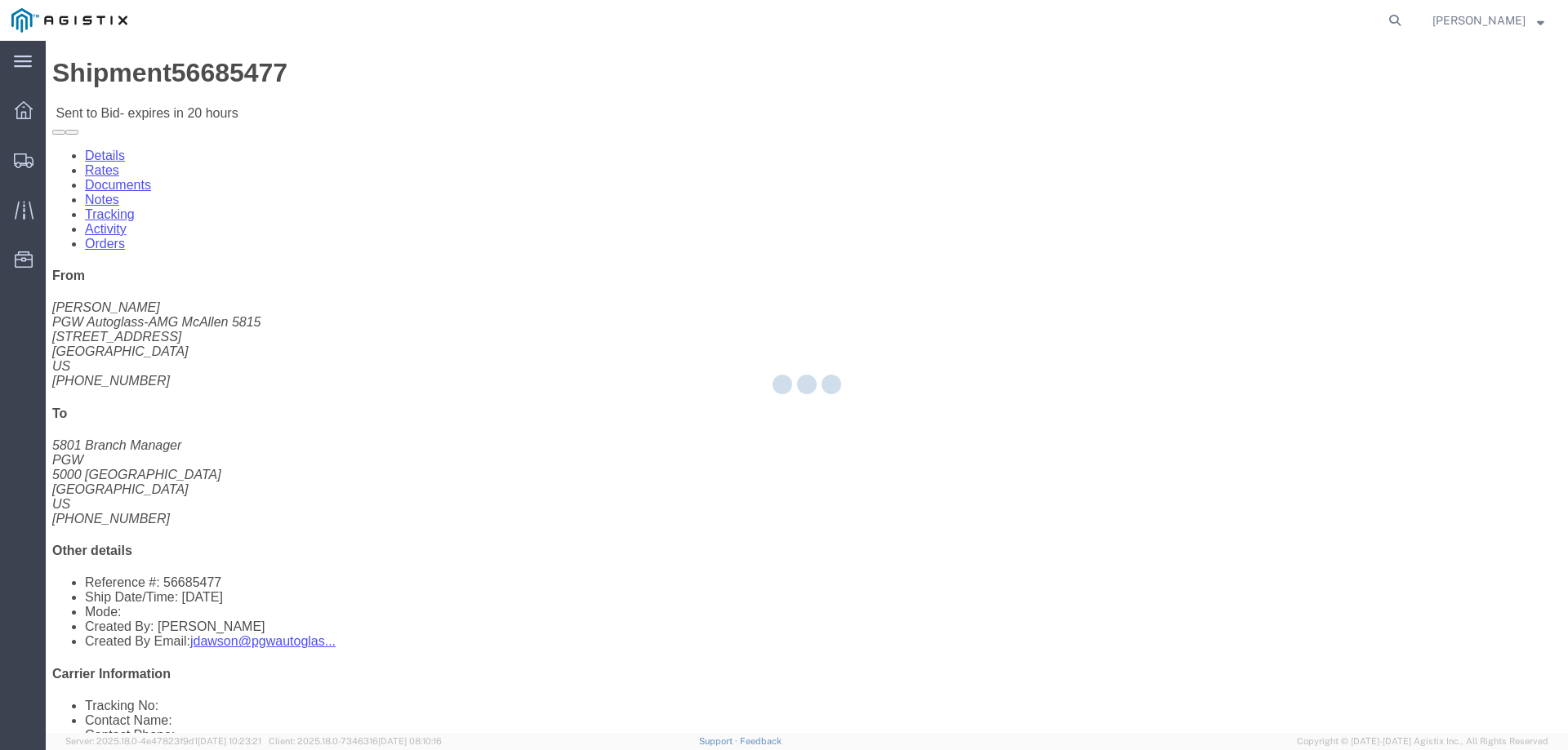
select select "146"
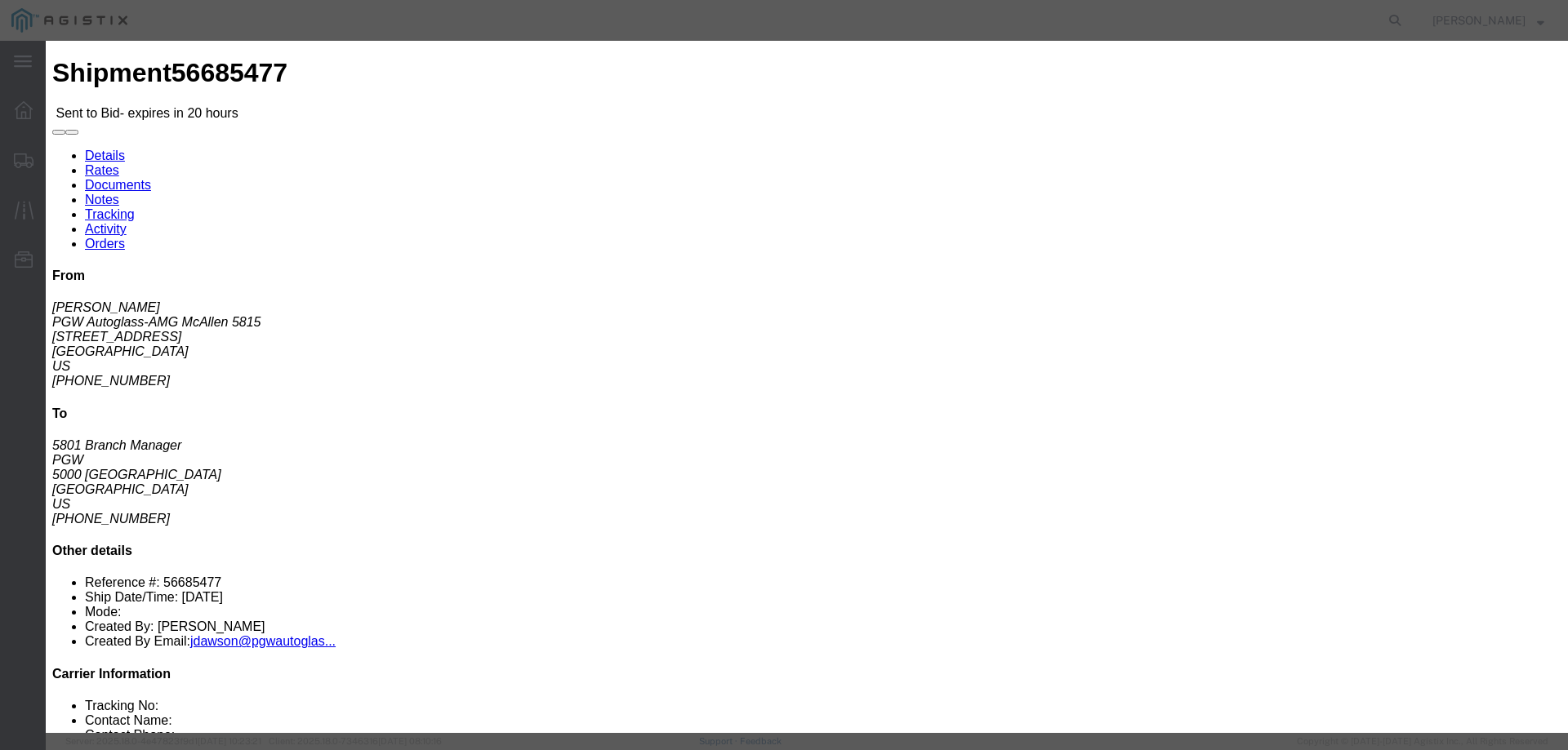
click select "Select CONESTOGA DFRM/STEP Economy TL Flatbed Intermodal LTL Standard Next Day …"
select select "25032"
click select "Select CONESTOGA DFRM/STEP Economy TL Flatbed Intermodal LTL Standard Next Day …"
click input "text"
type input "ats"
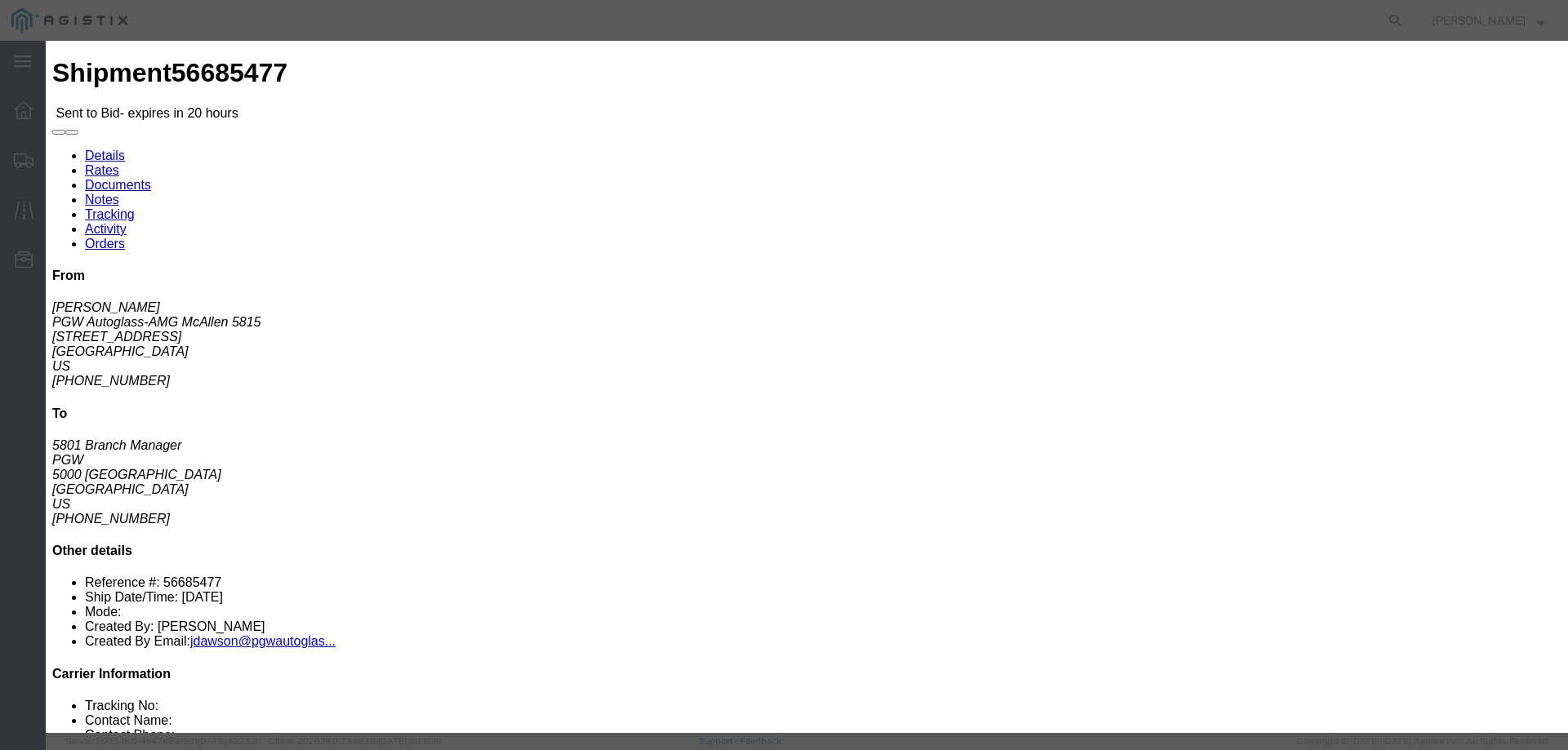
click input "number"
type input "1380"
click button "Submit"
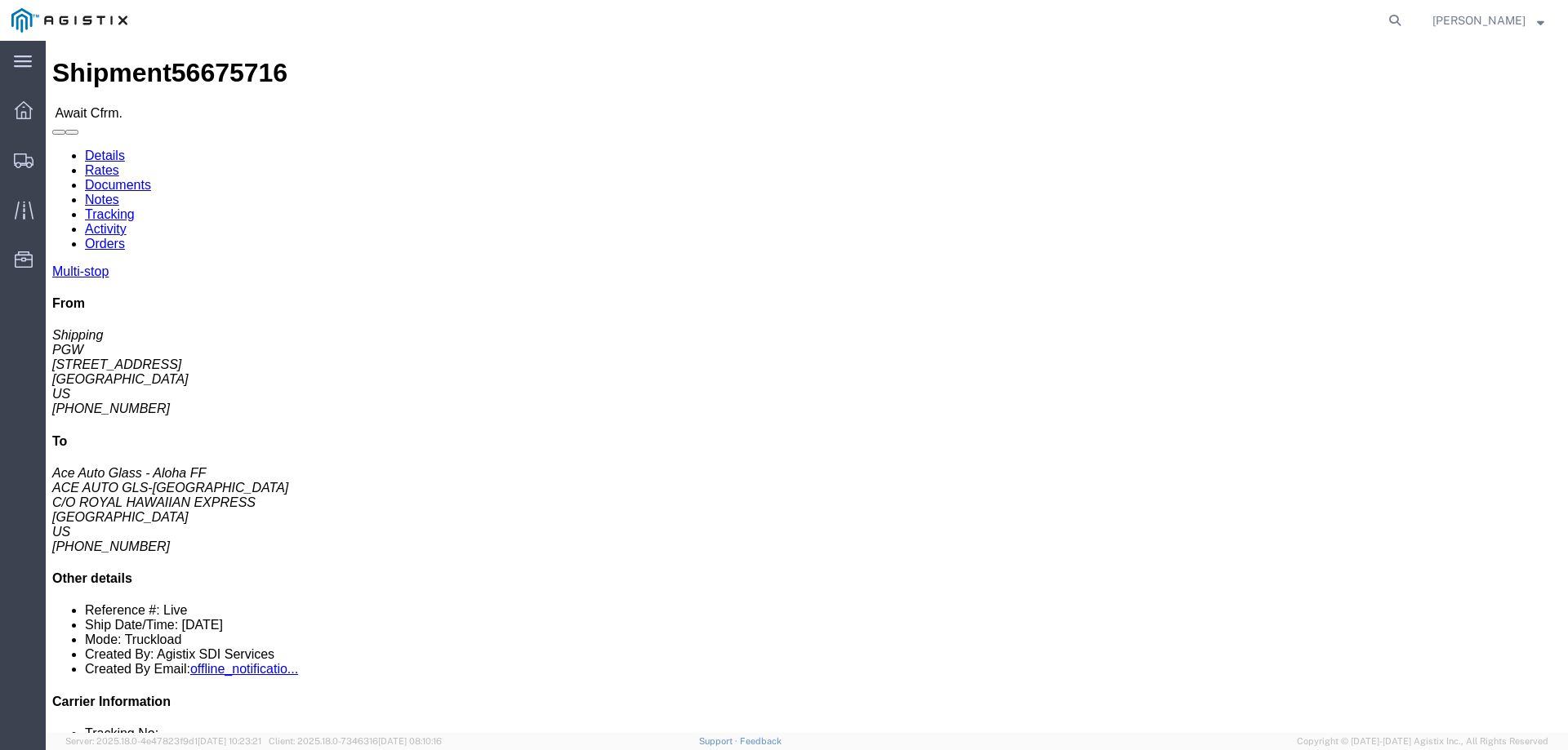
click span "56675716"
copy span "56675716"
click link "Confirm"
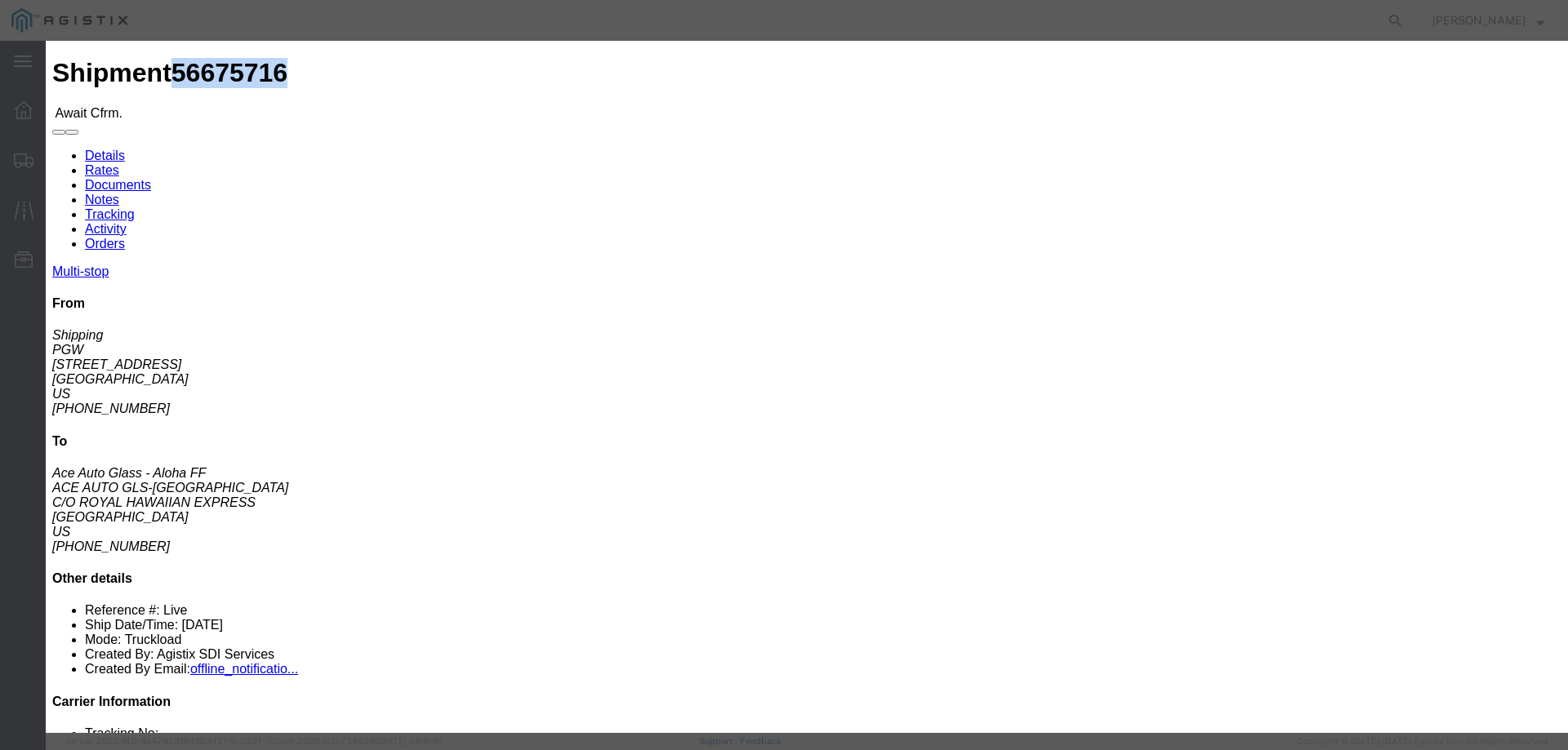
click input "checkbox"
checkbox input "true"
type input "[PERSON_NAME]"
type input "3204977237"
click input "text"
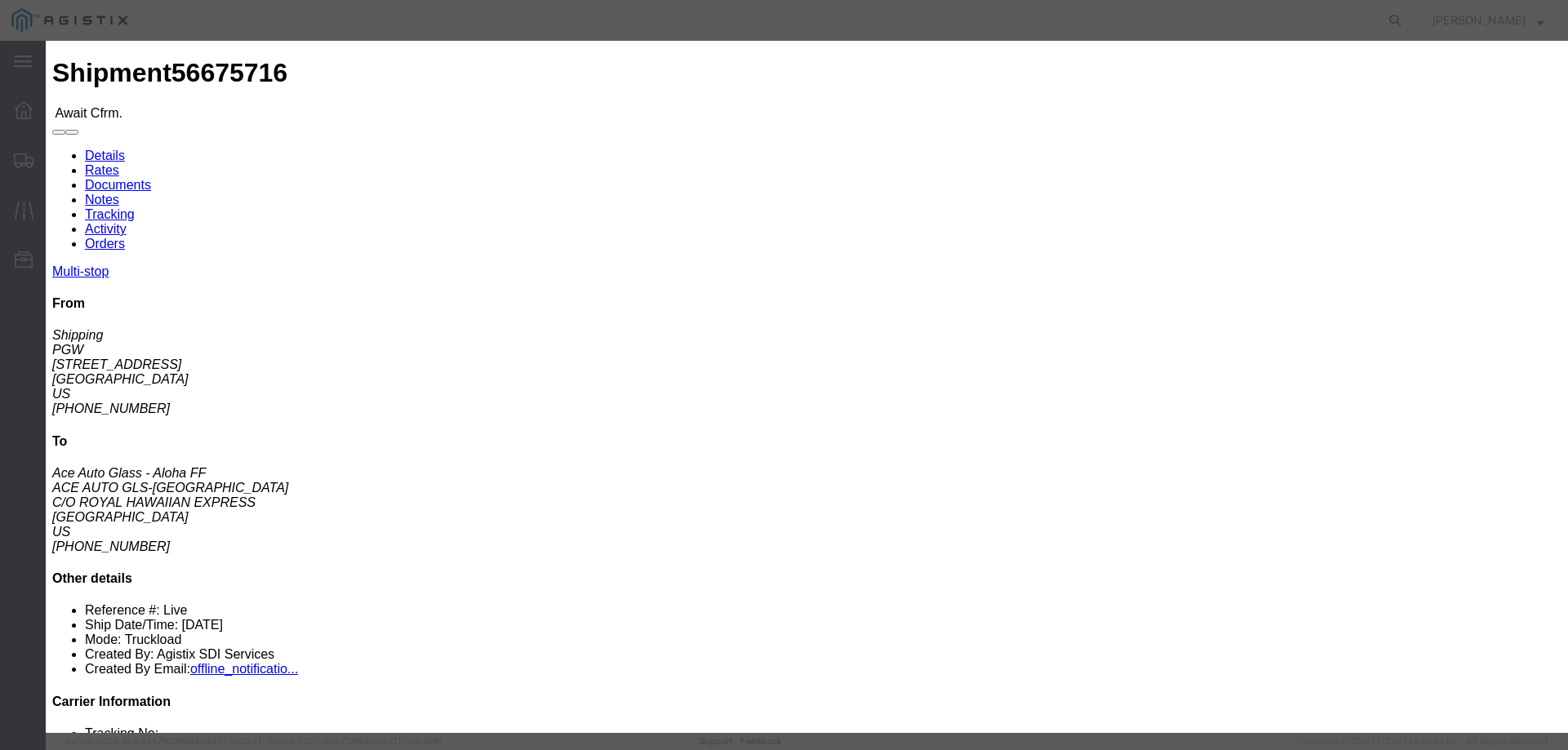
paste input "56675716"
type input "56675716"
click div "Submit Close"
drag, startPoint x: 1111, startPoint y: 536, endPoint x: 1114, endPoint y: 523, distance: 13.3
click div "Submit Close"
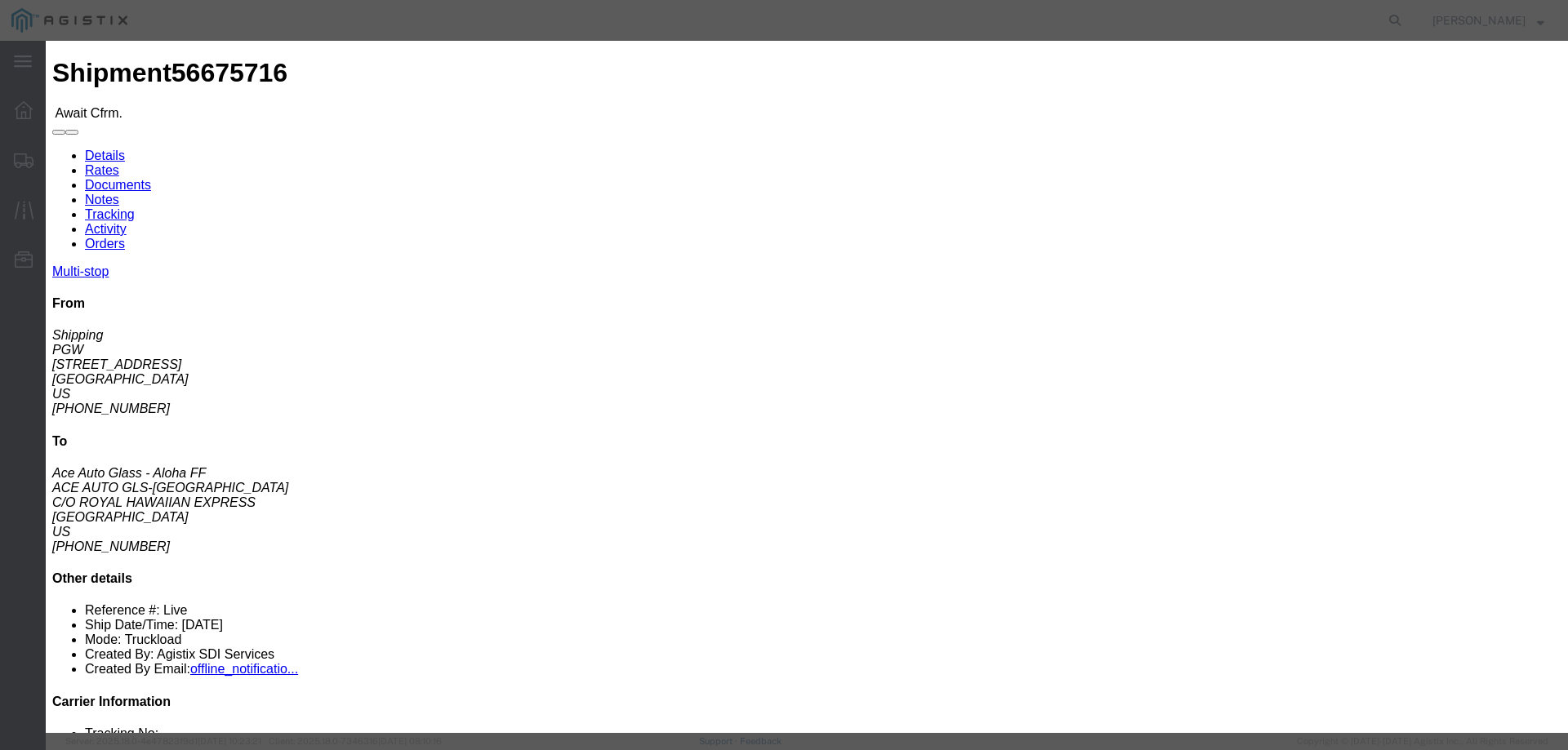
click button "Submit"
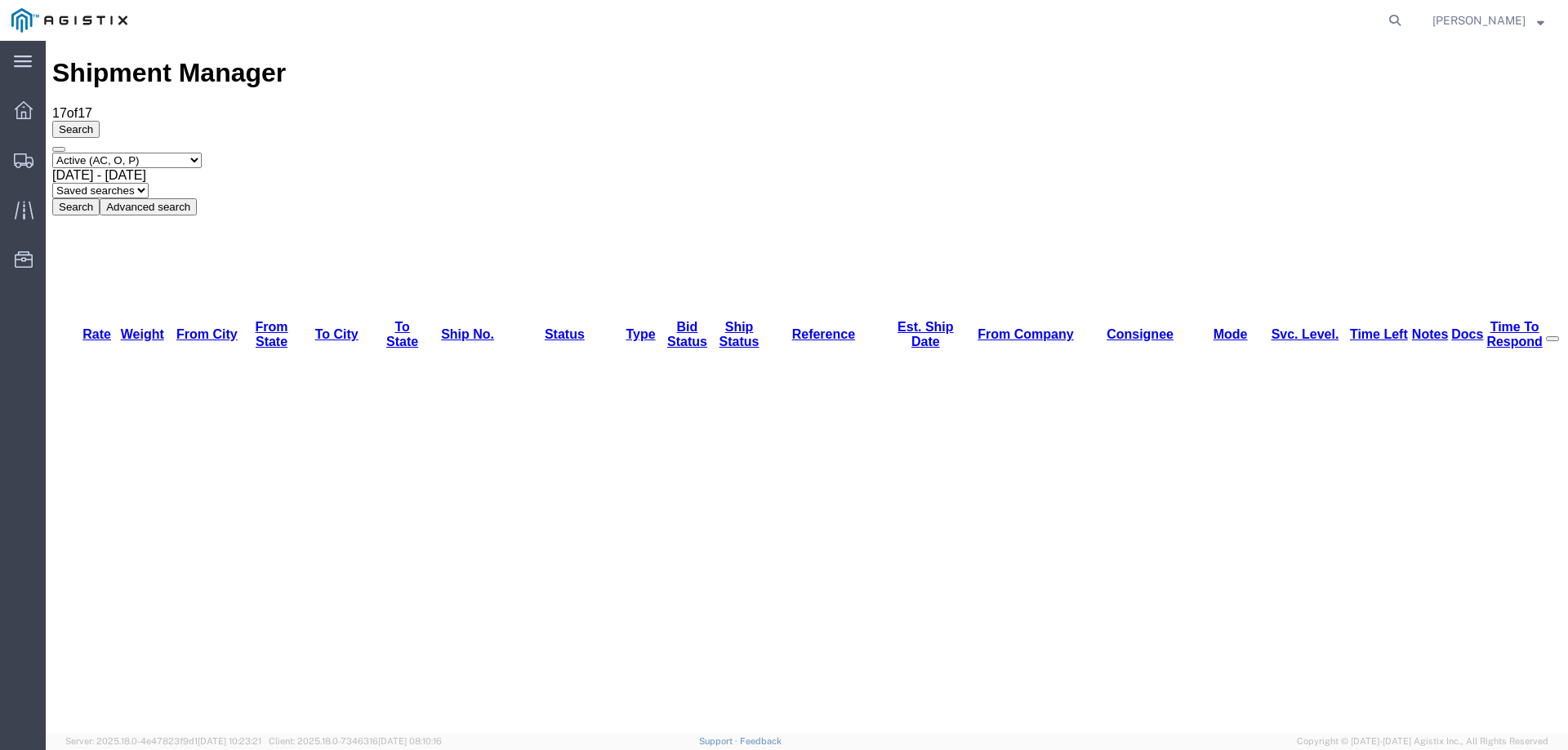
click at [66, 121] on div "Search Select status Active (AC, O, P) All Approved Awaiting Confirmation (AC) …" at bounding box center [807, 168] width 1509 height 94
click at [25, 163] on icon at bounding box center [24, 161] width 20 height 15
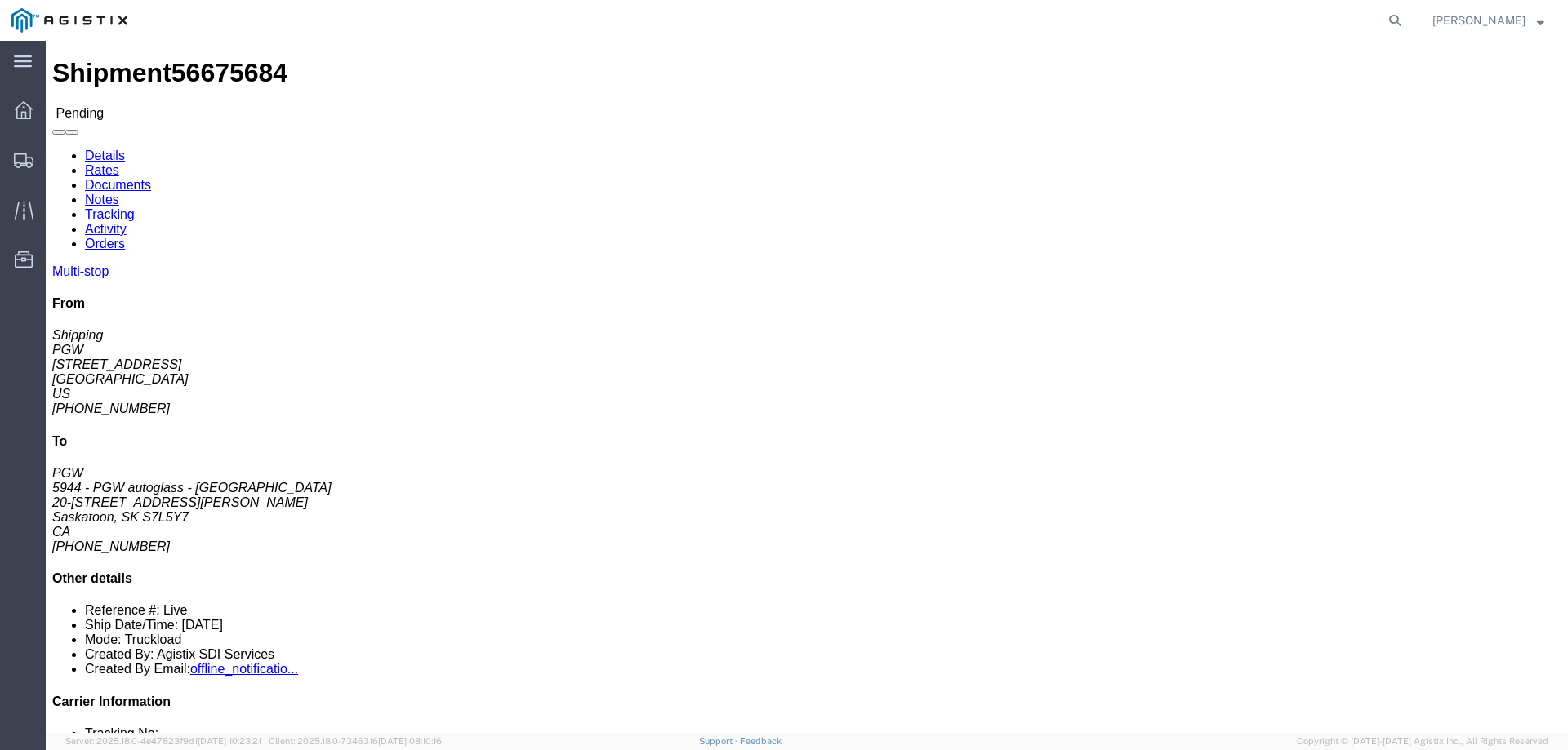
click button "Enter / Modify Bid"
select select "146"
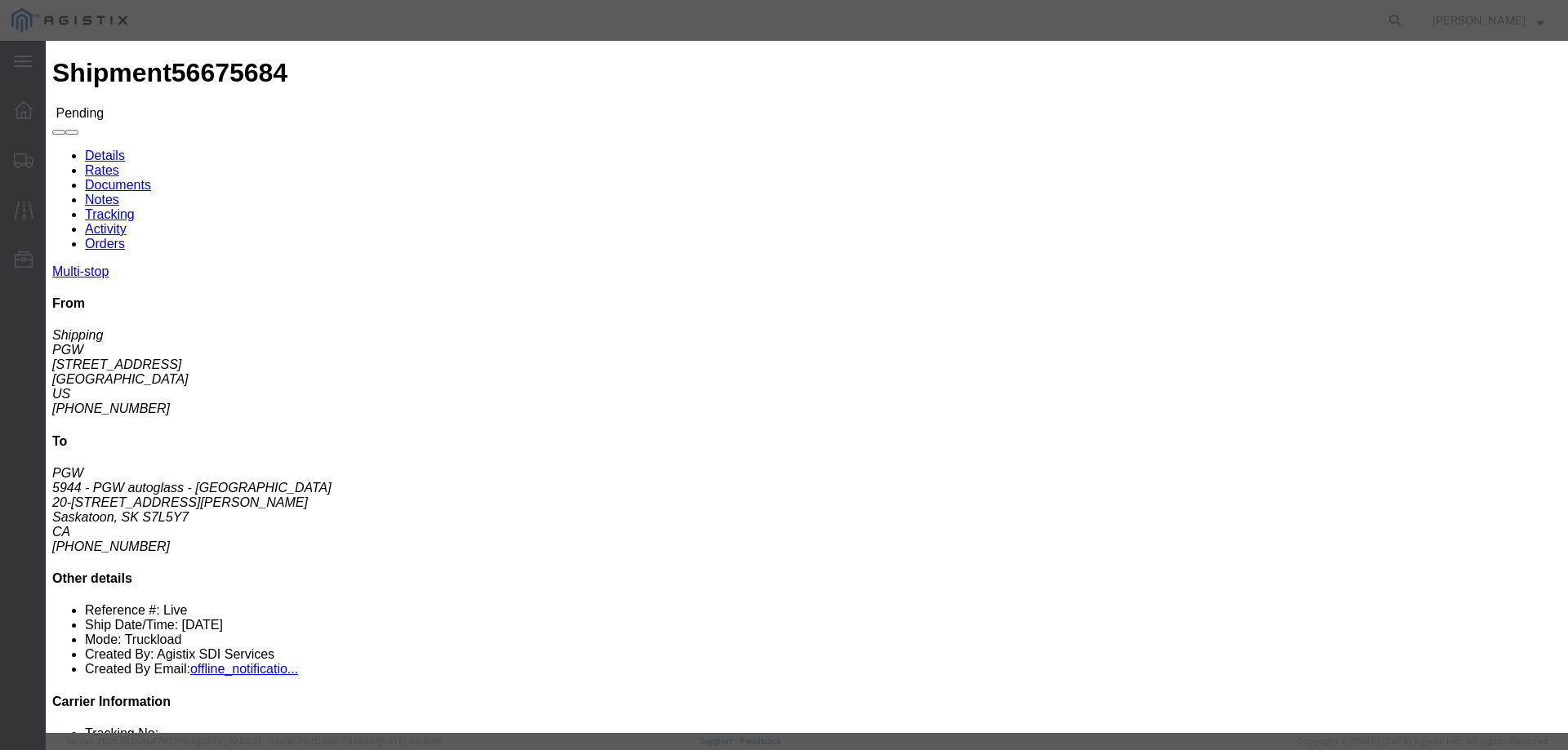
click link "ats - ATS Logistics - Truckload"
drag, startPoint x: 1063, startPoint y: 335, endPoint x: 1050, endPoint y: 337, distance: 13.2
click input "3600.00"
type input "3300.00"
click button "Submit"
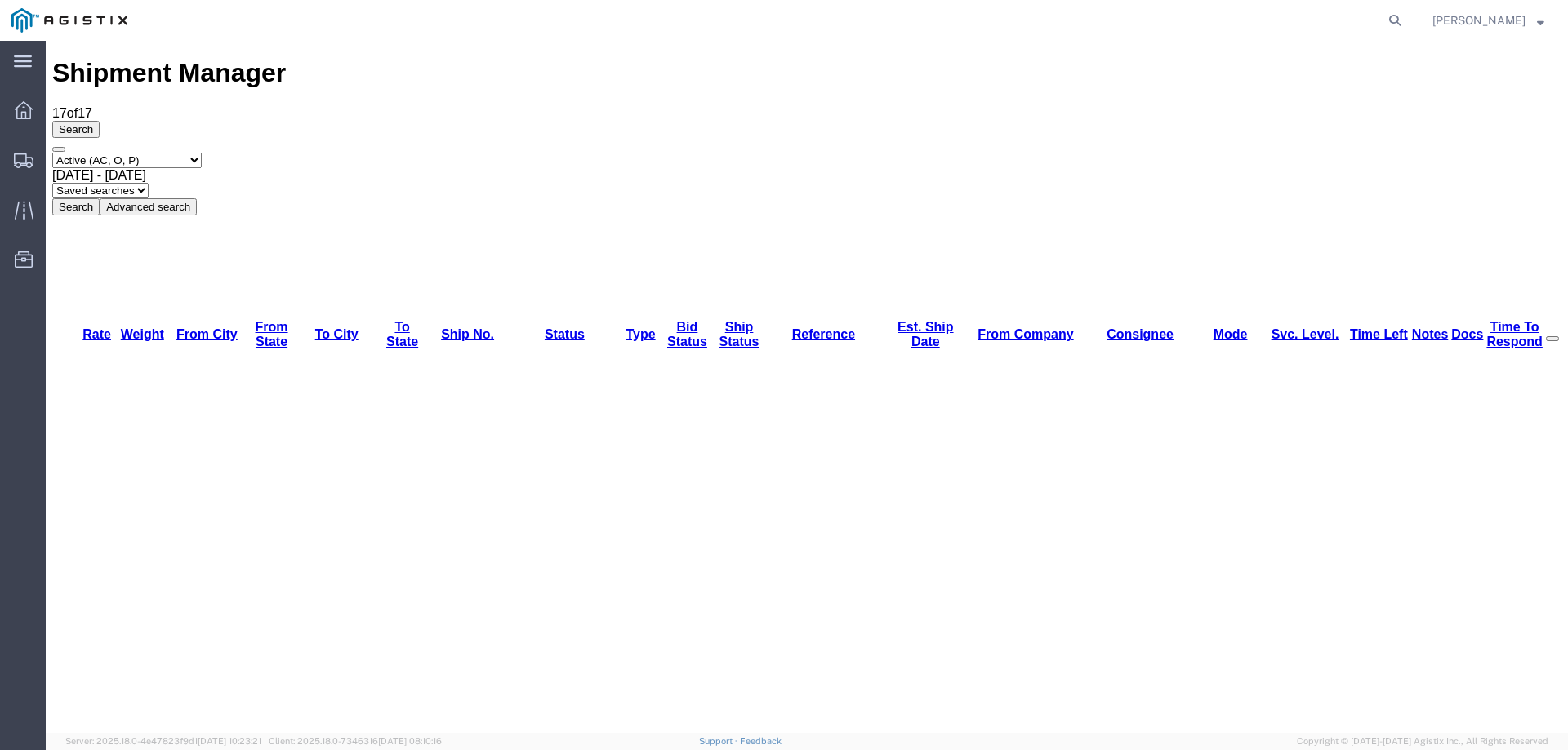
click at [21, 154] on icon at bounding box center [24, 161] width 20 height 15
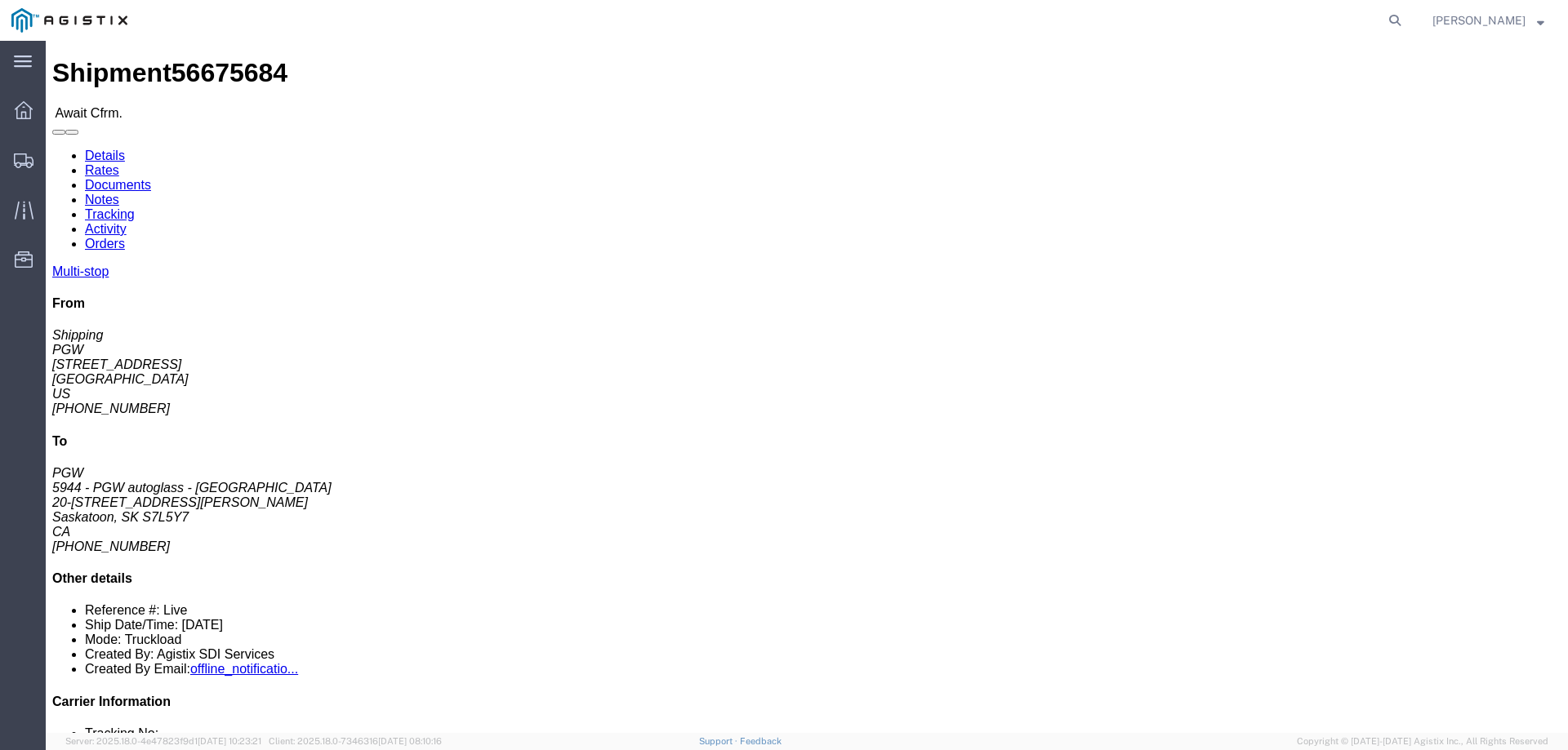
click span "56675684"
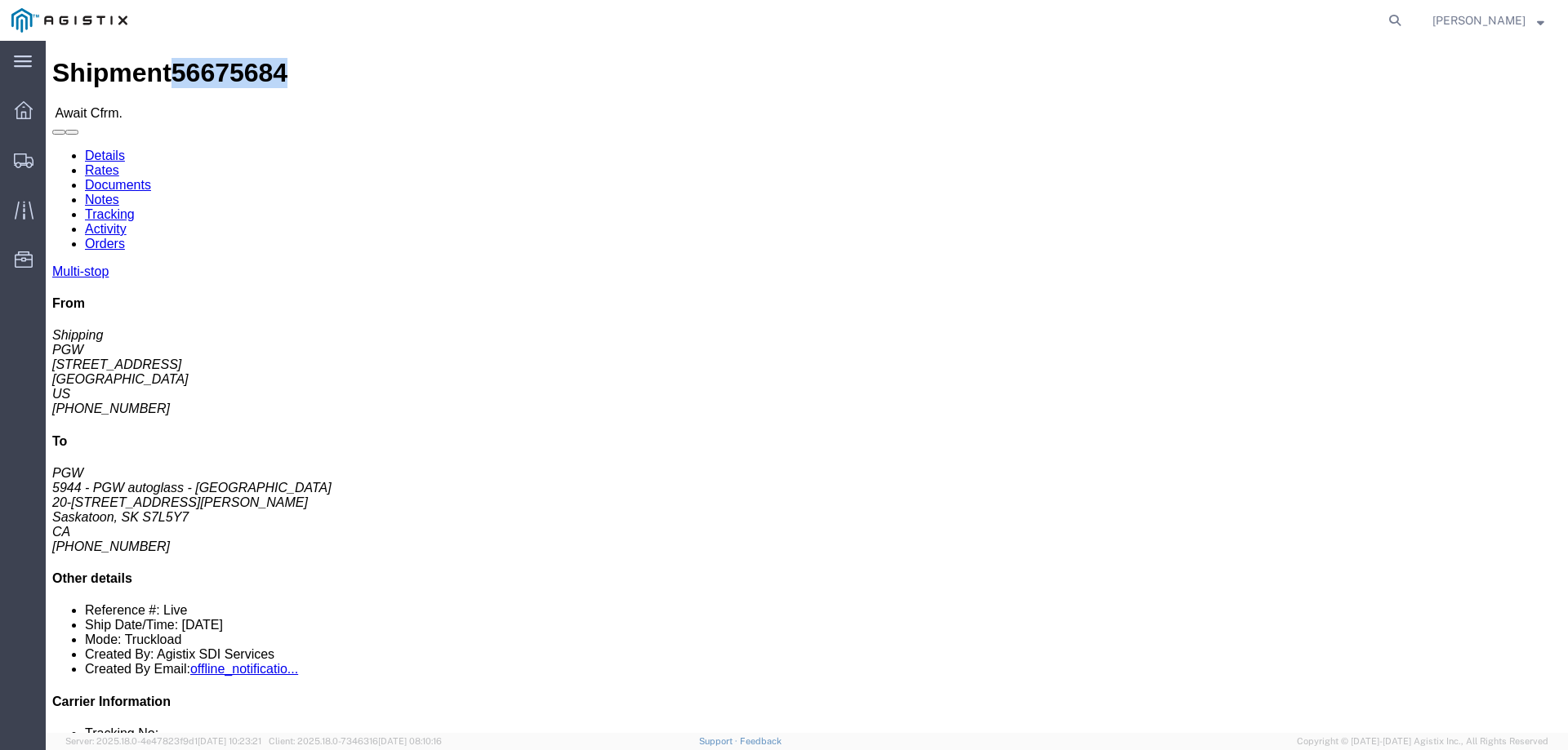
click span "56675684"
copy span "56675684"
click link "Confirm"
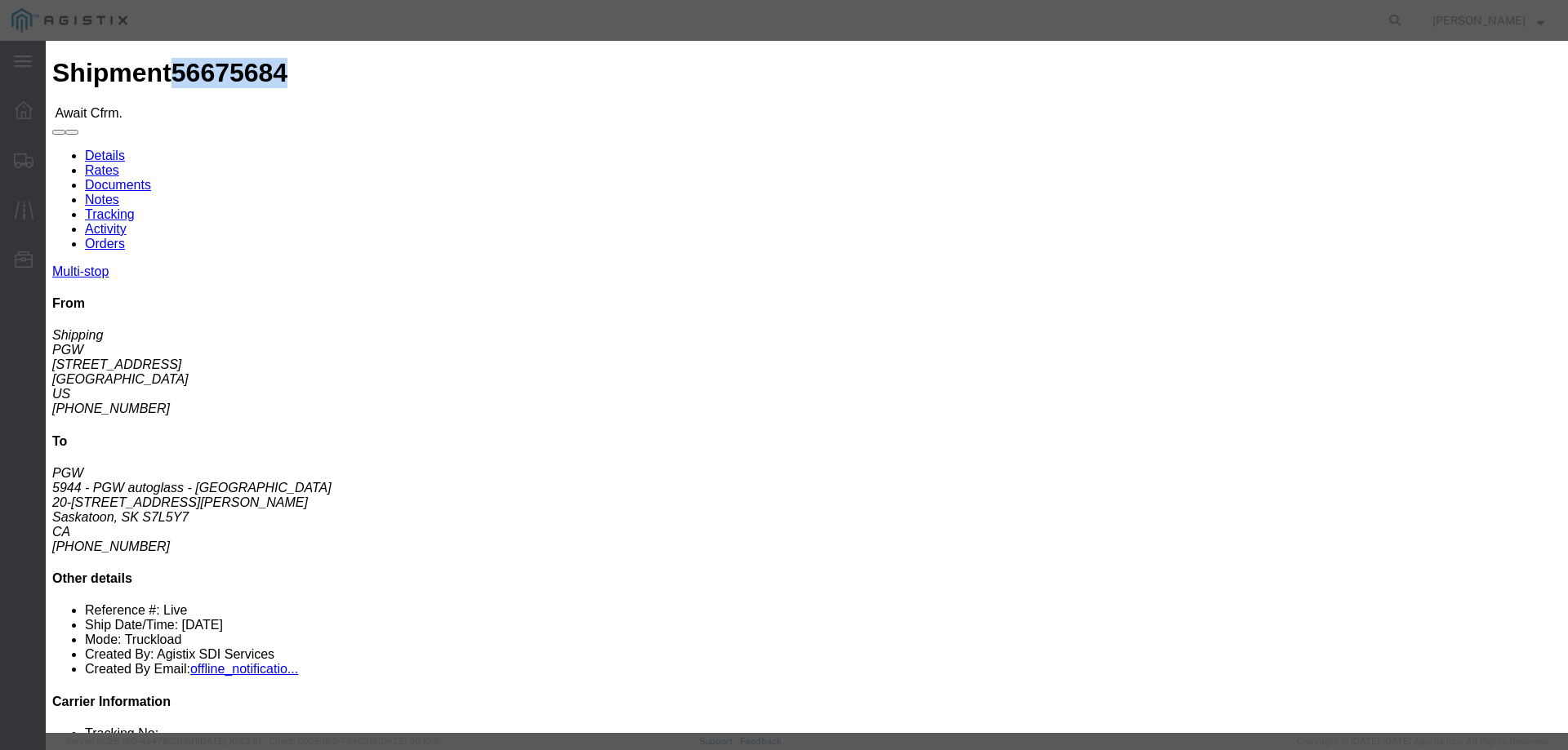
click input "checkbox"
checkbox input "true"
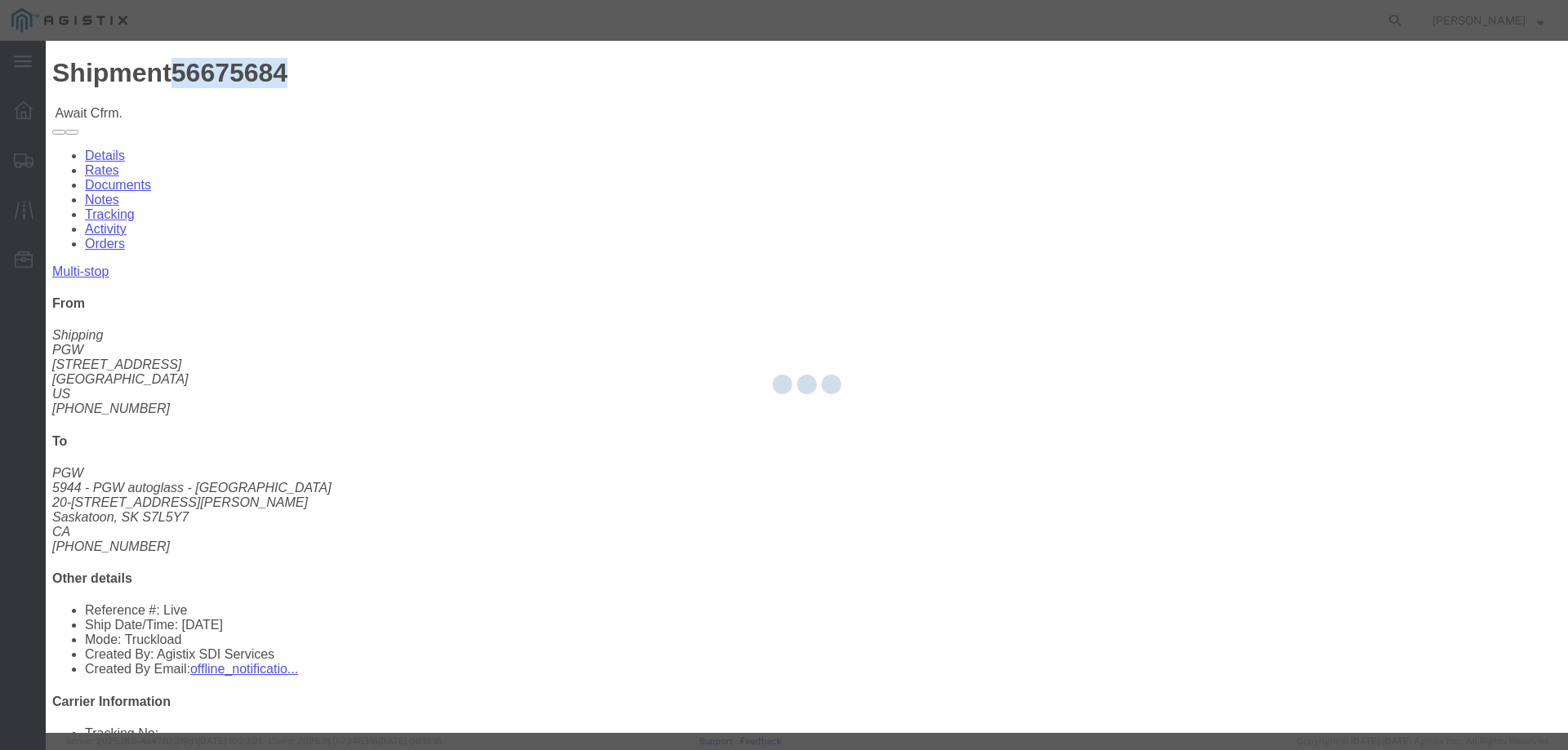
type input "[PERSON_NAME]"
type input "3204977237"
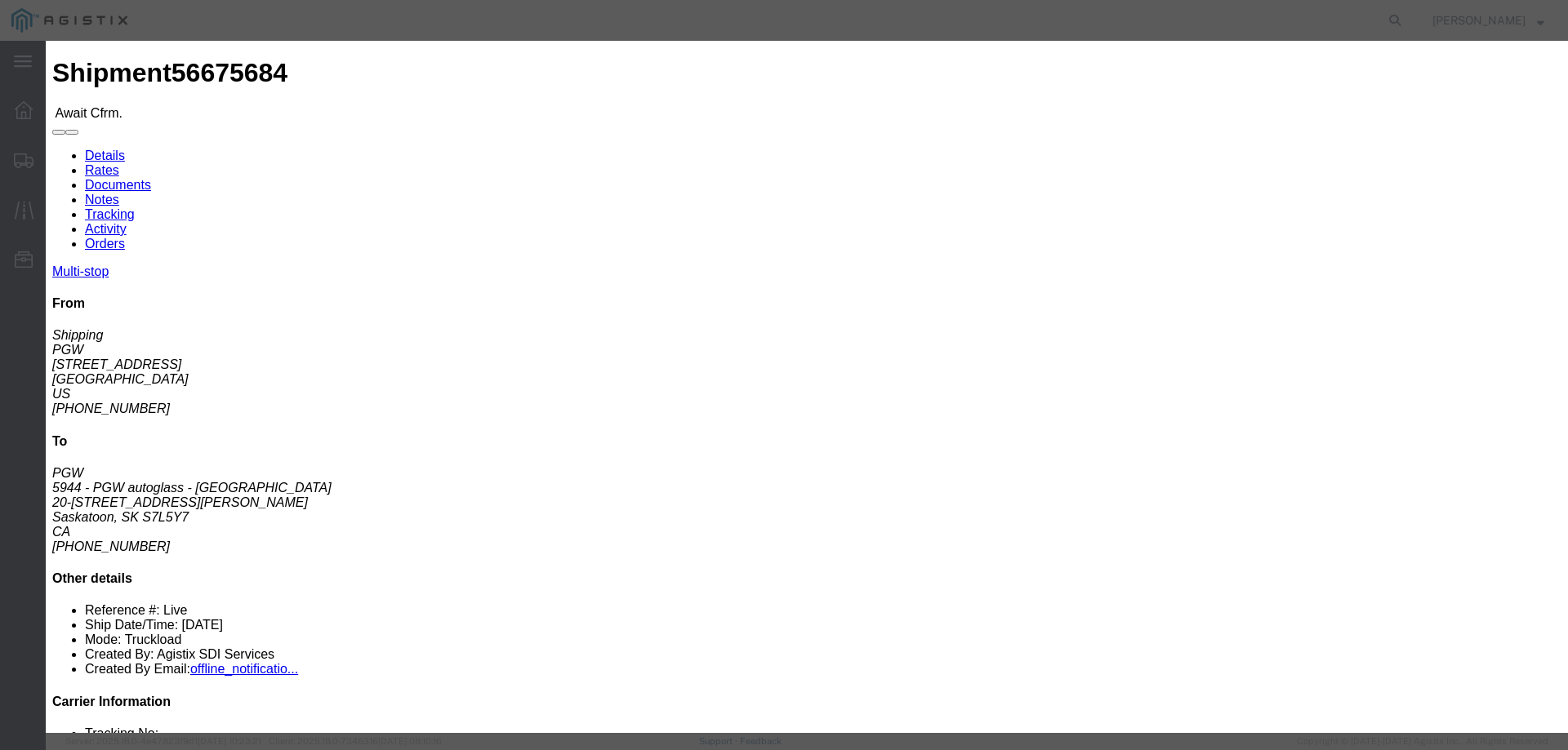
click input "text"
paste input "56675684"
type input "56675684"
click button "Submit"
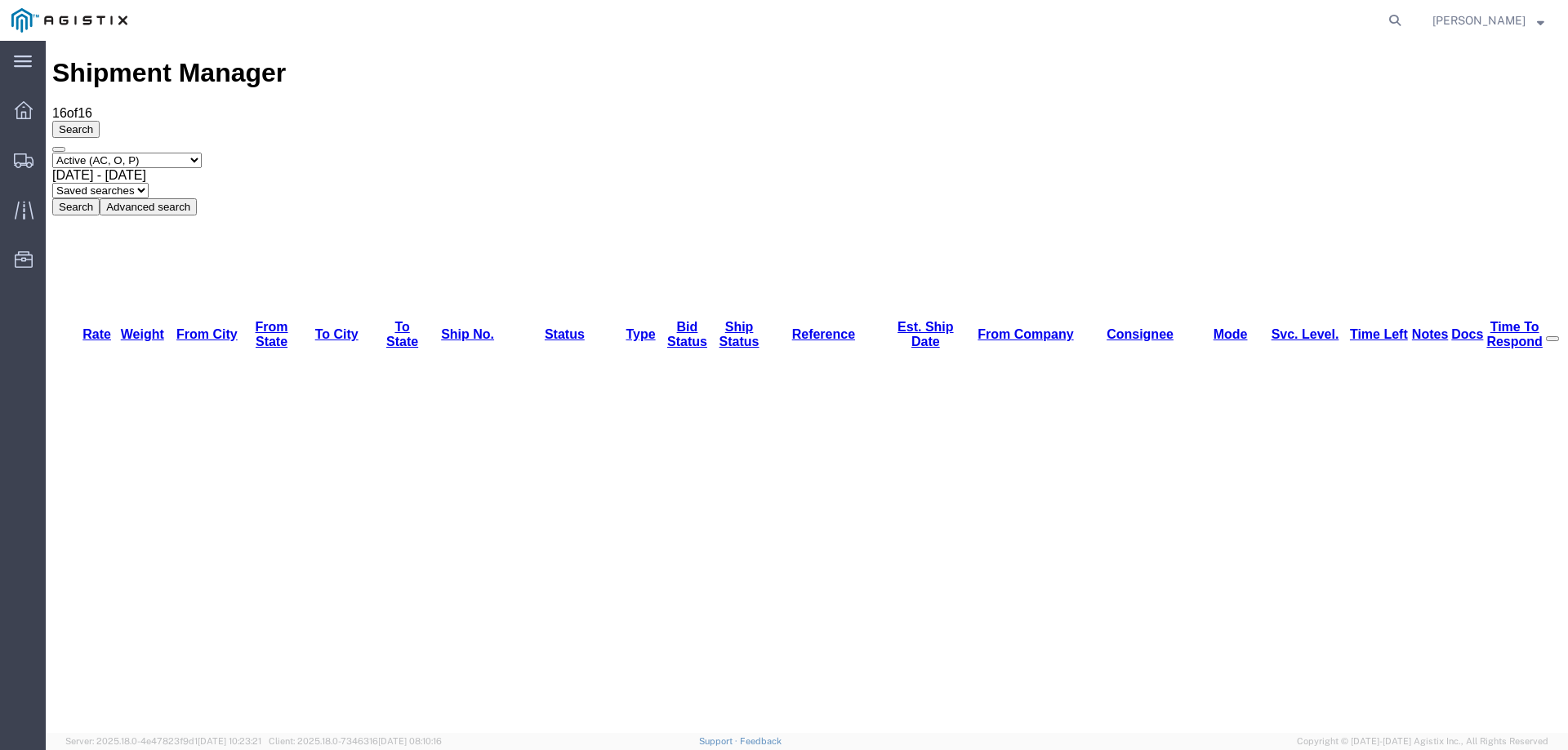
click at [20, 160] on icon at bounding box center [24, 161] width 20 height 15
click at [13, 160] on div at bounding box center [24, 160] width 46 height 30
click at [910, 153] on div "Select status Active (AC, O, P) All Approved Awaiting Confirmation (AC) Booked …" at bounding box center [807, 184] width 1509 height 63
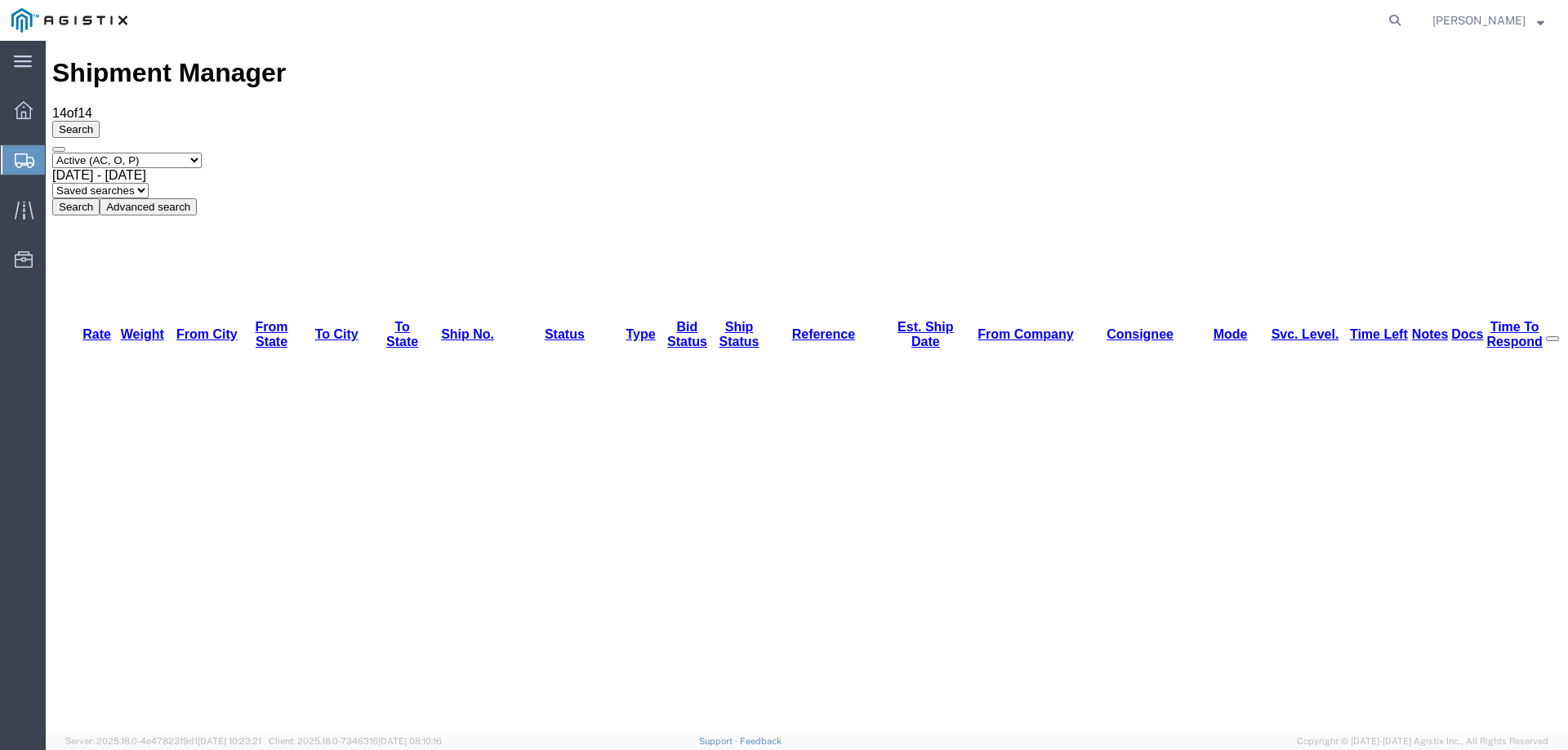
click at [32, 164] on icon at bounding box center [25, 161] width 20 height 15
click at [64, 121] on div "Search Select status Active (AC, O, P) All Approved Awaiting Confirmation (AC) …" at bounding box center [807, 168] width 1509 height 94
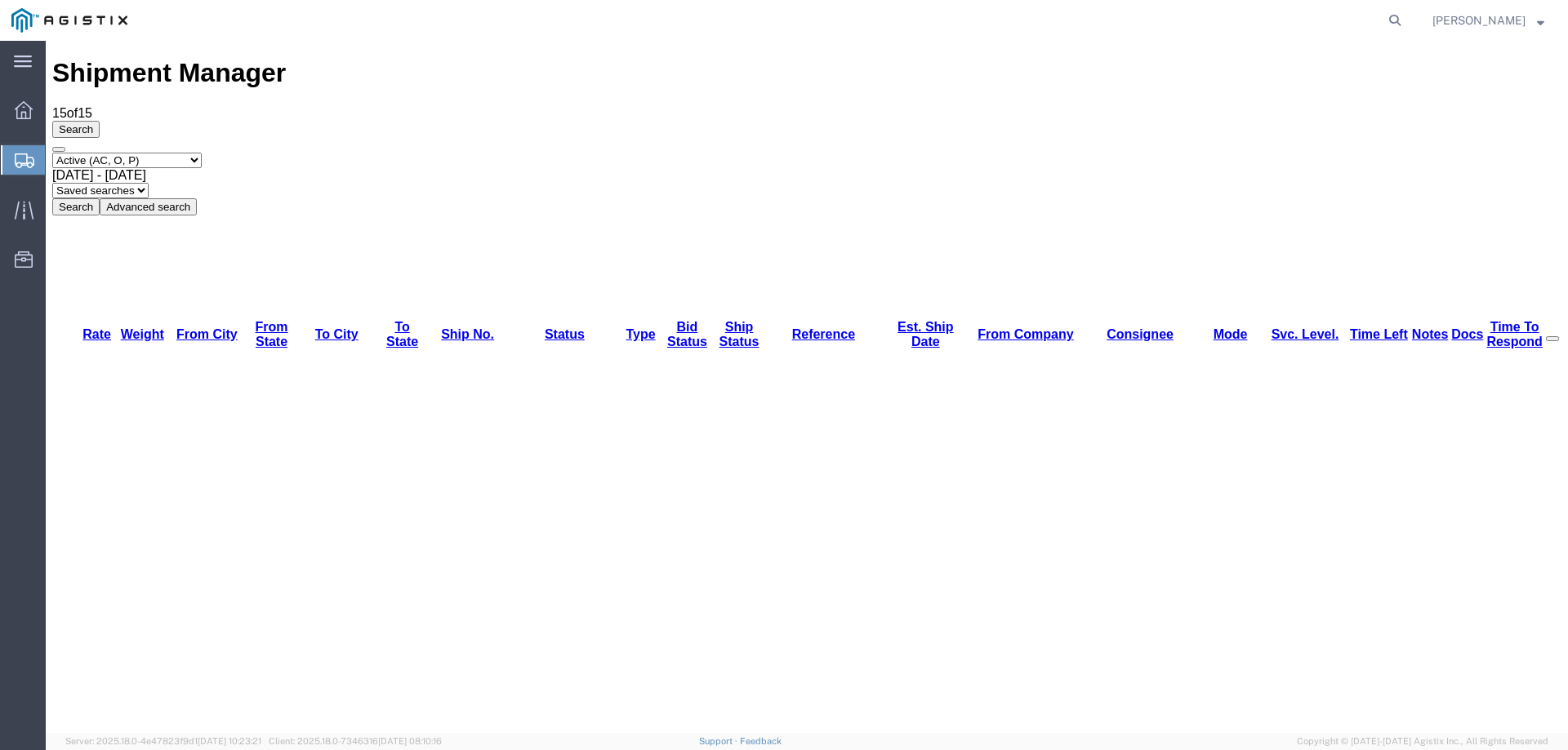
click at [18, 162] on icon at bounding box center [25, 161] width 20 height 15
click at [842, 153] on div "Select status Active (AC, O, P) All Approved Awaiting Confirmation (AC) Booked …" at bounding box center [807, 184] width 1509 height 63
click at [17, 157] on icon at bounding box center [25, 161] width 20 height 15
click at [23, 161] on icon at bounding box center [25, 161] width 20 height 15
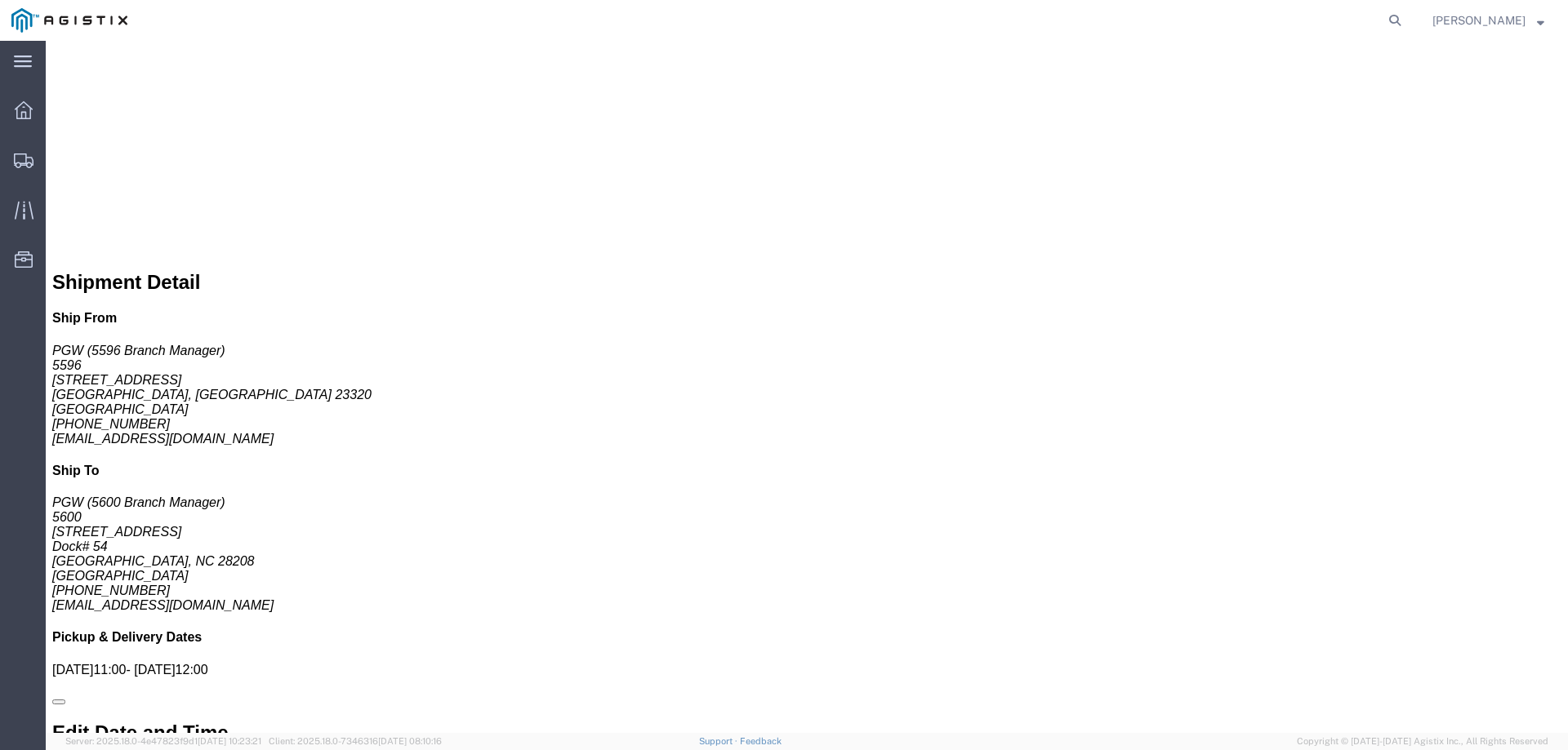
scroll to position [1064, 0]
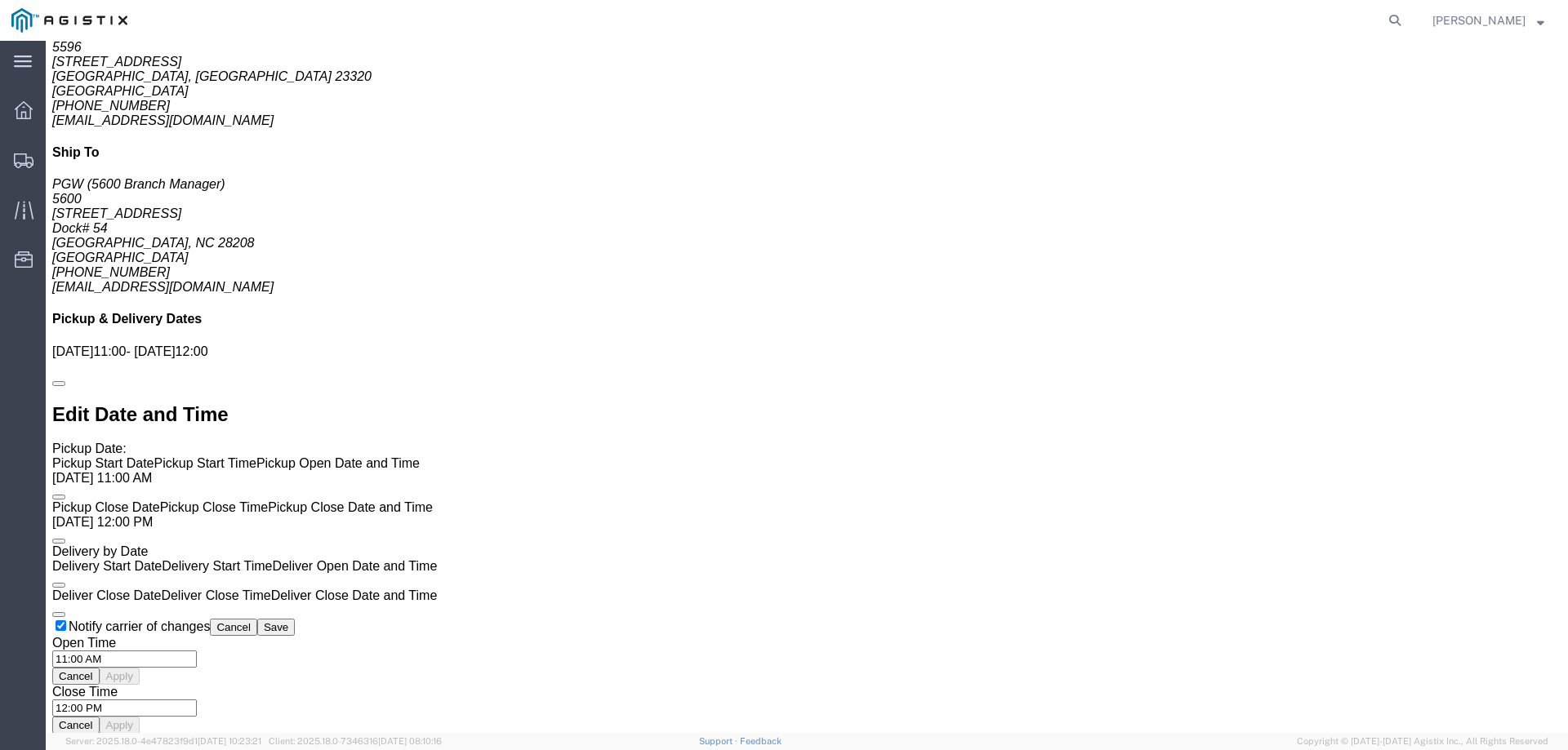
click link "Enter / Modify Bid"
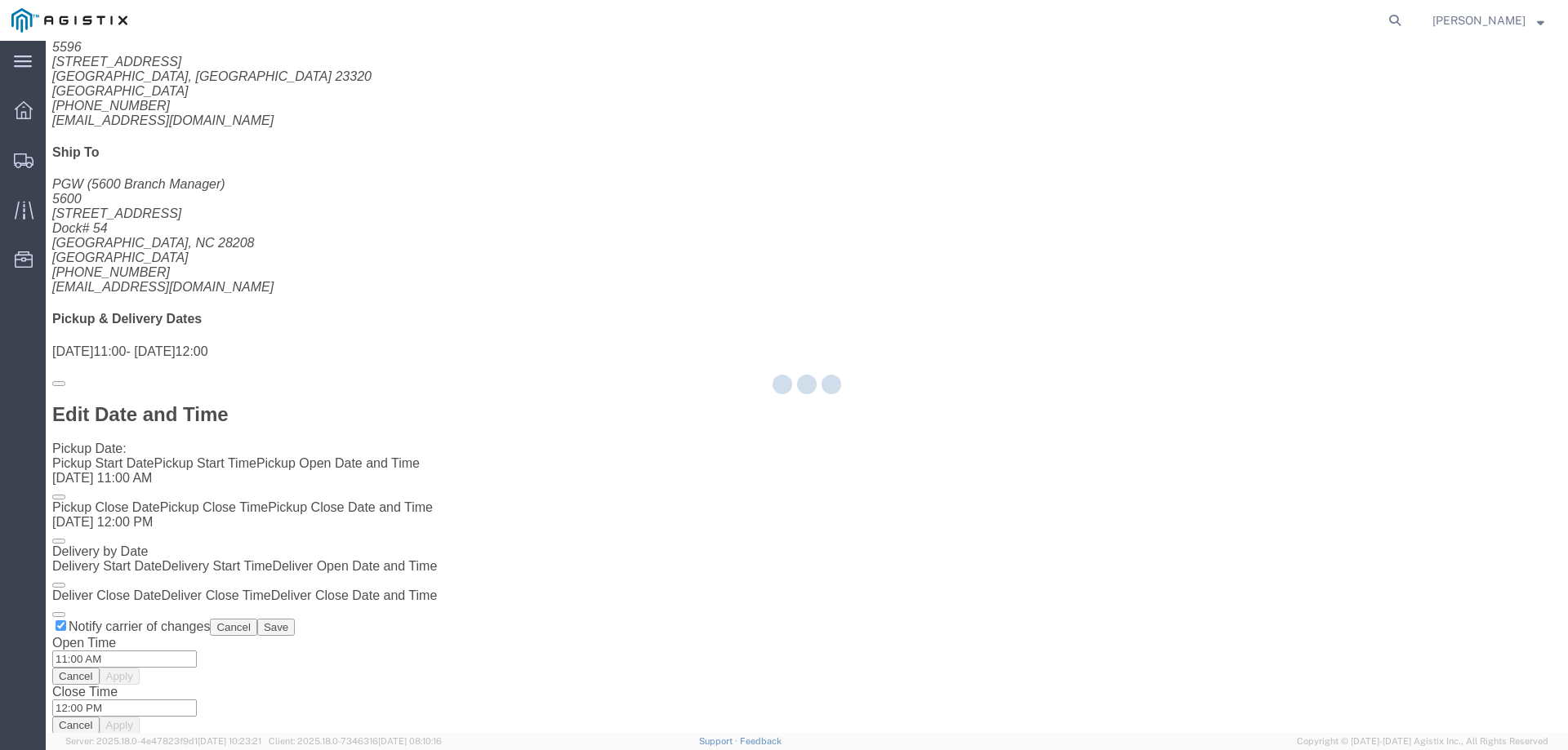
select select "146"
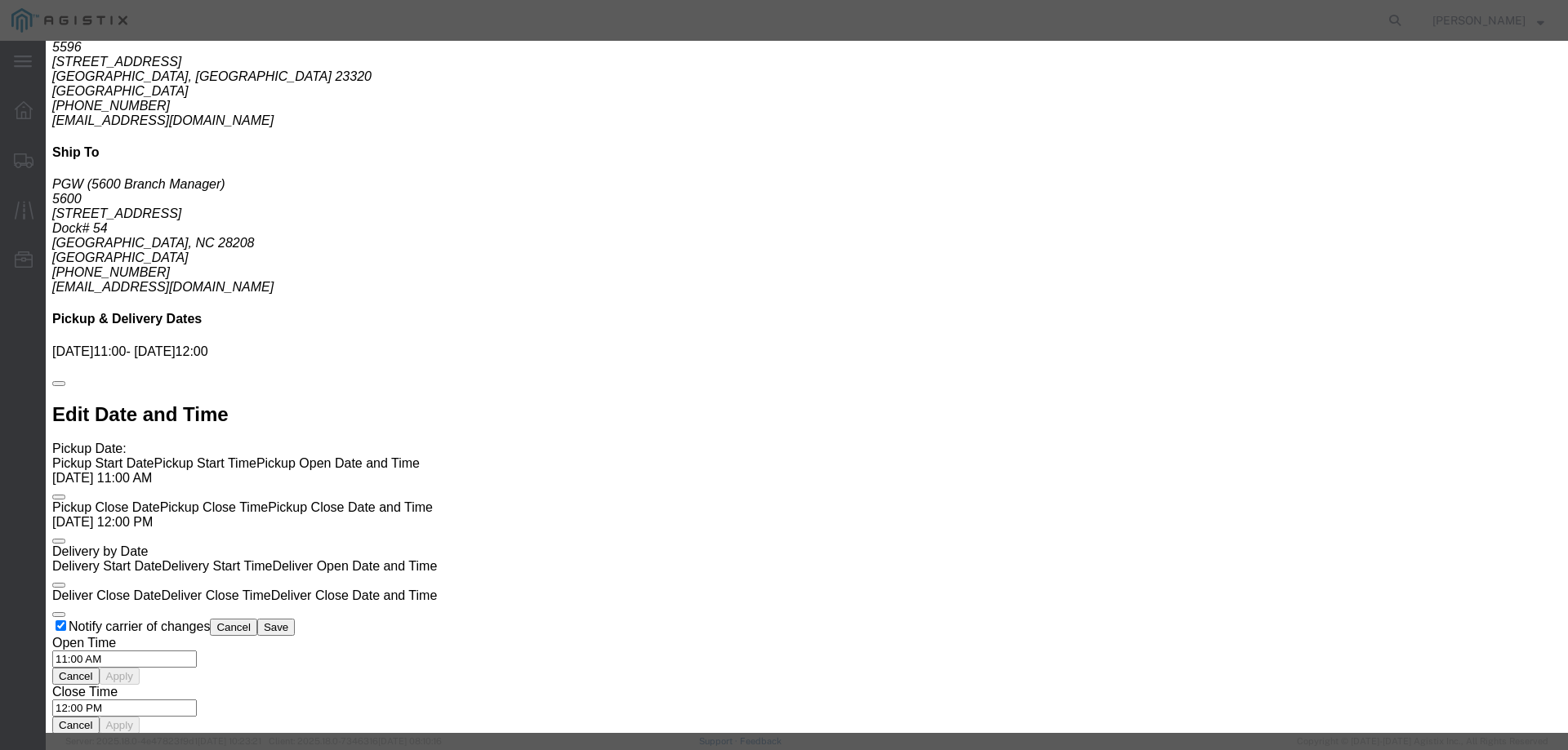
click select "Select CONESTOGA DFRM/STEP Economy TL Flatbed Intermodal LTL Standard Next Day …"
select select "25032"
click select "Select CONESTOGA DFRM/STEP Economy TL Flatbed Intermodal LTL Standard Next Day …"
click input "text"
type input "ats"
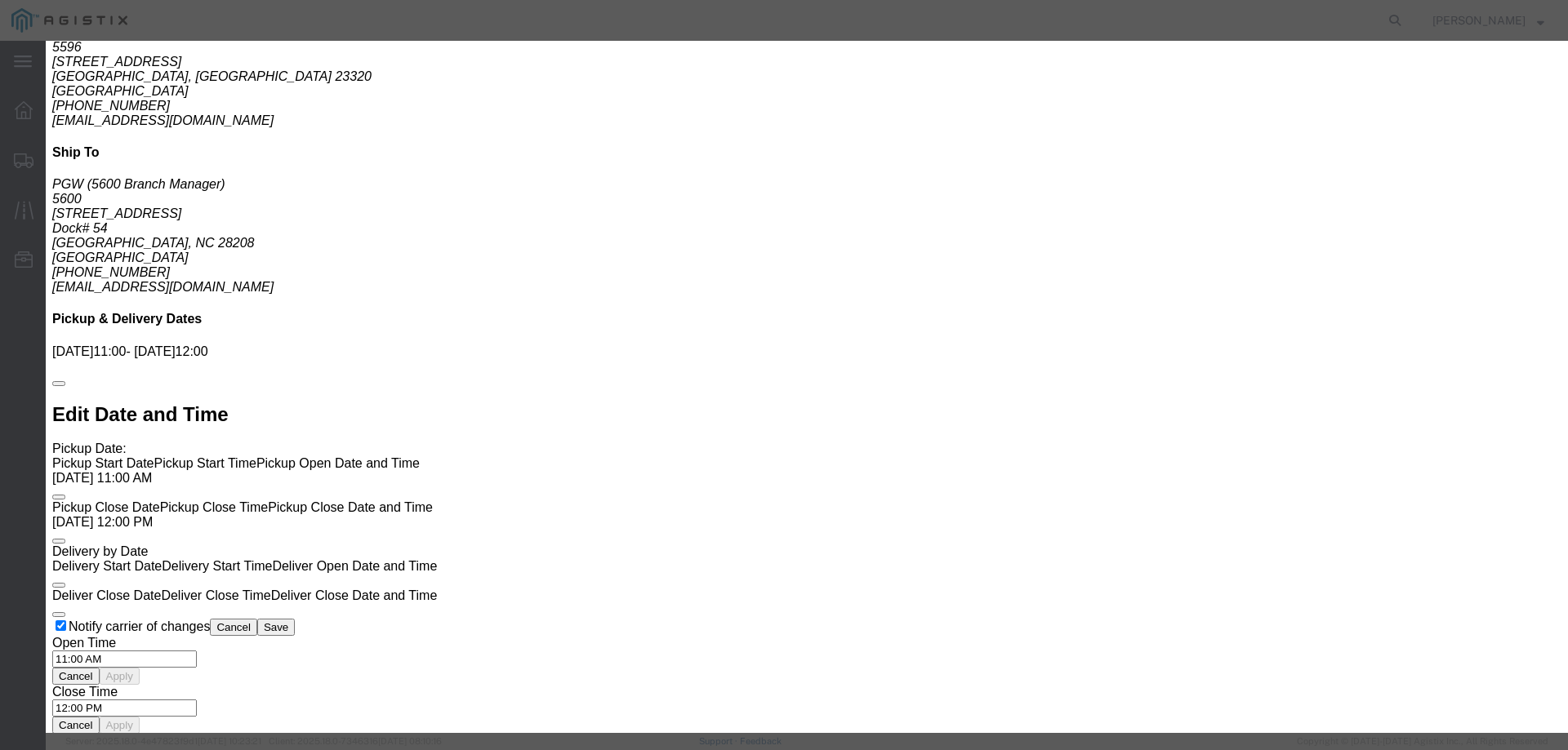
click input "number"
type input "875"
click button "Submit"
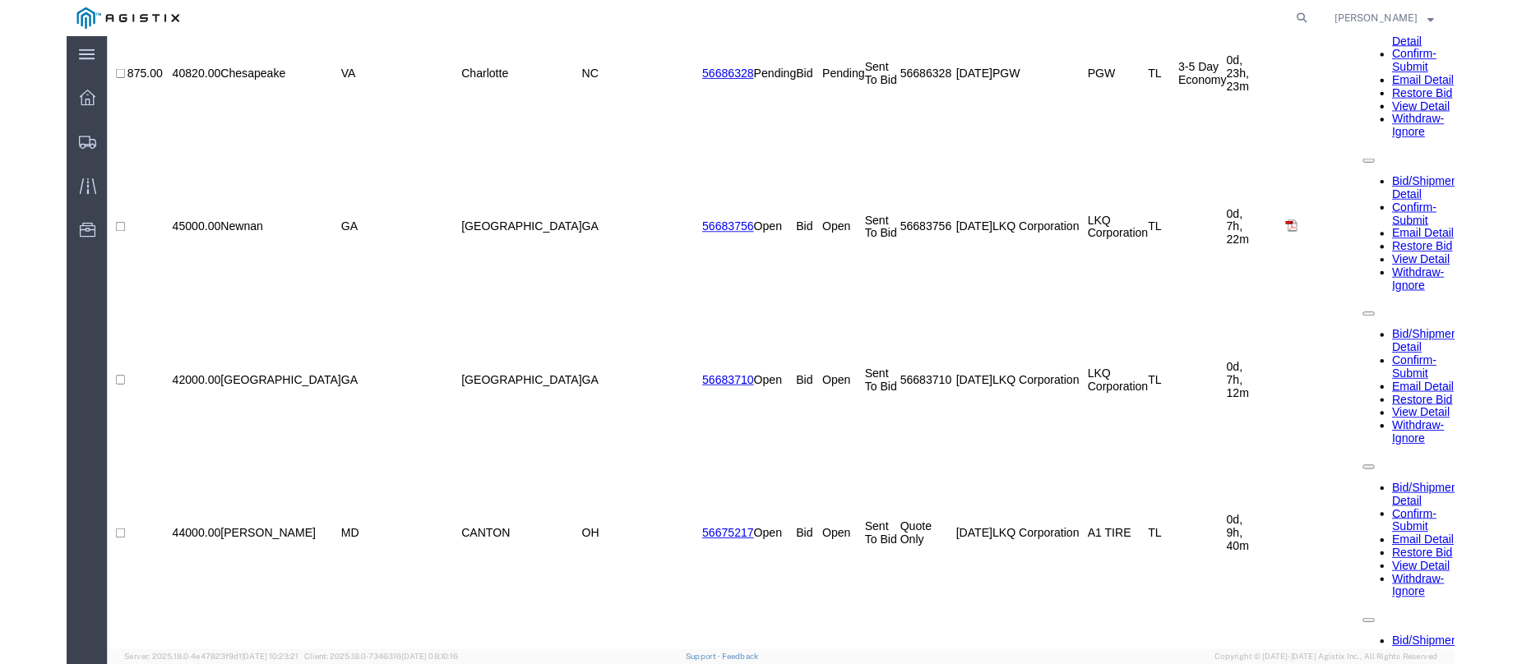
scroll to position [0, 0]
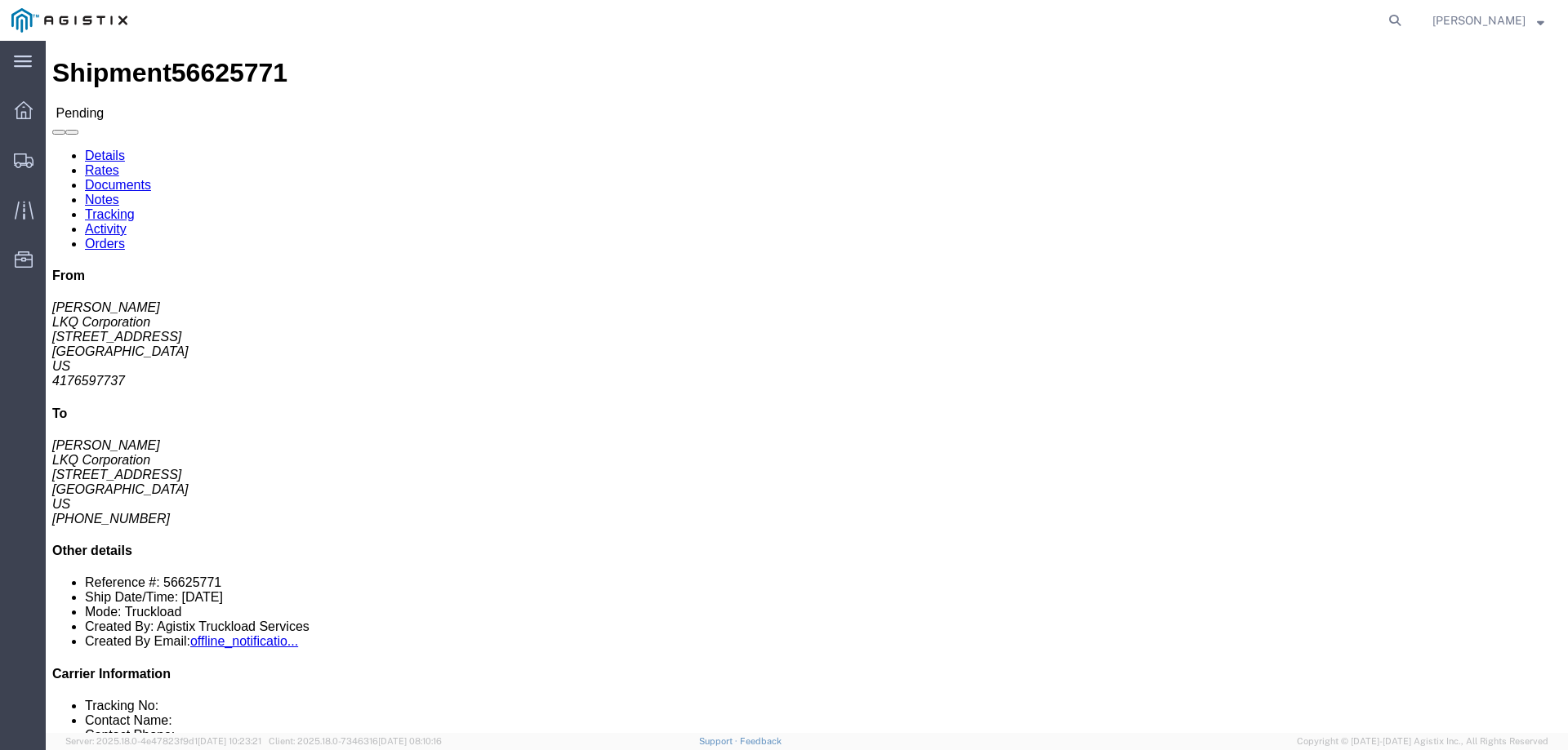
click link "Withdraw Bid"
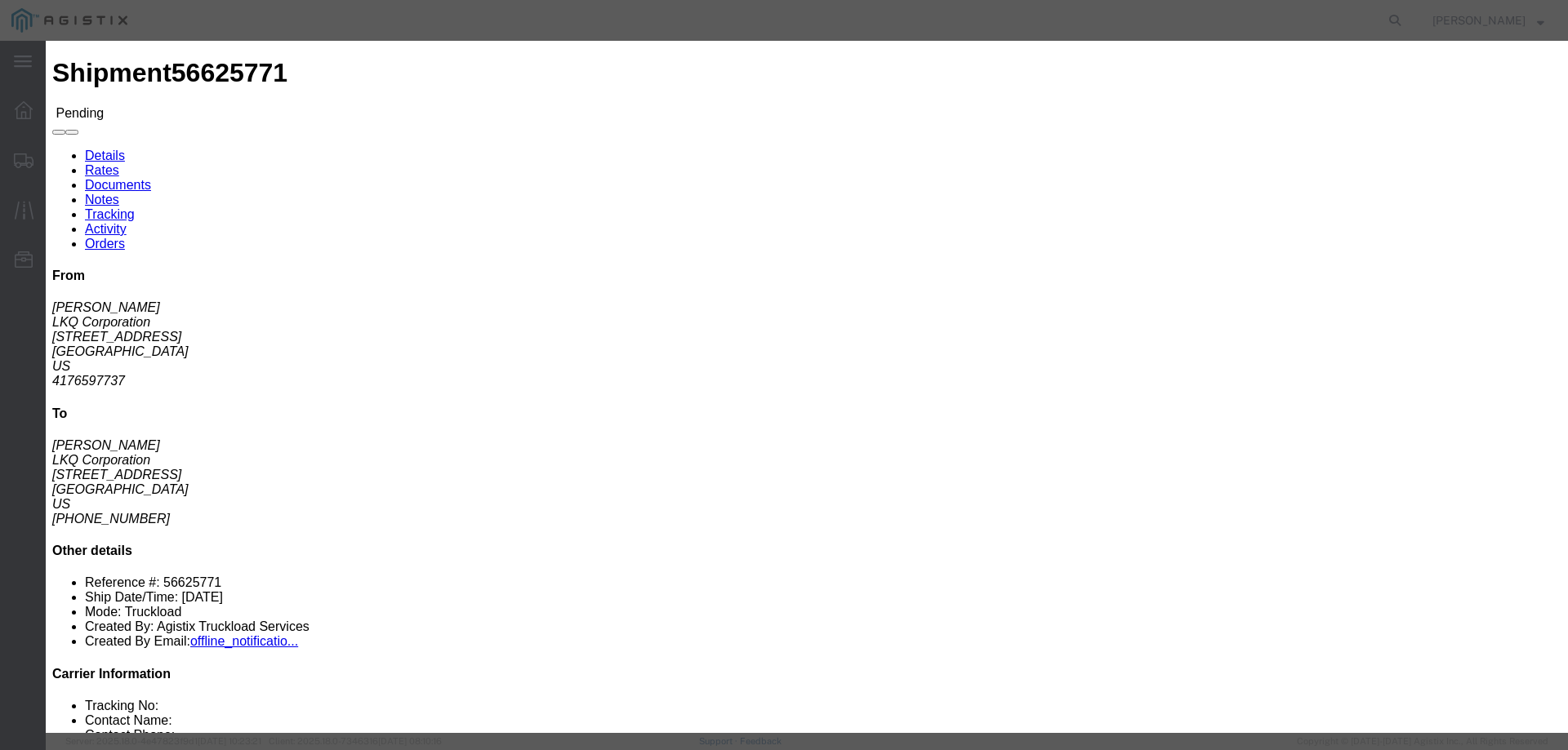
click button "Withdraw"
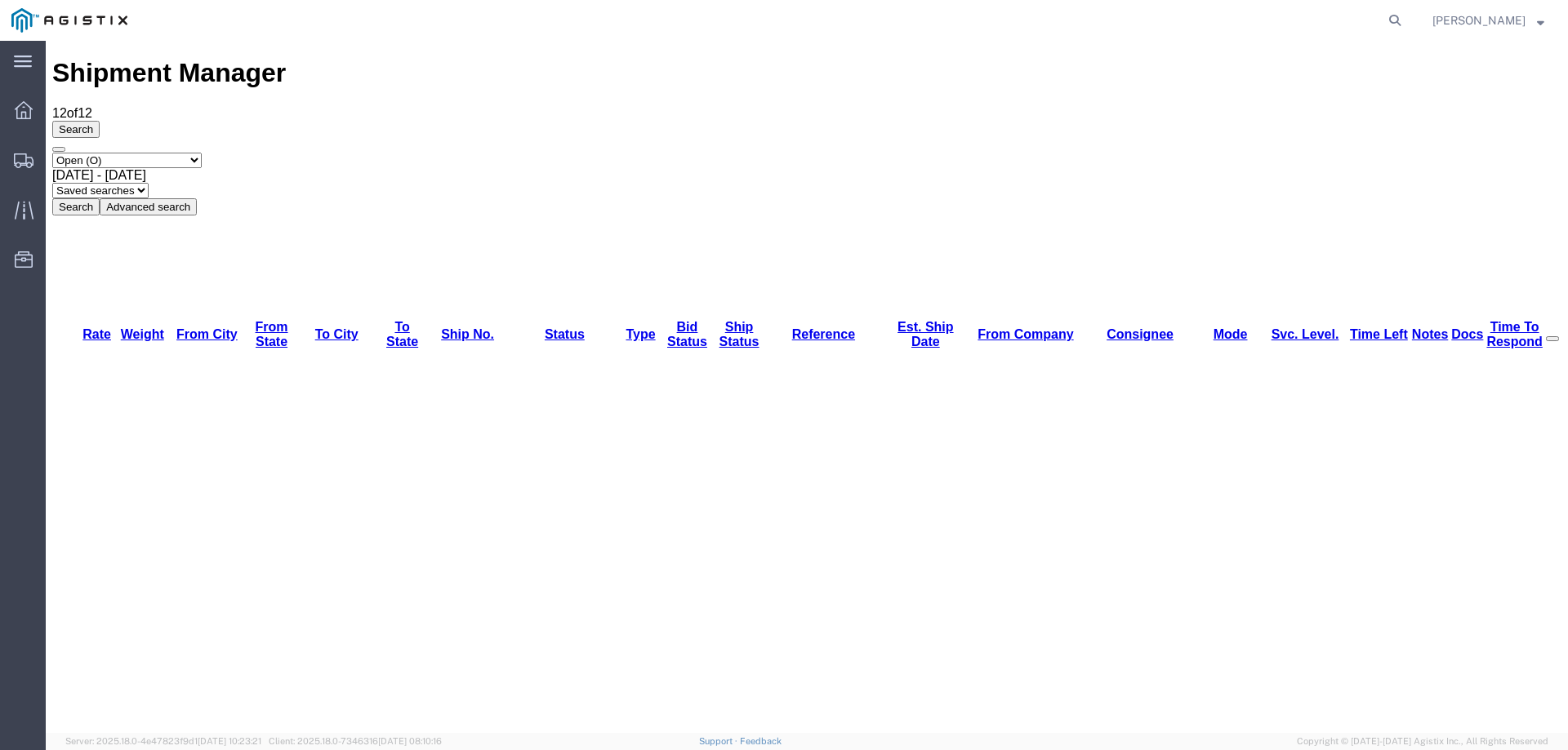
click at [65, 121] on div "Search Select status Active (AC, O, P) All Approved Awaiting Confirmation (AC) …" at bounding box center [807, 168] width 1509 height 94
click at [16, 154] on icon at bounding box center [24, 161] width 20 height 15
click at [1406, 14] on icon at bounding box center [1394, 20] width 23 height 23
click at [1083, 24] on input "search" at bounding box center [1136, 20] width 497 height 39
paste input "56643427"
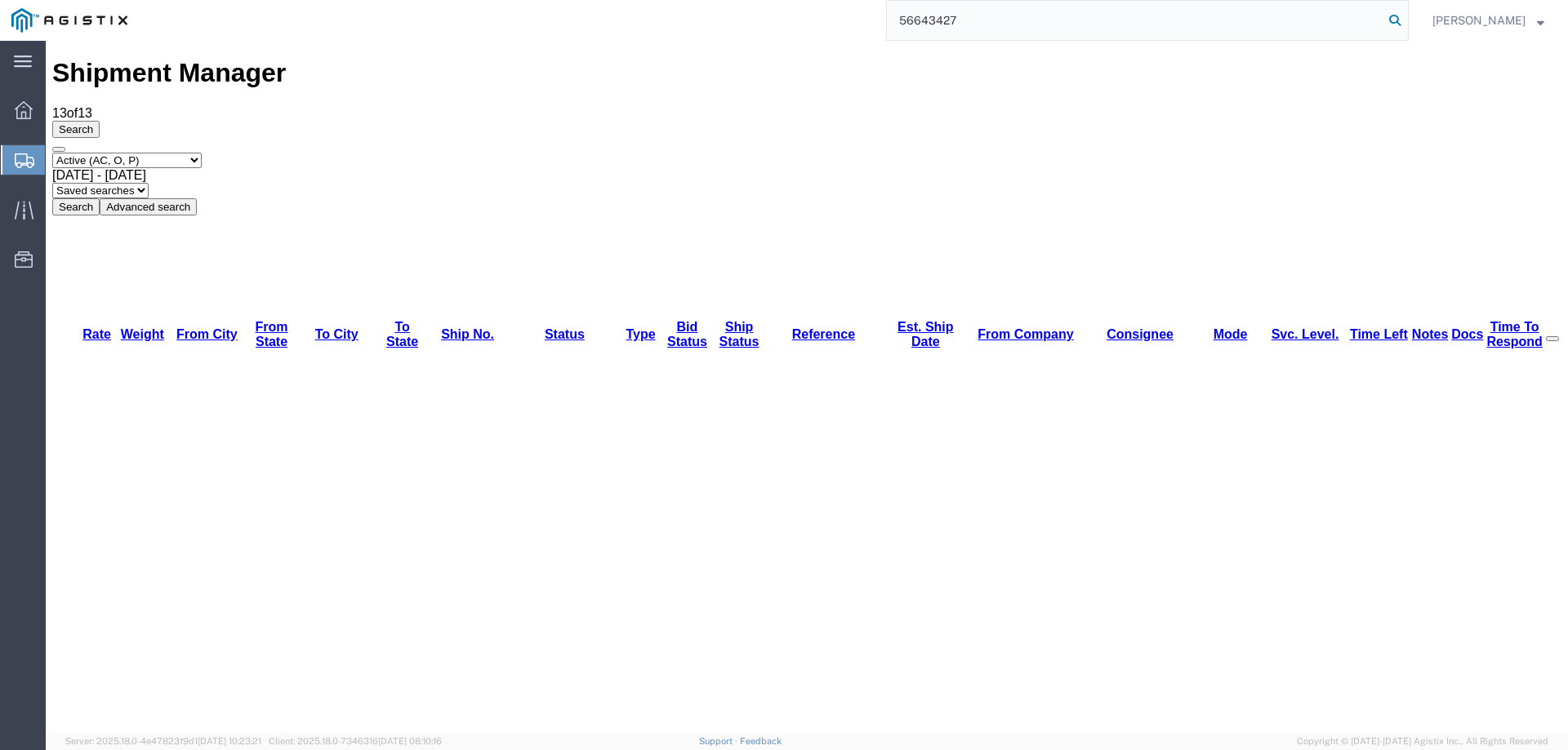
type input "56643427"
click at [1406, 23] on icon at bounding box center [1394, 20] width 23 height 23
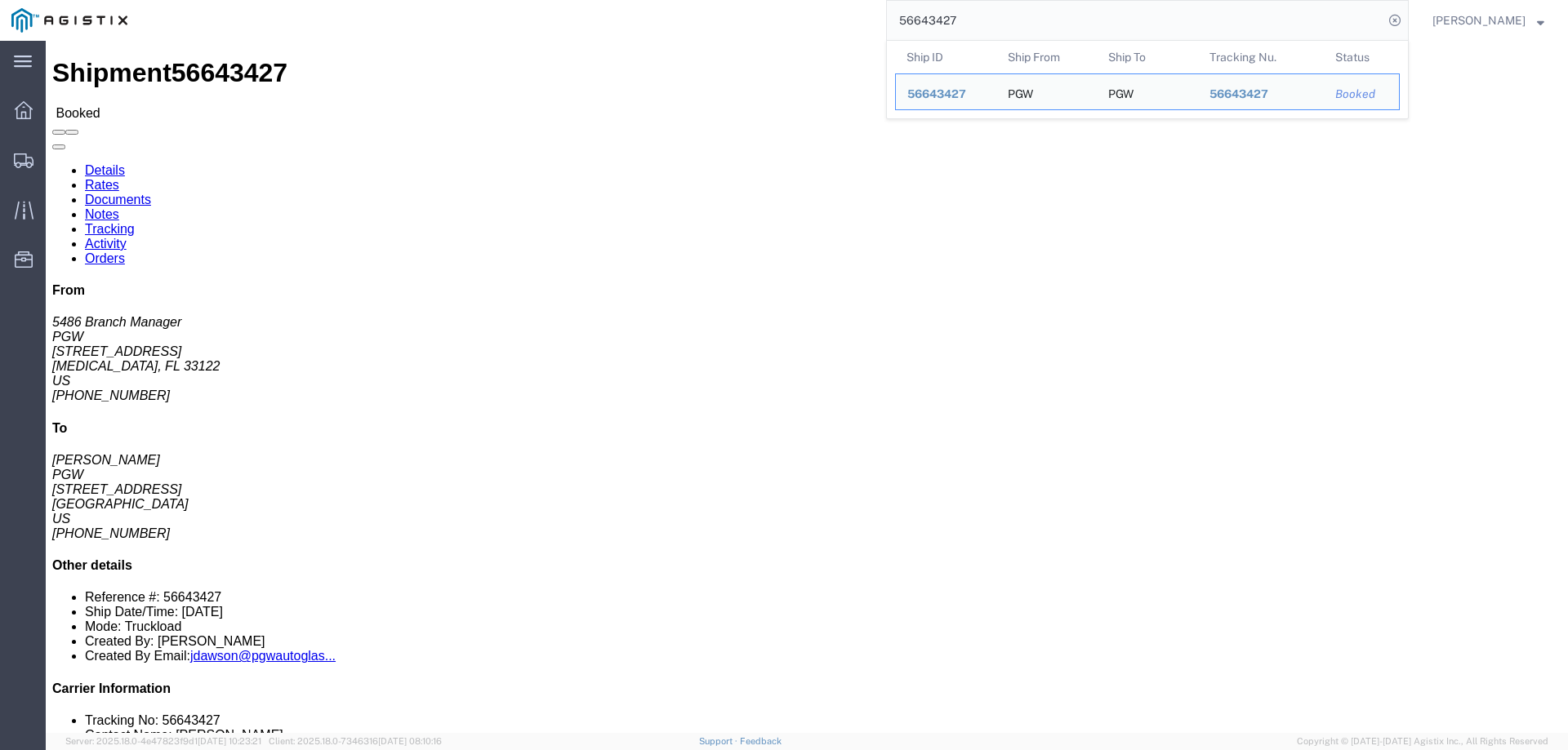
click address "PGW (5486 Branch Manager) 5486 [STREET_ADDRESS][MEDICAL_DATA] [PHONE_NUMBER] [E…"
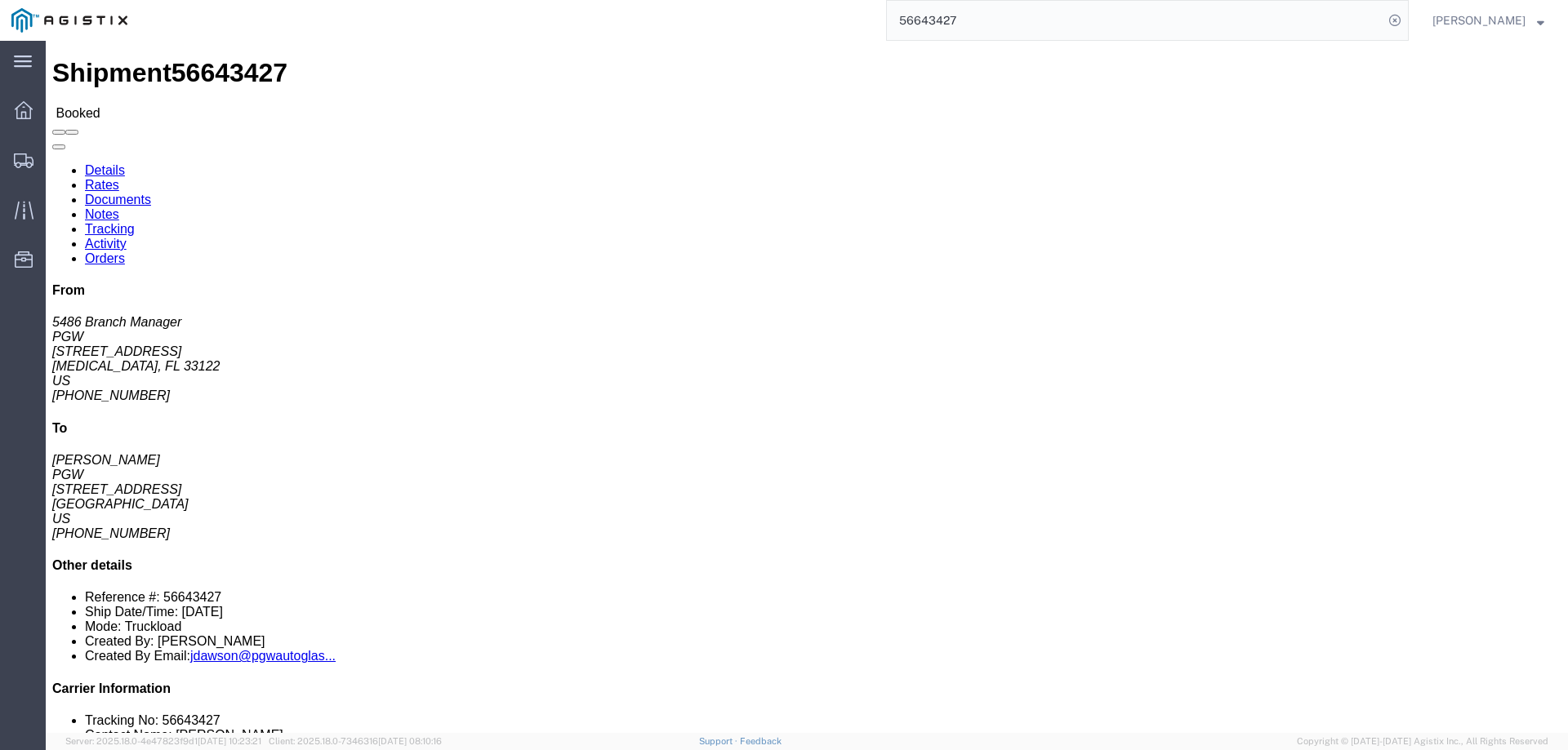
drag, startPoint x: 579, startPoint y: 112, endPoint x: 1178, endPoint y: 200, distance: 605.4
click div "Shipment Detail Ship From PGW (5486 Branch Manager) 5486 [STREET_ADDRESS][MEDIC…"
copy div "Lore Ipsu DOL (5563 Sitame Consect) 6065 9028 AD 12el Se Doe 62 Tempo, IN 30567…"
click at [21, 150] on div at bounding box center [24, 160] width 46 height 33
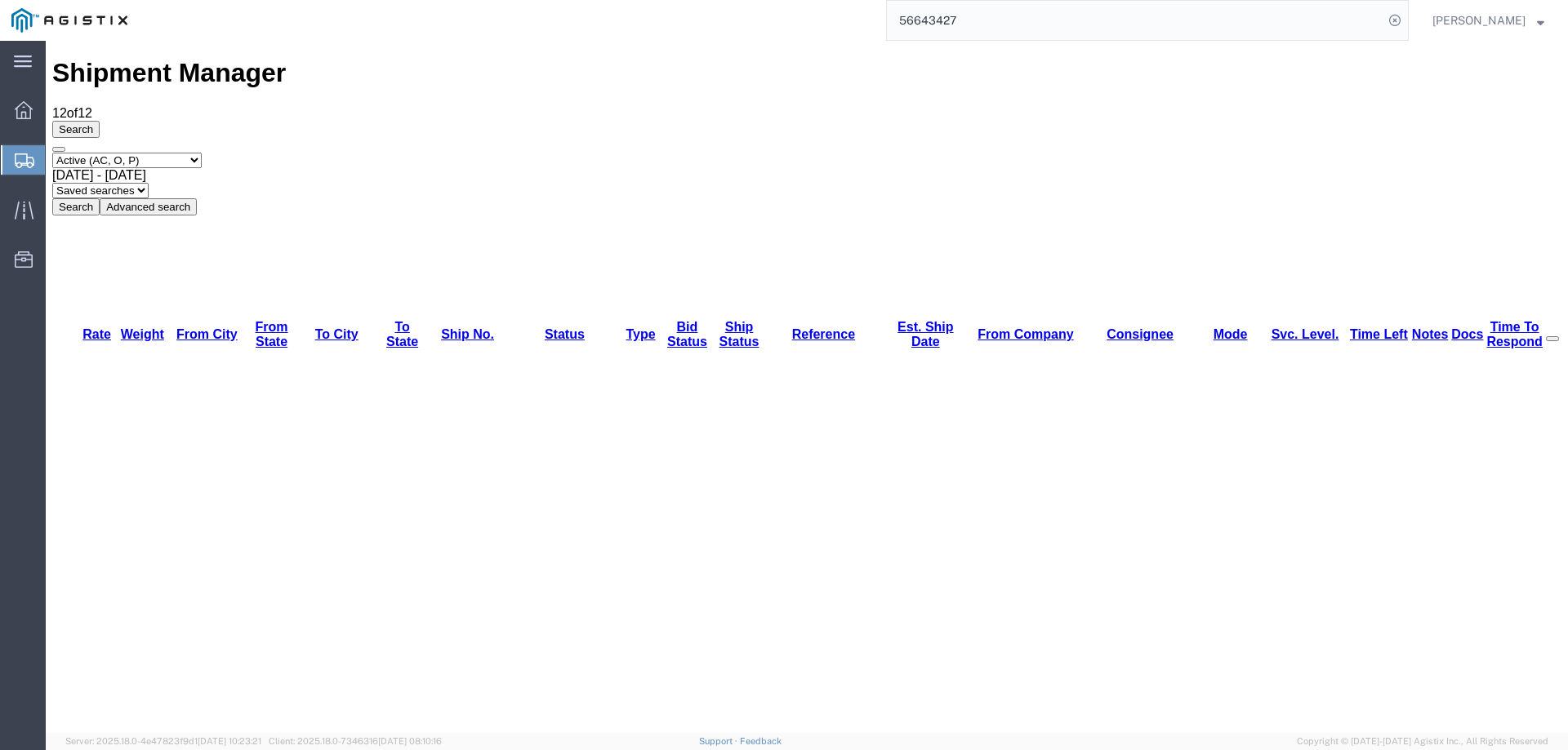
click at [16, 154] on icon at bounding box center [25, 161] width 20 height 15
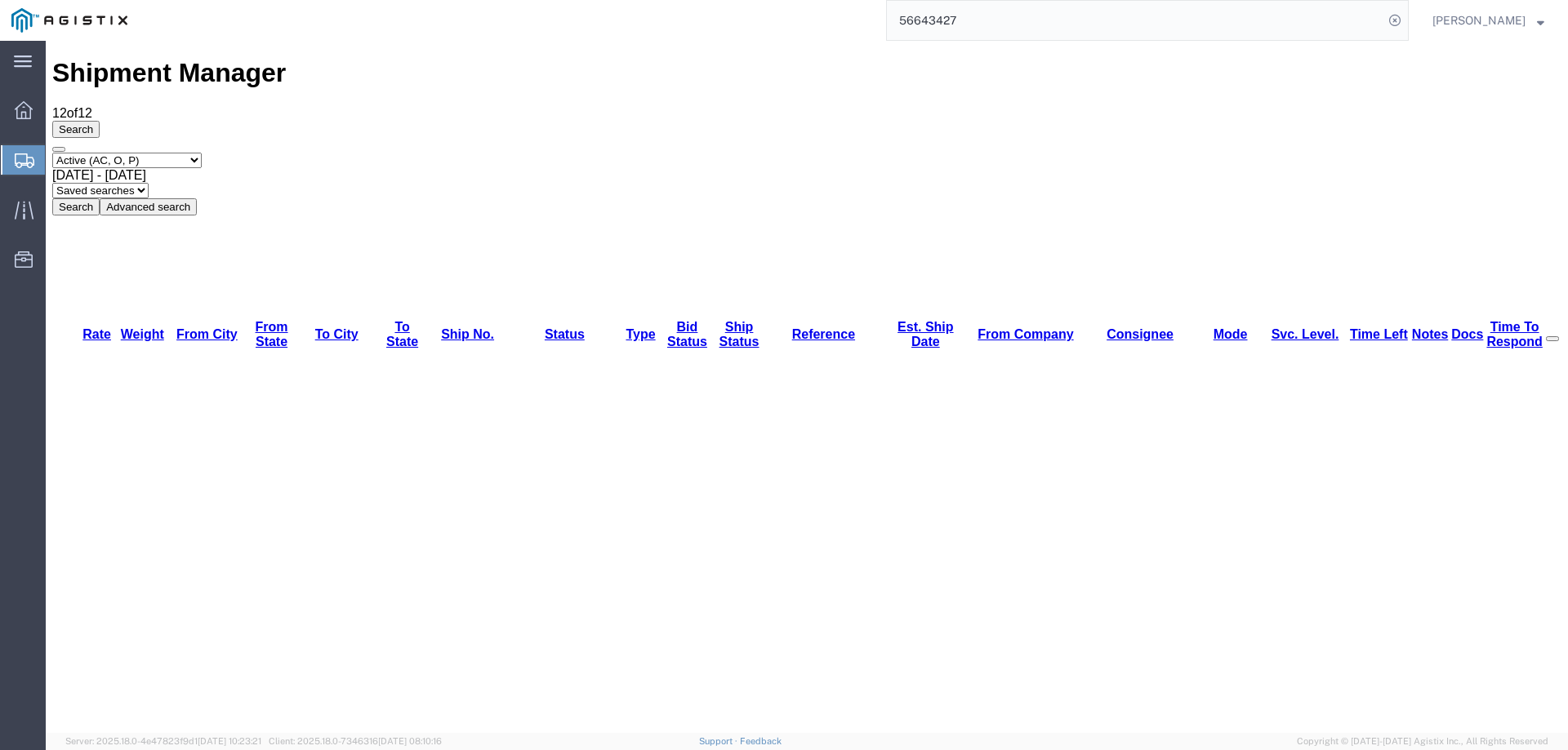
click at [13, 158] on div at bounding box center [24, 160] width 46 height 30
click at [12, 159] on div at bounding box center [24, 160] width 46 height 30
click at [63, 5] on link at bounding box center [70, 21] width 116 height 32
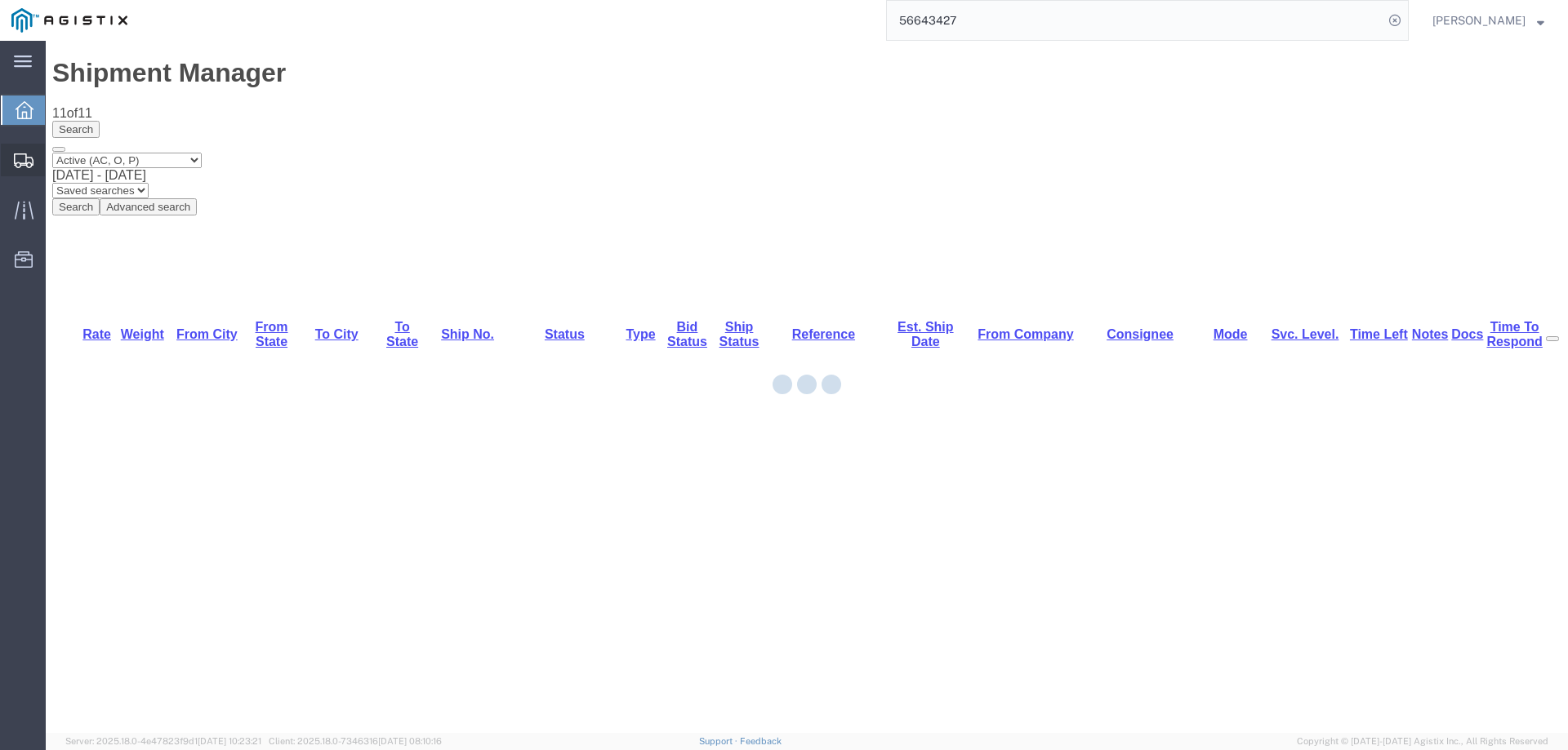
click at [28, 158] on icon at bounding box center [24, 161] width 20 height 15
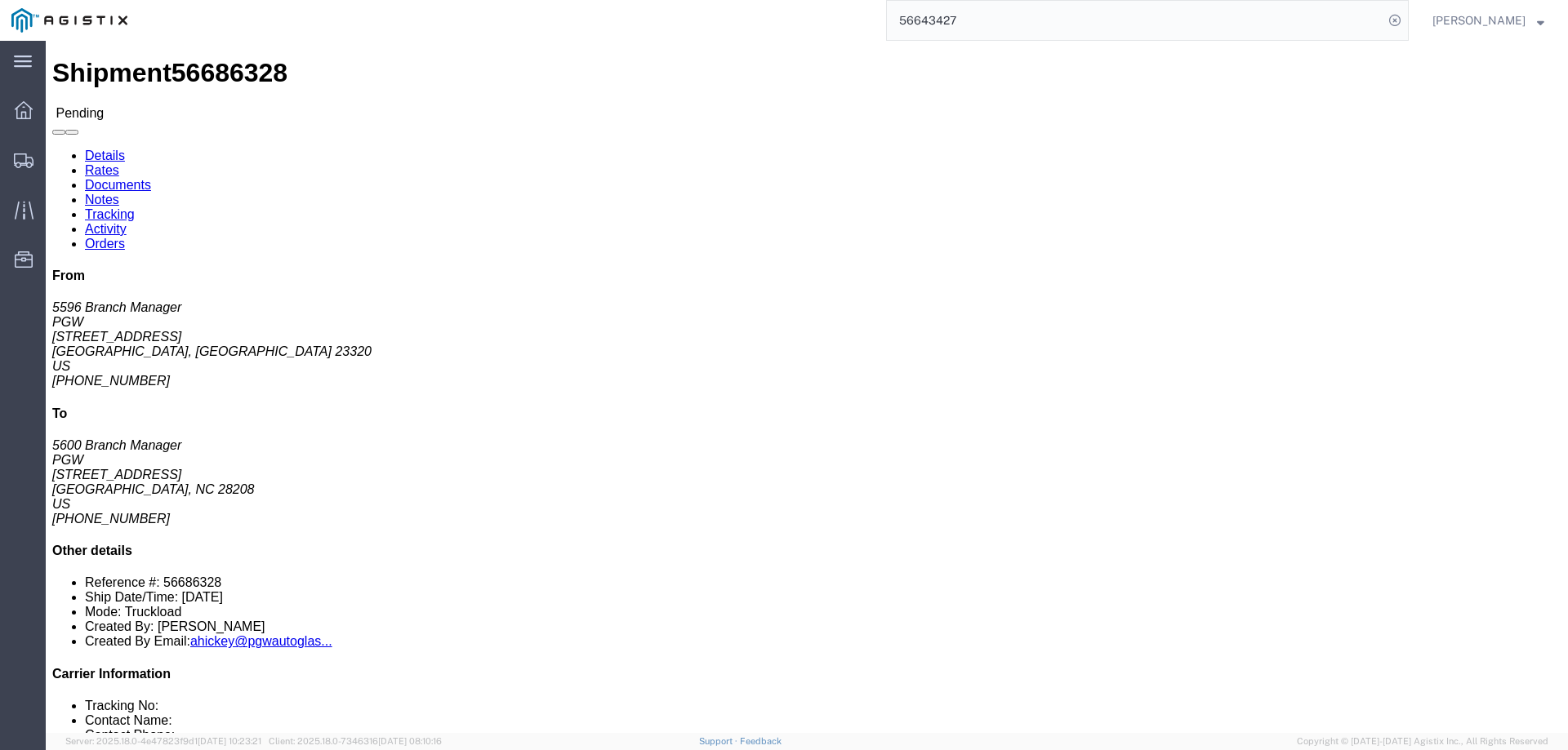
click button "Enter / Modify Bid"
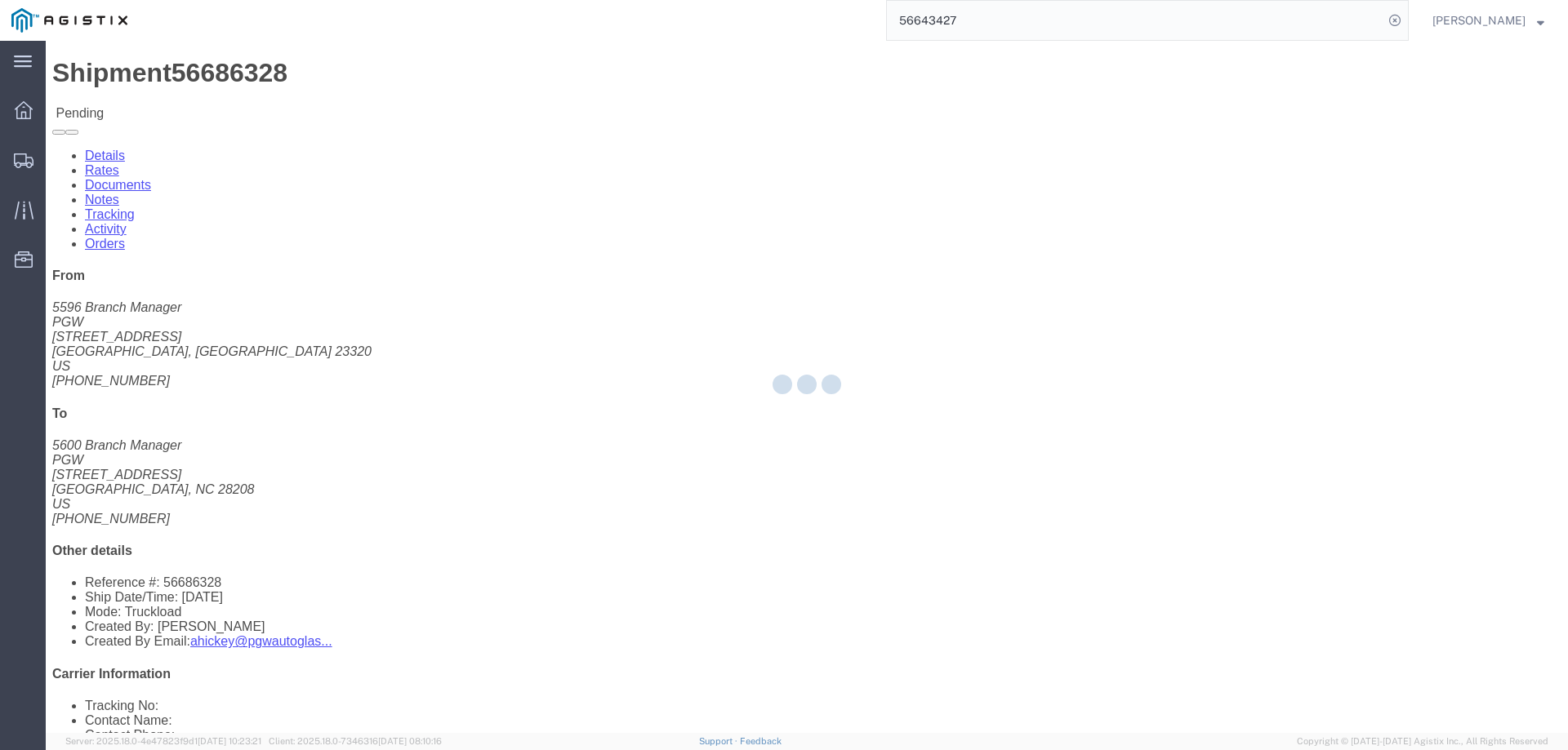
select select "146"
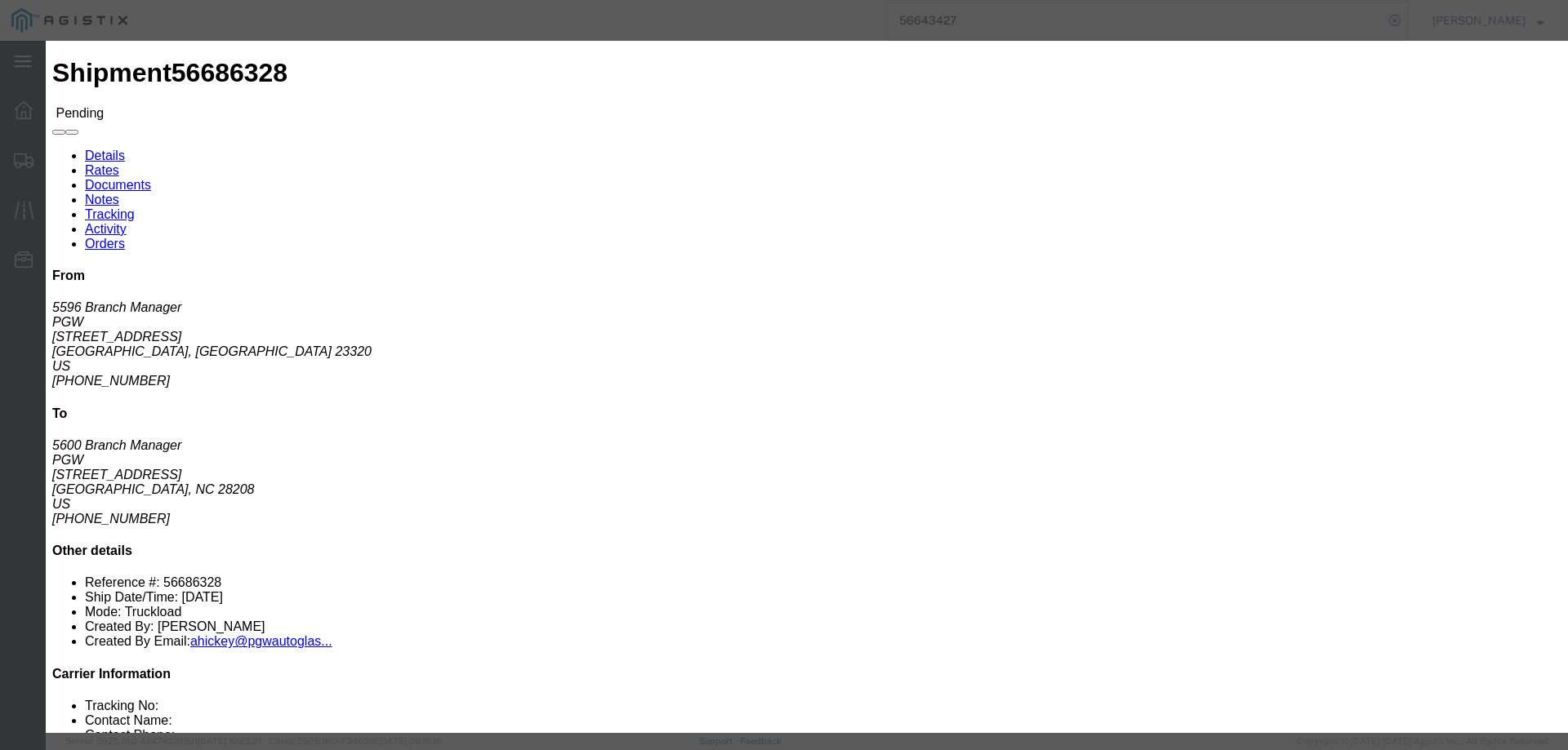
click link "ats - ATS Logistics - Truckload"
drag, startPoint x: 1090, startPoint y: 333, endPoint x: 987, endPoint y: 324, distance: 103.4
click div "Select 2 Day Service 3 Axle Winch Truck 3 to 5 Day Service 96L Domestic Flat Ra…"
type input "835"
click button "Submit"
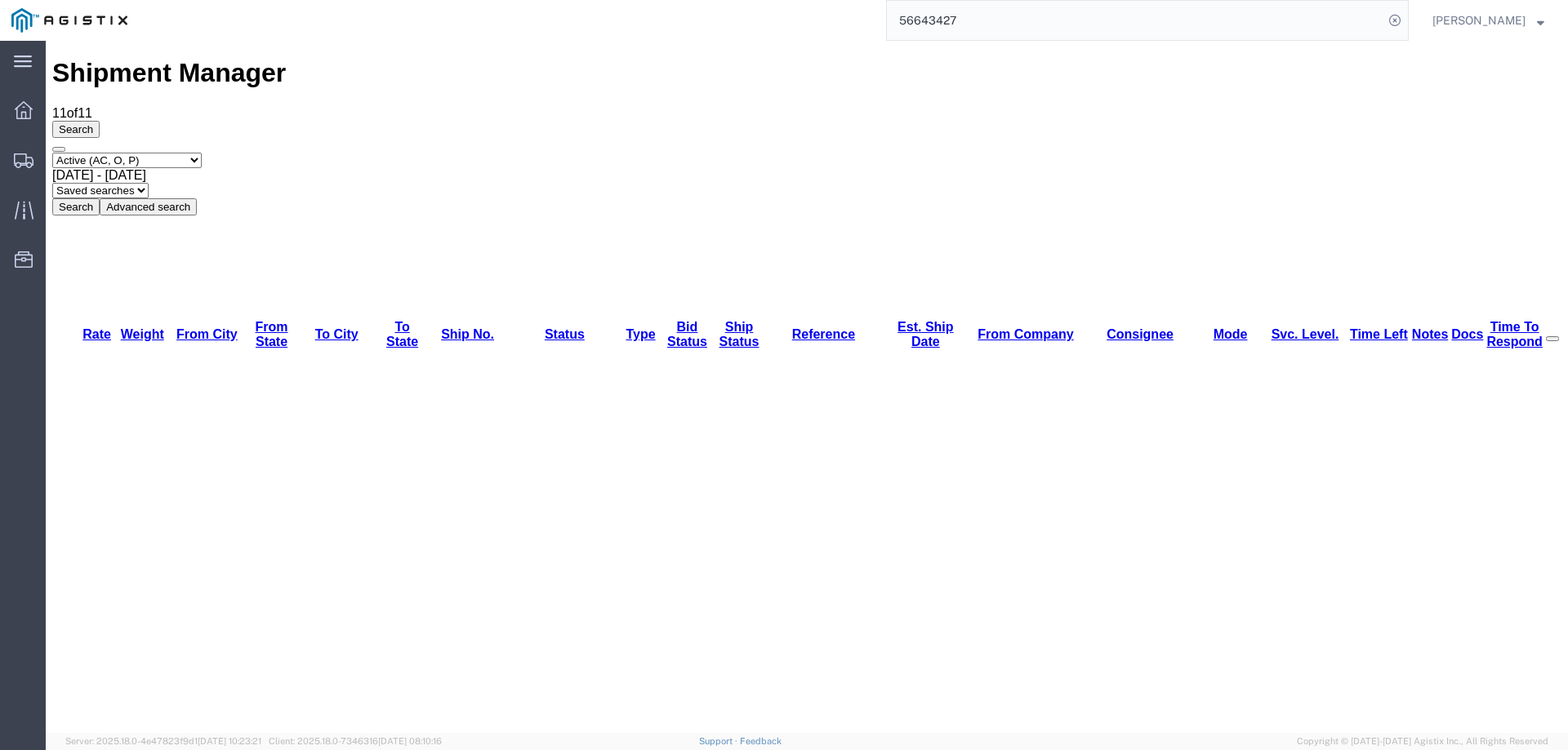
click at [0, 603] on div "main_menu Created with Sketch. Collapse Menu Dashboard Shipments Traffic Resour…" at bounding box center [23, 395] width 46 height 709
click at [22, 166] on icon at bounding box center [24, 161] width 20 height 15
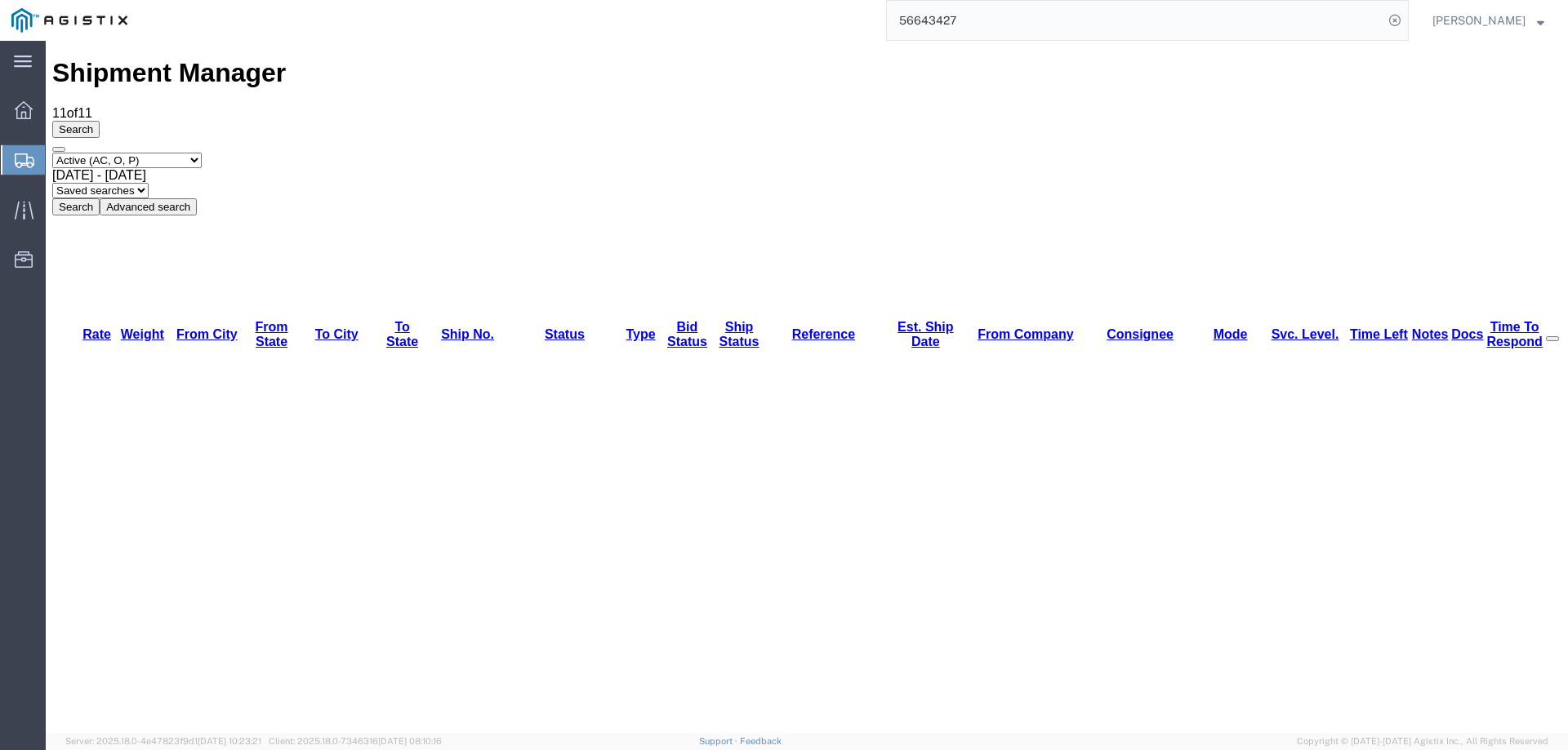
click at [17, 154] on icon at bounding box center [25, 161] width 20 height 15
drag, startPoint x: 872, startPoint y: 562, endPoint x: 790, endPoint y: 583, distance: 84.6
click at [23, 162] on icon at bounding box center [25, 161] width 20 height 15
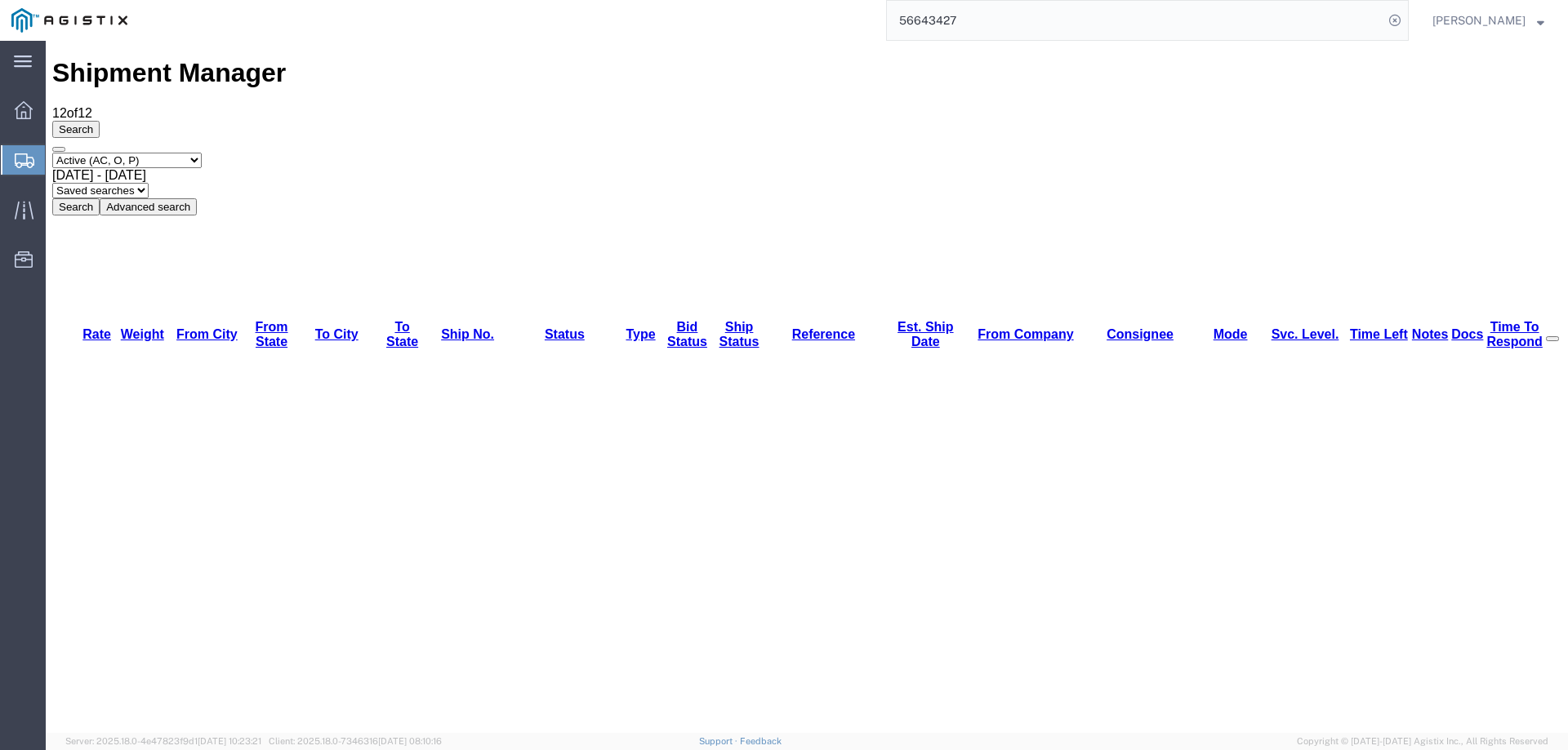
click at [17, 149] on div at bounding box center [24, 160] width 46 height 30
click at [795, 153] on div "Select status Active (AC, O, P) All Approved Awaiting Confirmation (AC) Booked …" at bounding box center [807, 184] width 1509 height 63
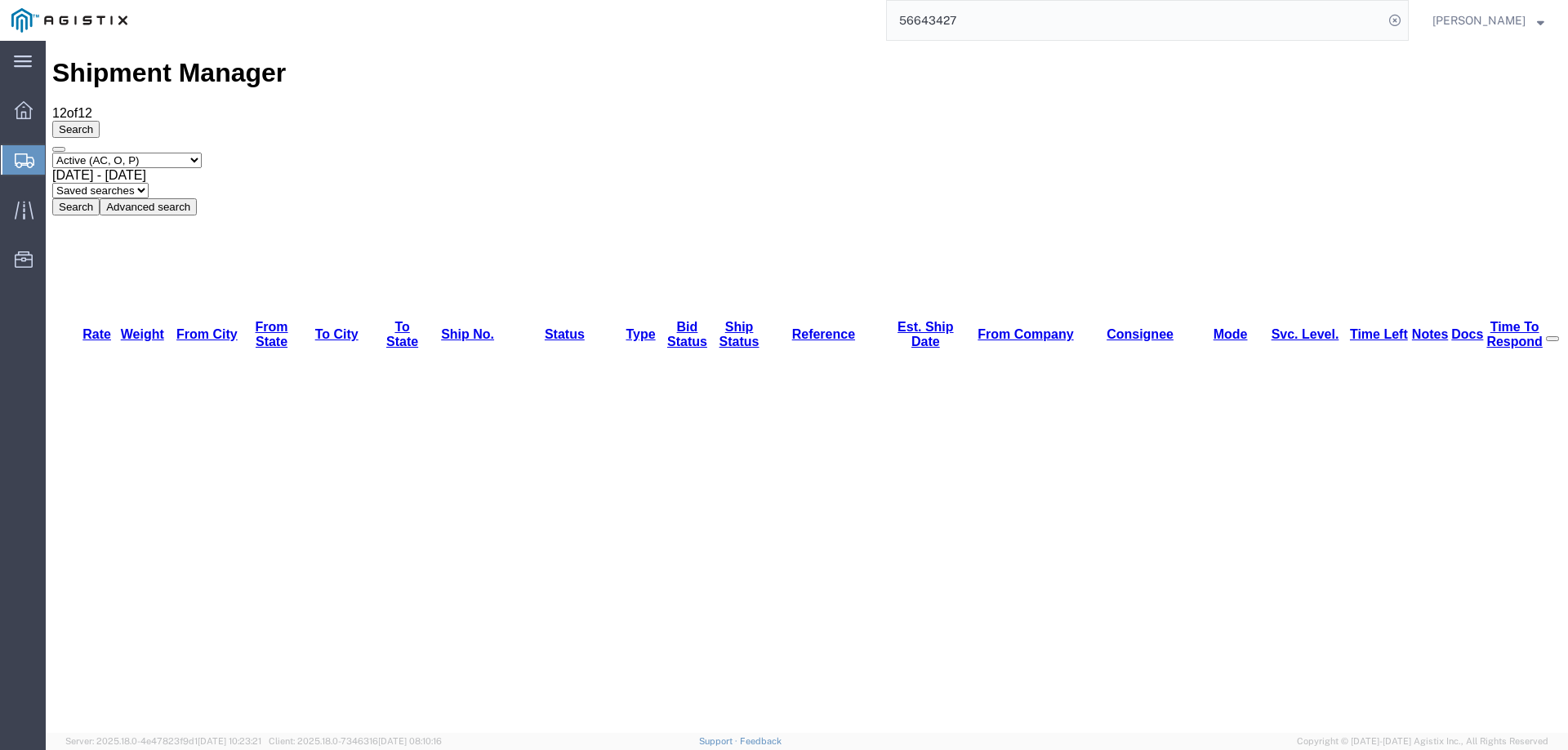
click at [830, 153] on div "Select status Active (AC, O, P) All Approved Awaiting Confirmation (AC) Booked …" at bounding box center [807, 184] width 1509 height 63
click at [14, 149] on div at bounding box center [24, 160] width 46 height 30
click at [64, 128] on div "Search Select status Active (AC, O, P) All Approved Awaiting Confirmation (AC) …" at bounding box center [807, 168] width 1509 height 94
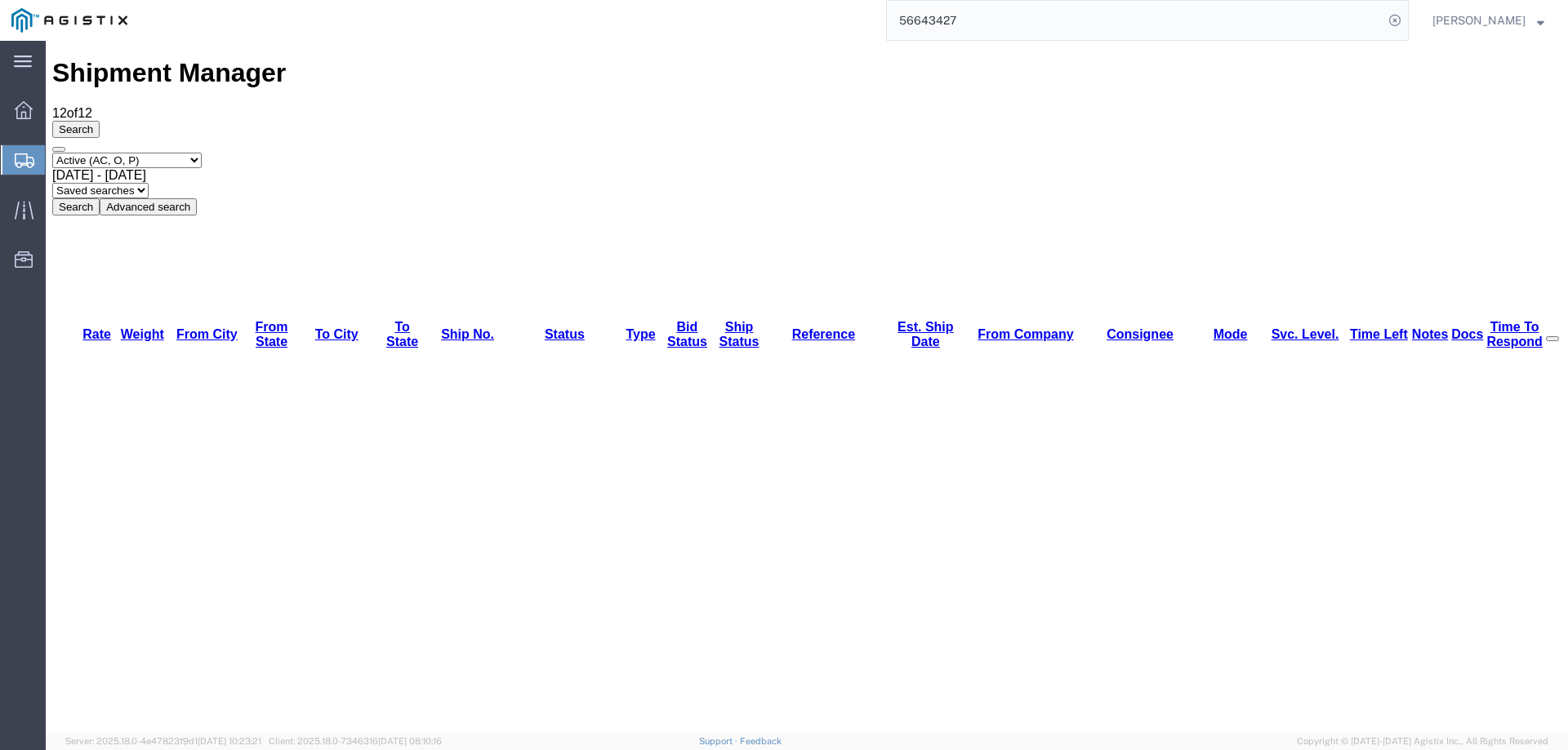
click at [21, 154] on icon at bounding box center [25, 161] width 20 height 15
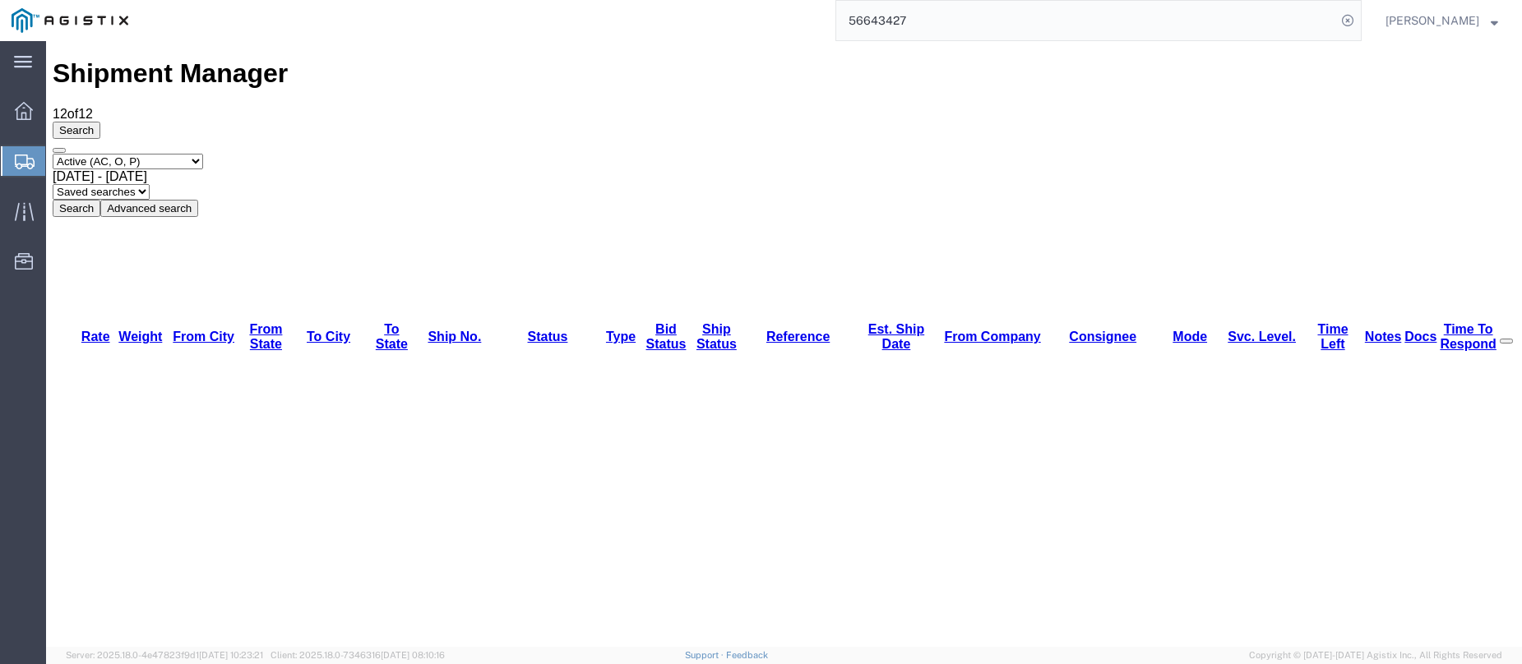
click at [475, 31] on div "56643427" at bounding box center [750, 20] width 1221 height 41
click at [492, 36] on div "56643427" at bounding box center [750, 20] width 1221 height 41
click at [24, 160] on icon at bounding box center [25, 162] width 20 height 15
click at [1401, 154] on div "Select status Active (AC, O, P) All Approved Awaiting Confirmation (AC) Booked …" at bounding box center [784, 185] width 1462 height 63
click at [21, 155] on icon at bounding box center [25, 162] width 20 height 15
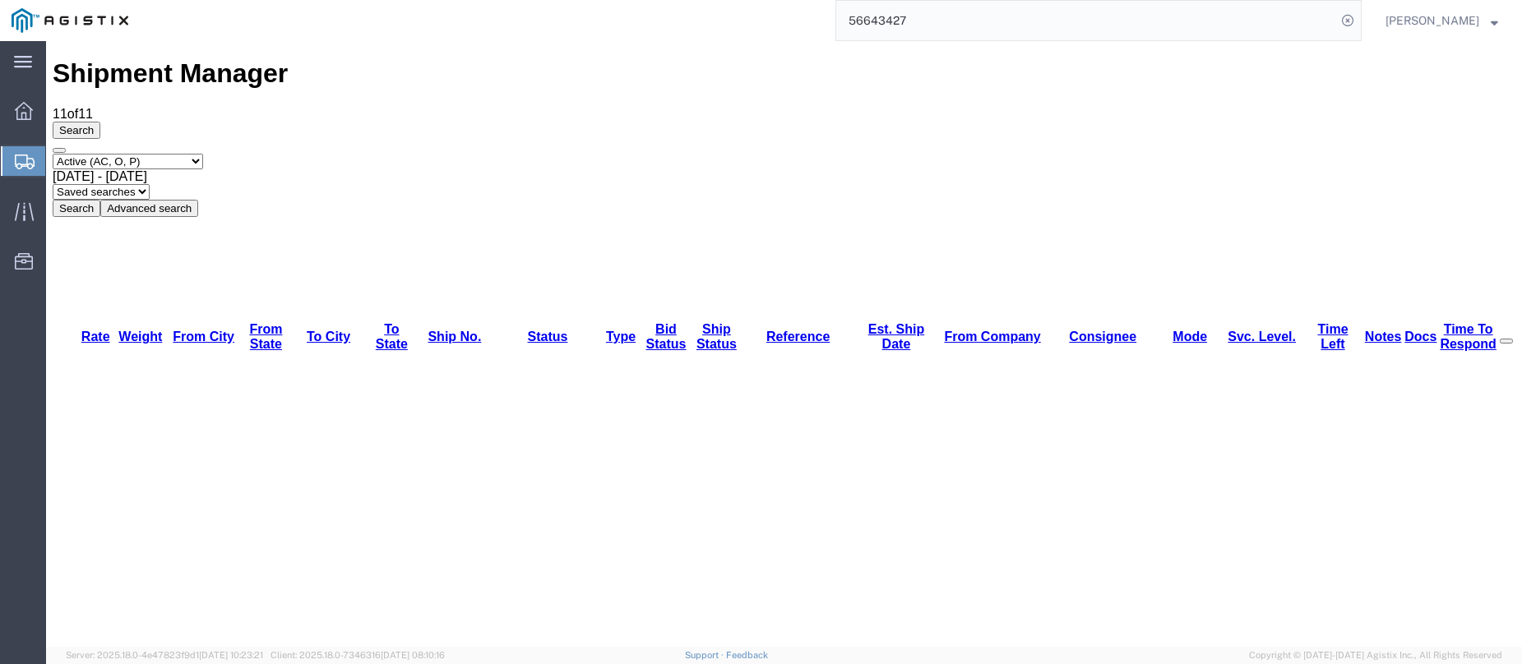
click at [16, 156] on icon at bounding box center [25, 162] width 20 height 15
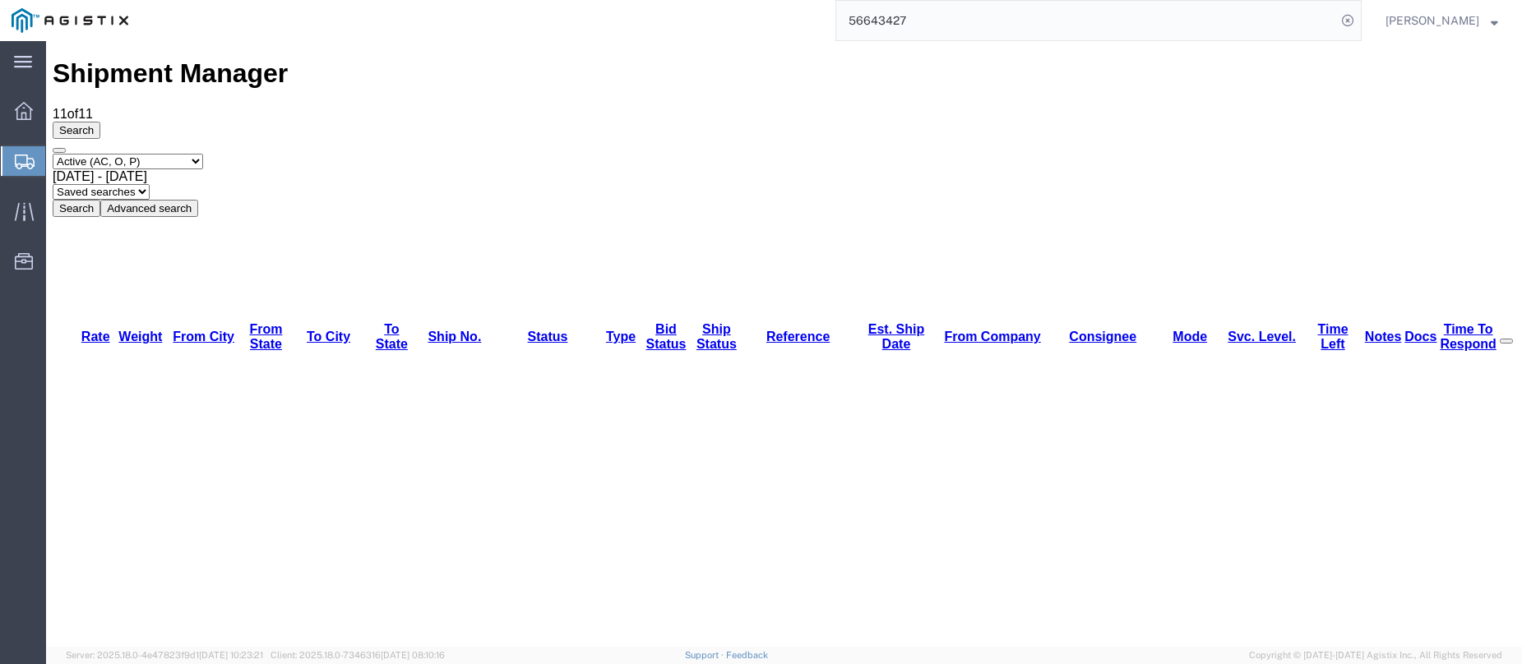
click at [18, 156] on icon at bounding box center [25, 162] width 20 height 15
click at [24, 155] on icon at bounding box center [25, 162] width 20 height 15
click at [25, 155] on icon at bounding box center [25, 162] width 20 height 15
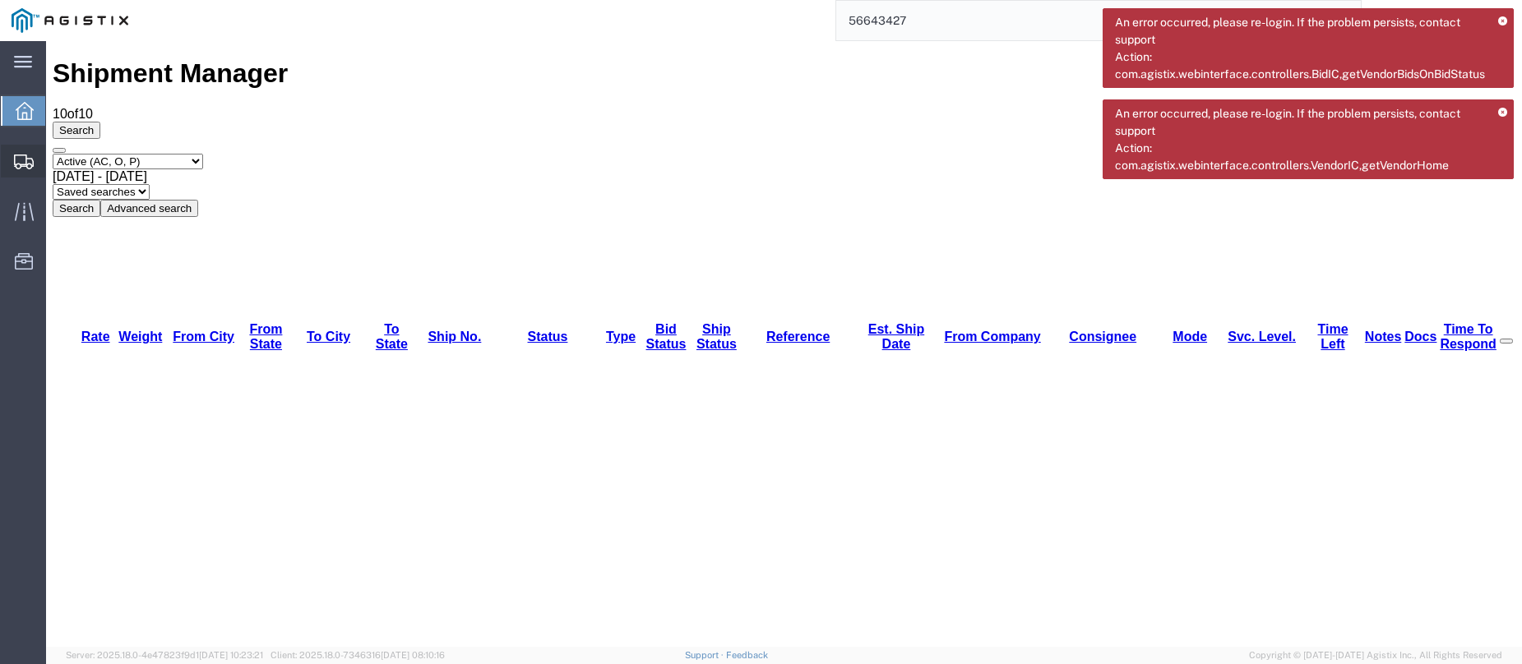
click at [27, 159] on icon at bounding box center [24, 162] width 20 height 15
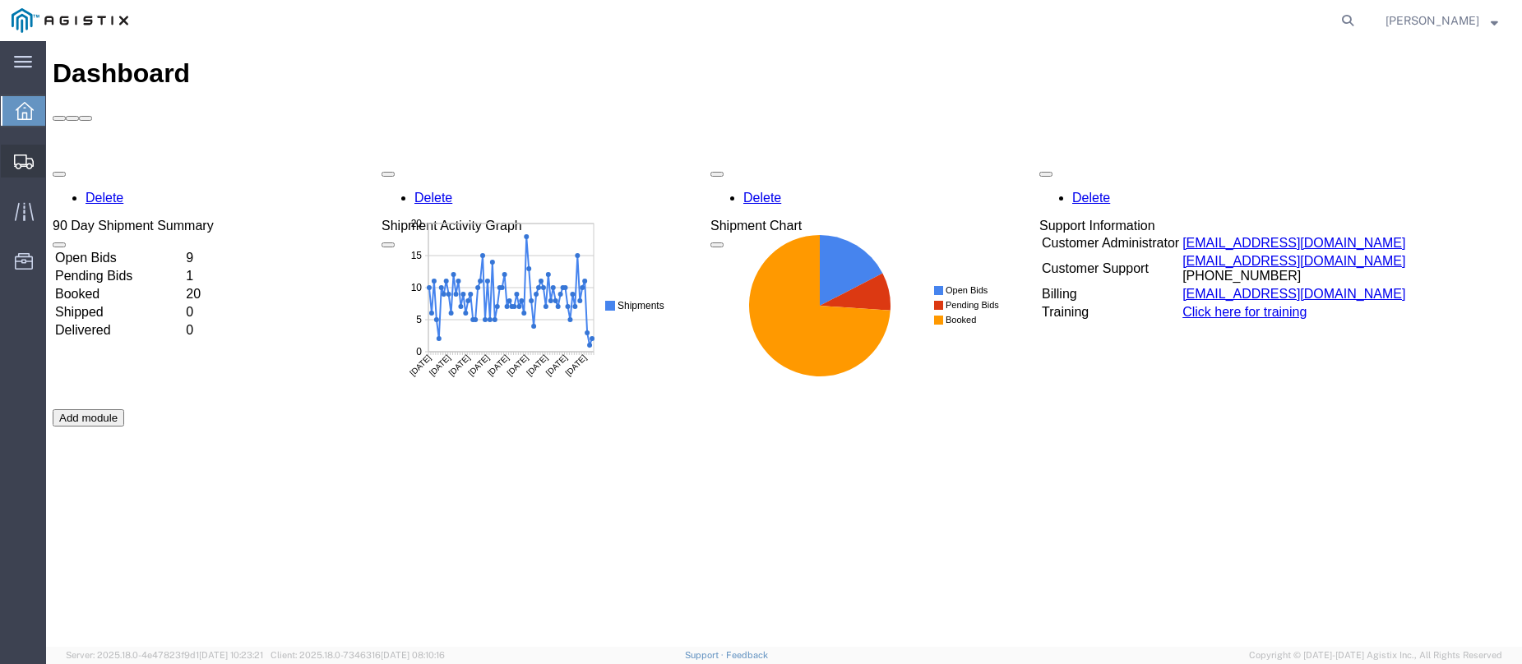
click at [32, 167] on icon at bounding box center [24, 162] width 20 height 15
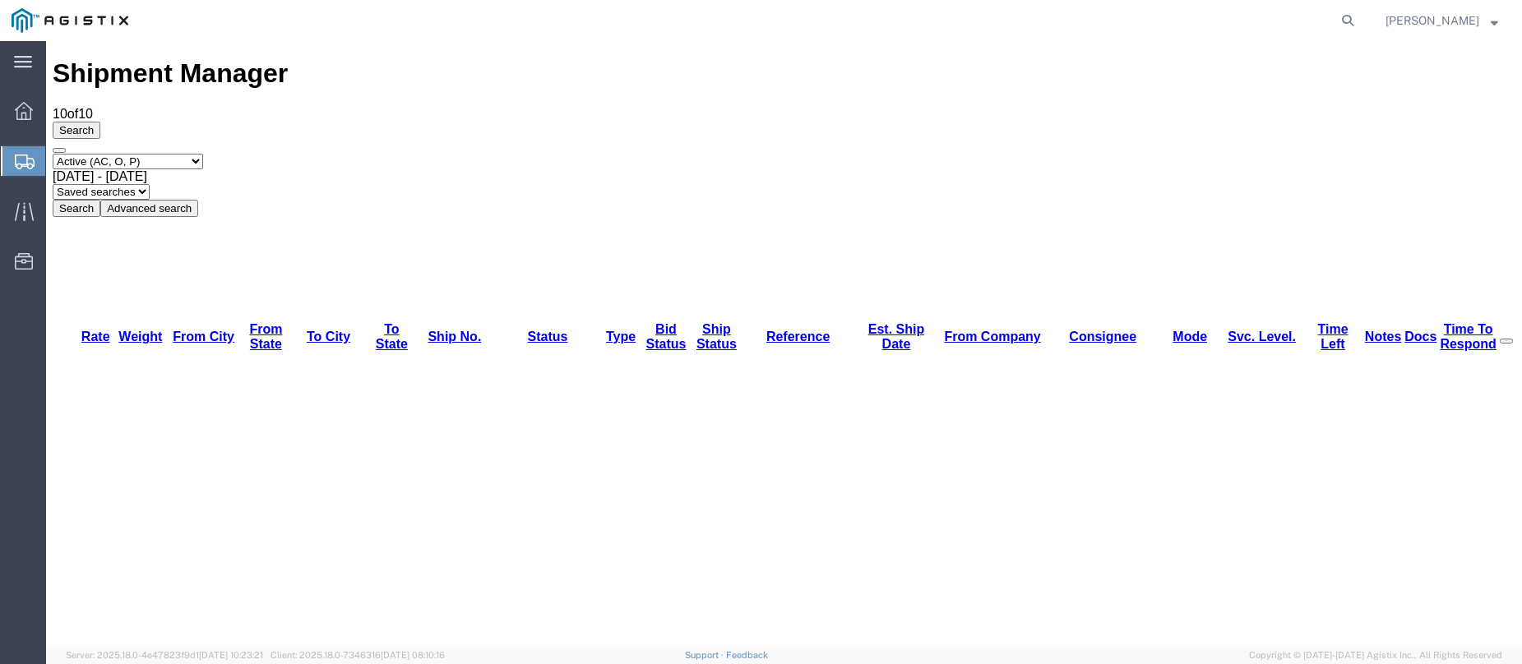
click at [8, 153] on div at bounding box center [24, 161] width 46 height 30
click at [13, 155] on div at bounding box center [24, 161] width 46 height 30
click at [18, 161] on icon at bounding box center [25, 162] width 20 height 15
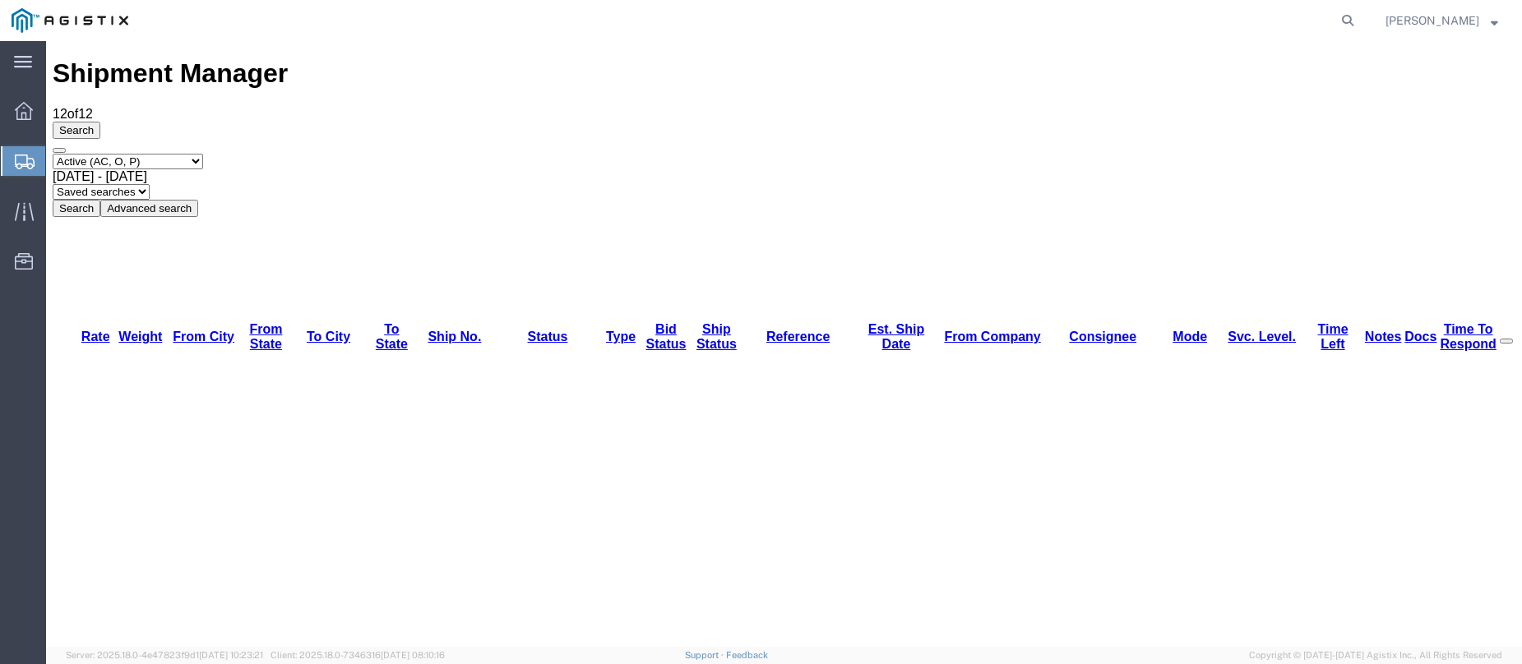
click at [12, 155] on div at bounding box center [24, 161] width 46 height 30
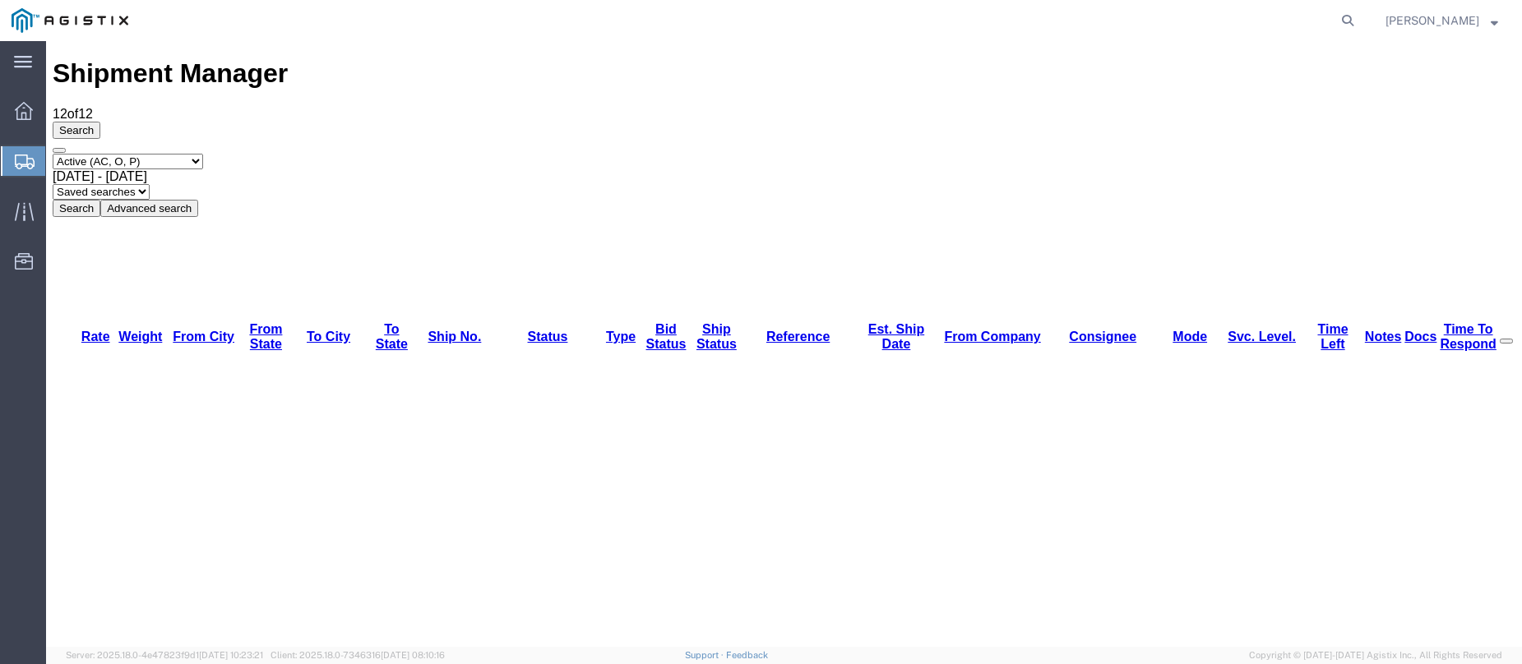
drag, startPoint x: 1315, startPoint y: 296, endPoint x: 1372, endPoint y: 322, distance: 62.5
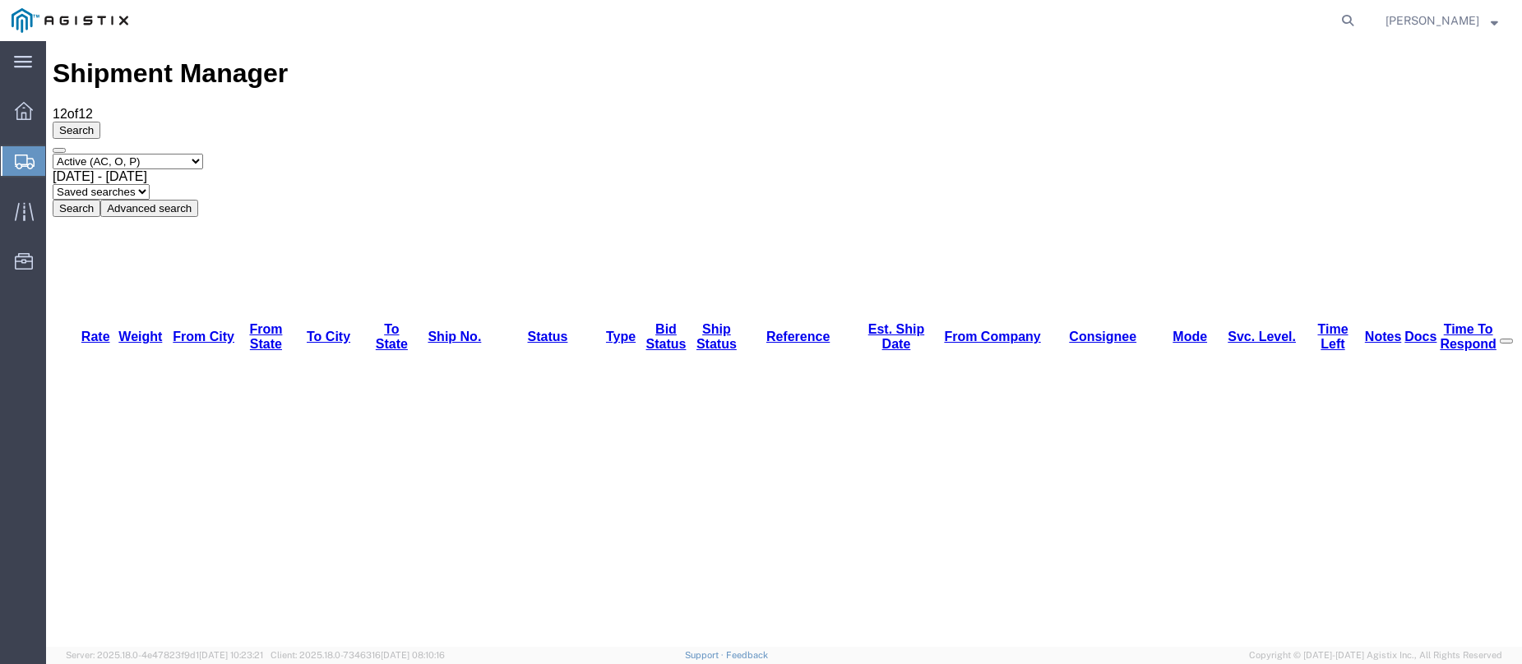
copy li "56686328"
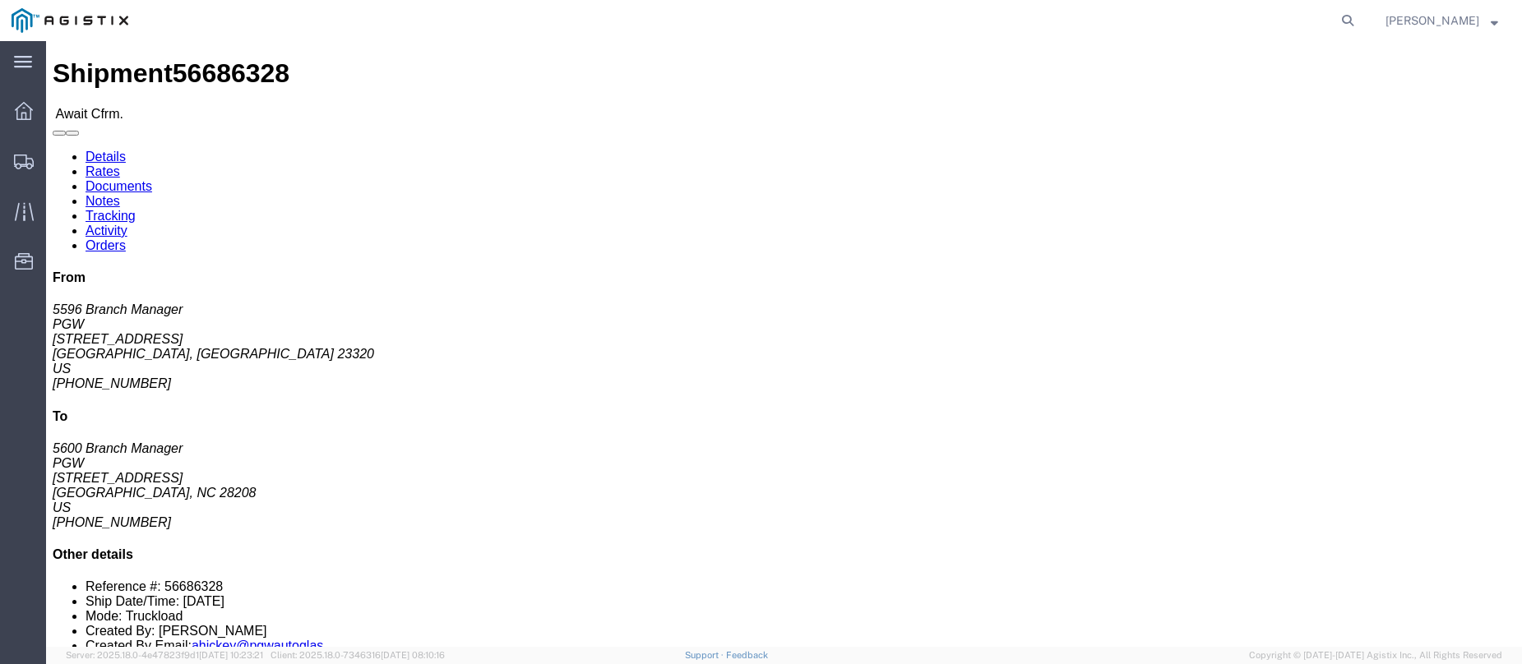
click link "Confirm"
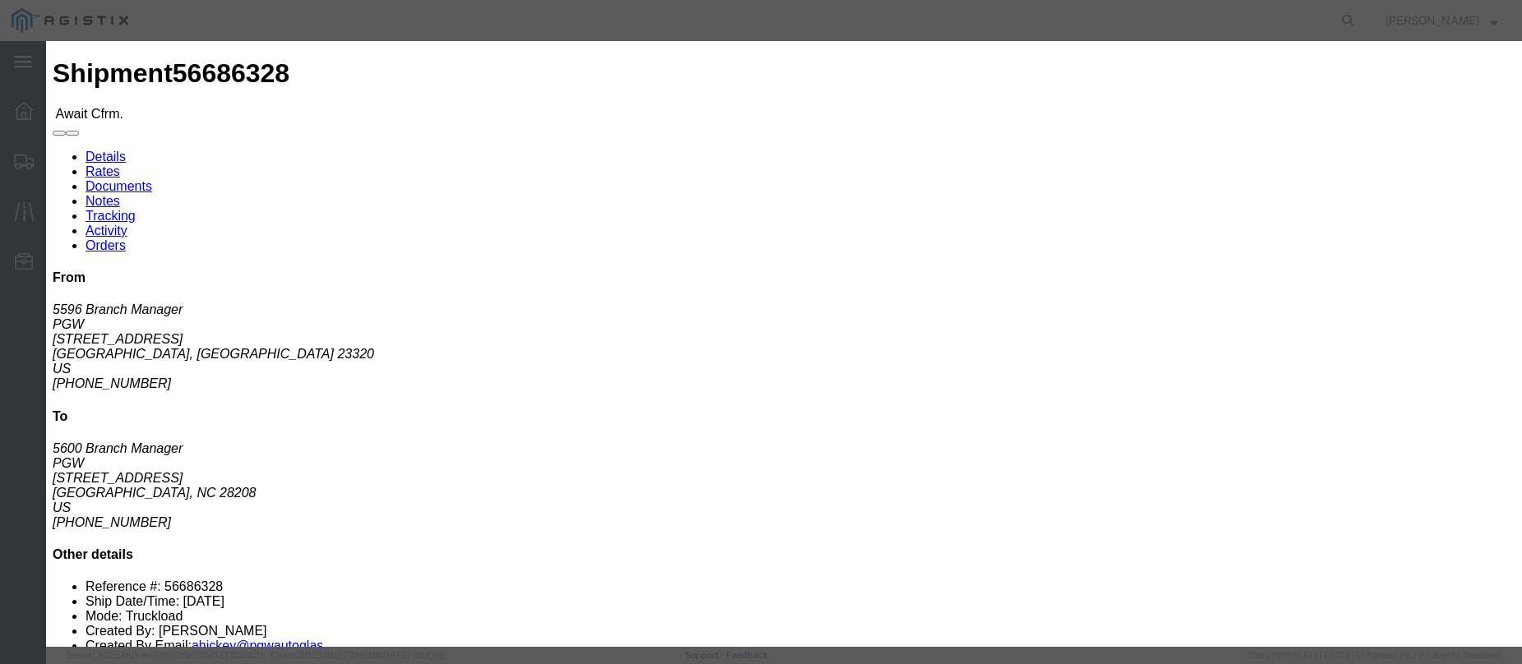
click input "checkbox"
checkbox input "true"
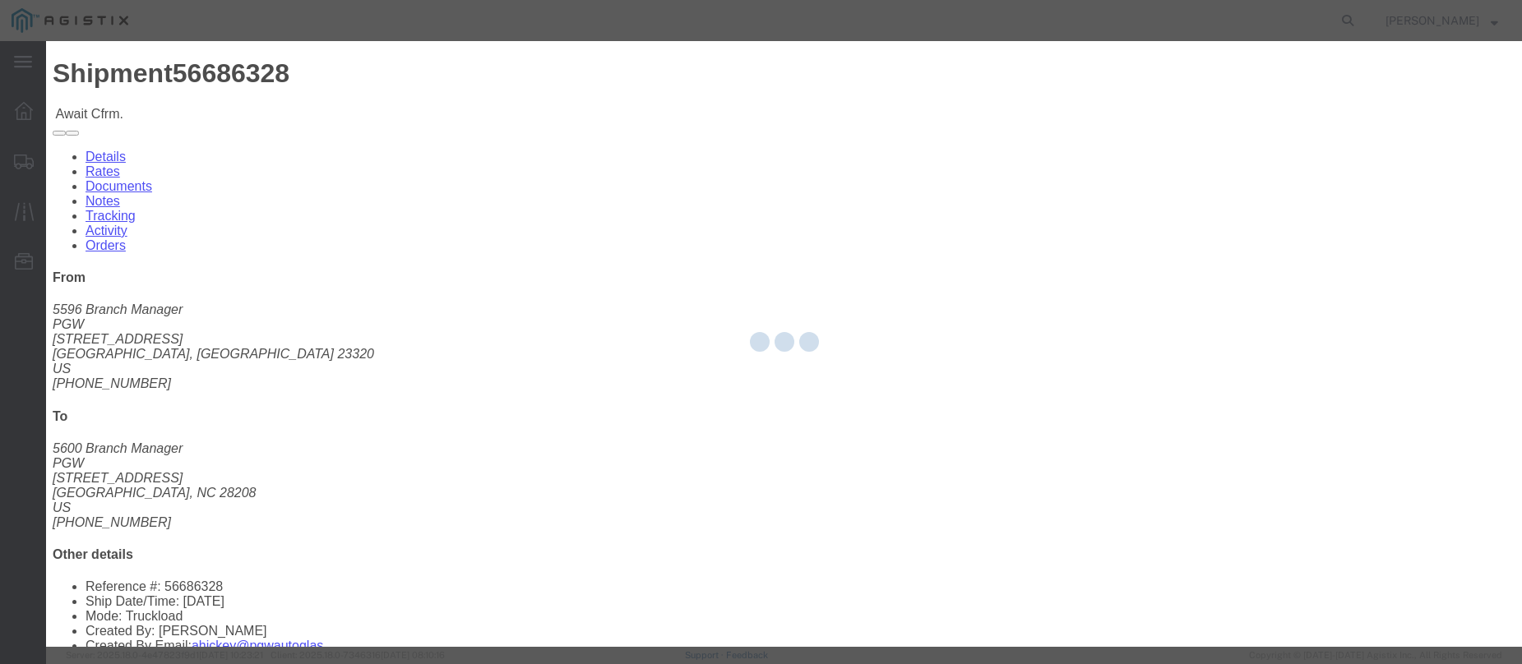
type input "[PERSON_NAME]"
type input "3204977237"
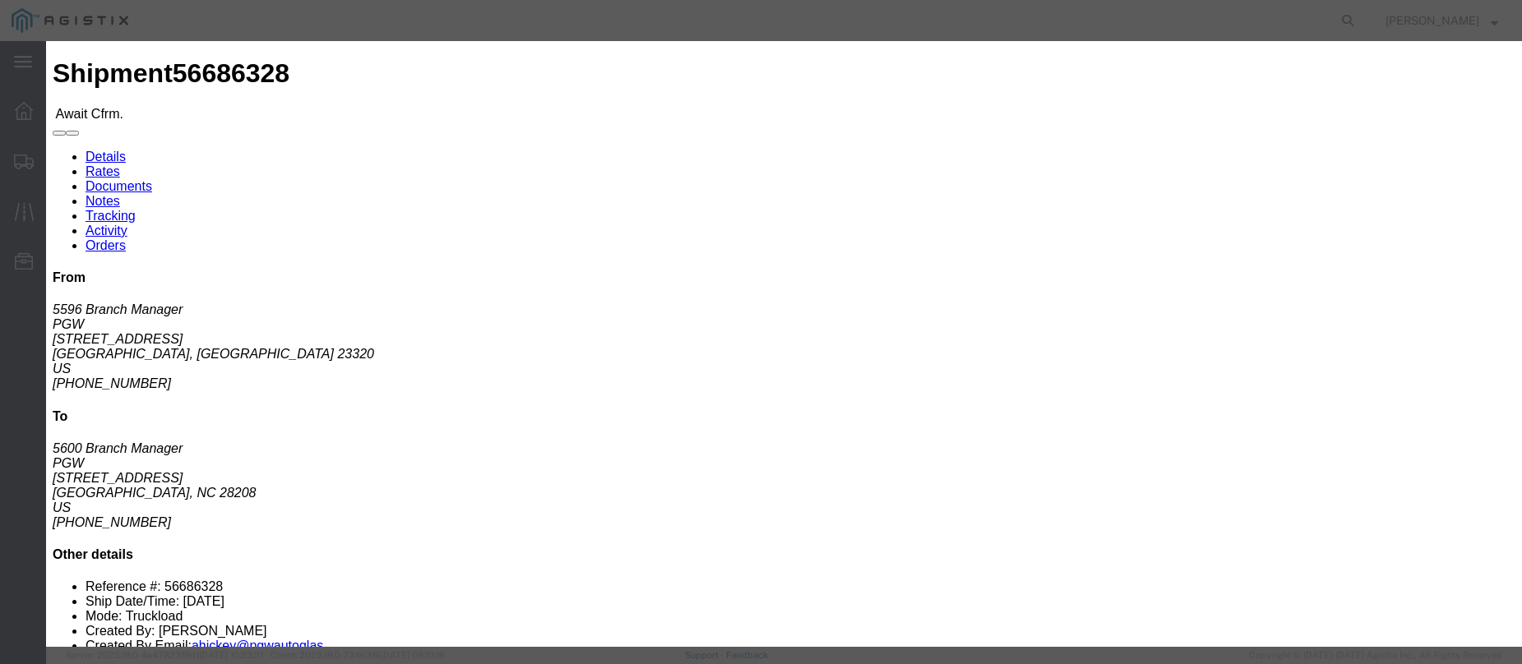
click input "text"
paste input "56686328"
type input "56686328"
click button "Submit"
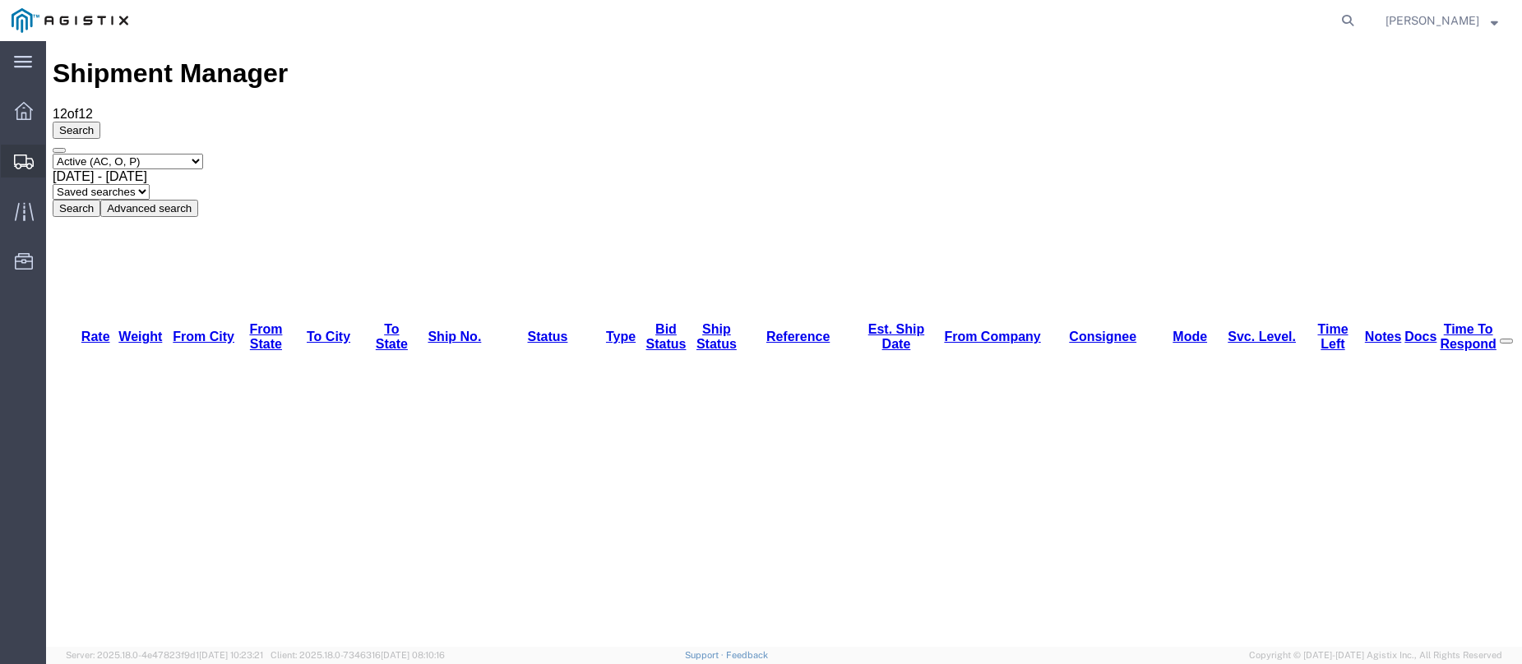
click at [15, 168] on icon at bounding box center [24, 162] width 20 height 15
click at [16, 162] on icon at bounding box center [25, 162] width 20 height 15
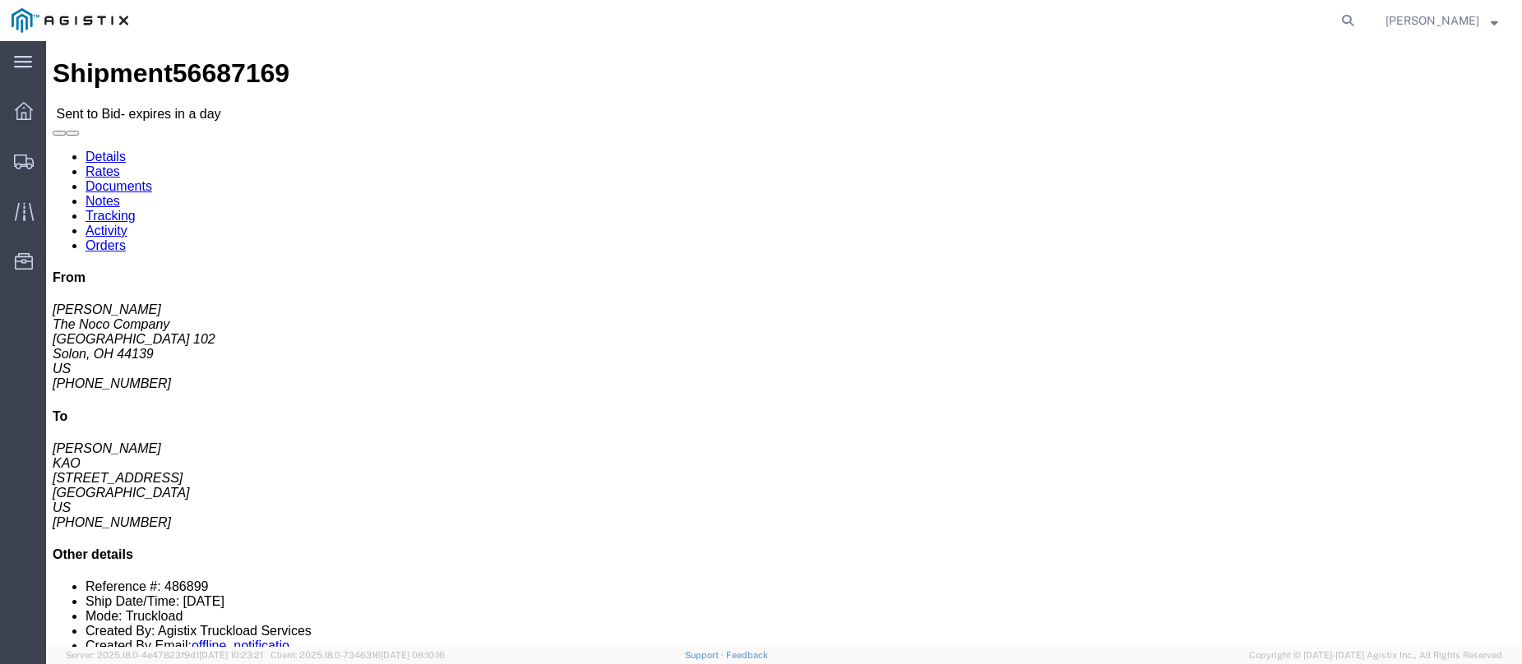
click button "button"
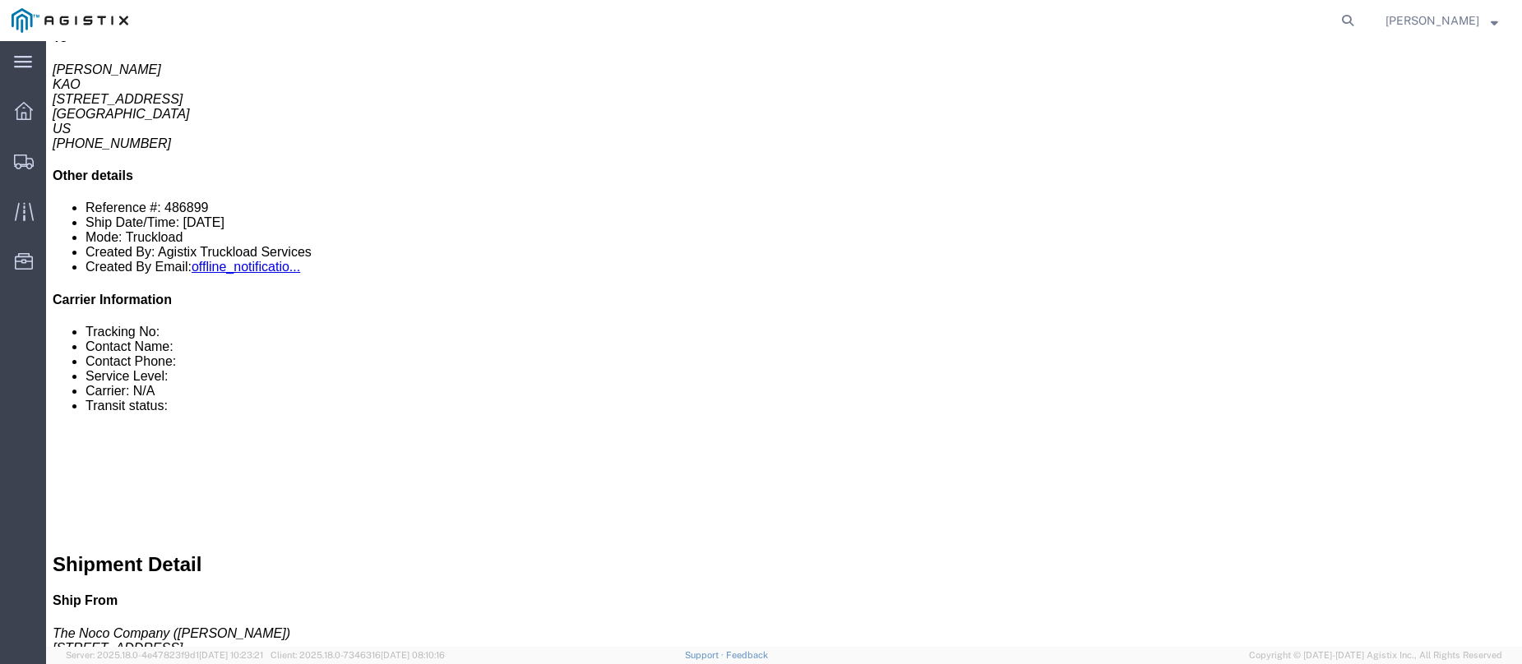
click link "Notes"
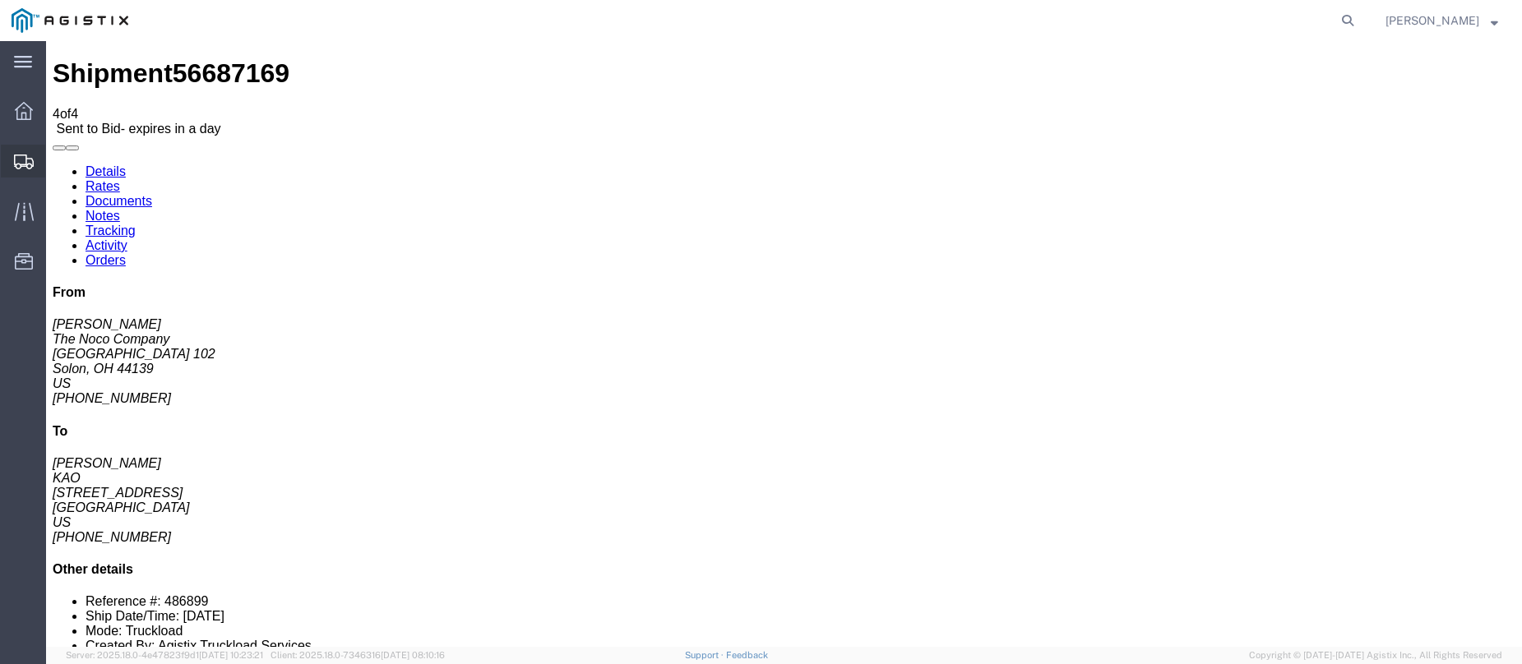
click at [19, 165] on icon at bounding box center [24, 162] width 20 height 15
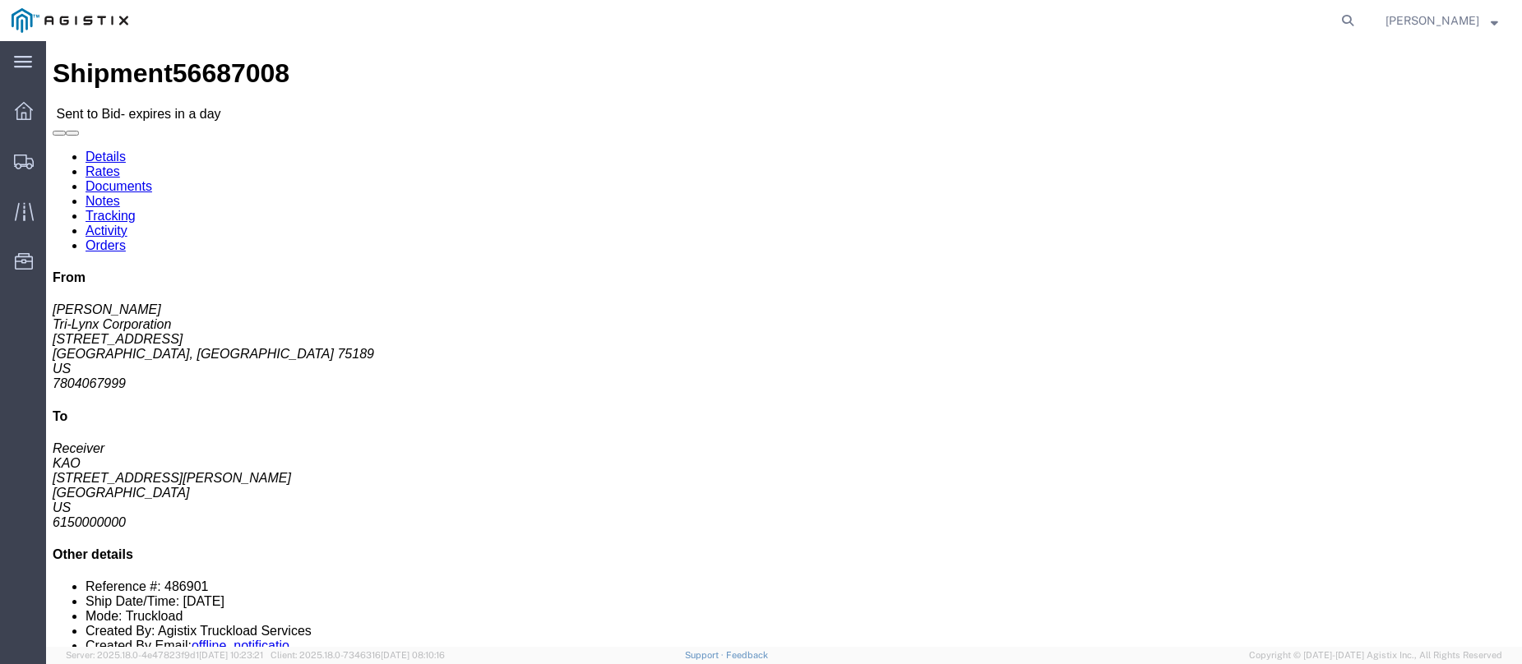
click icon "button"
click button "button"
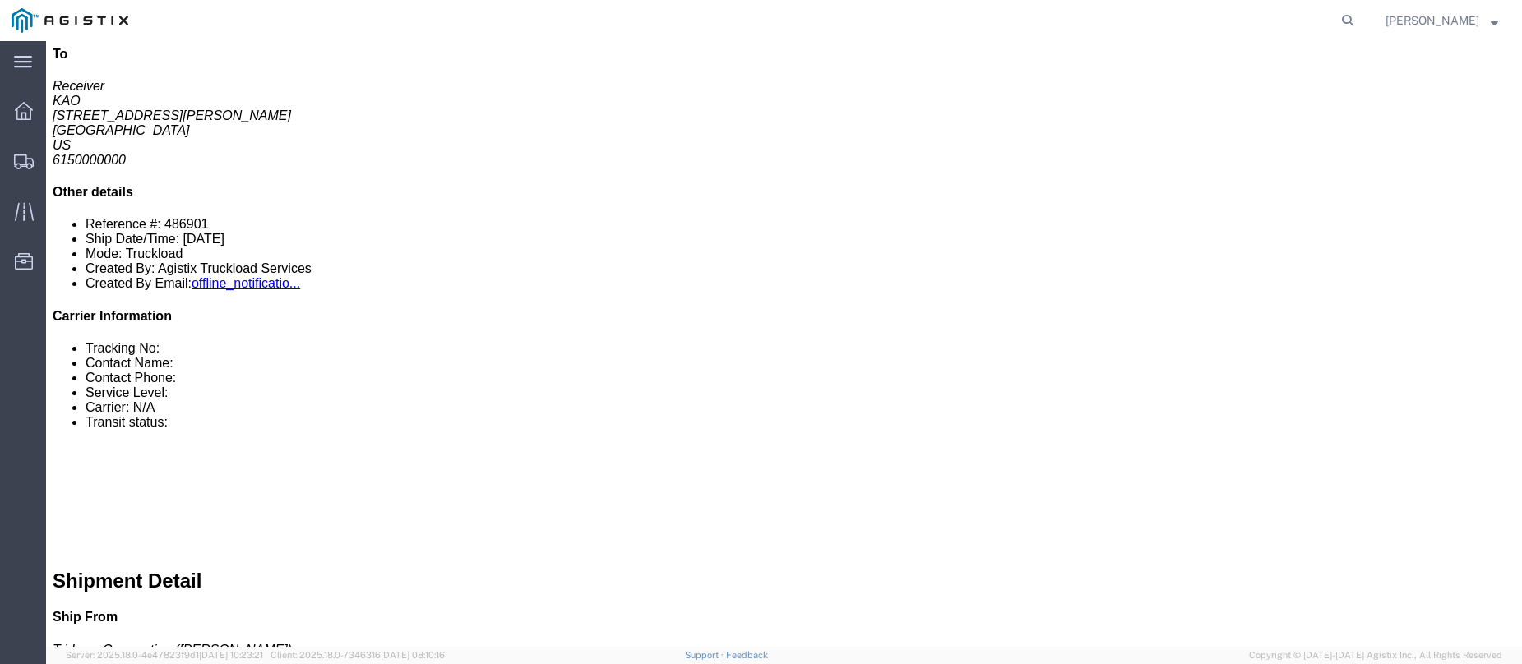
click link "Notes"
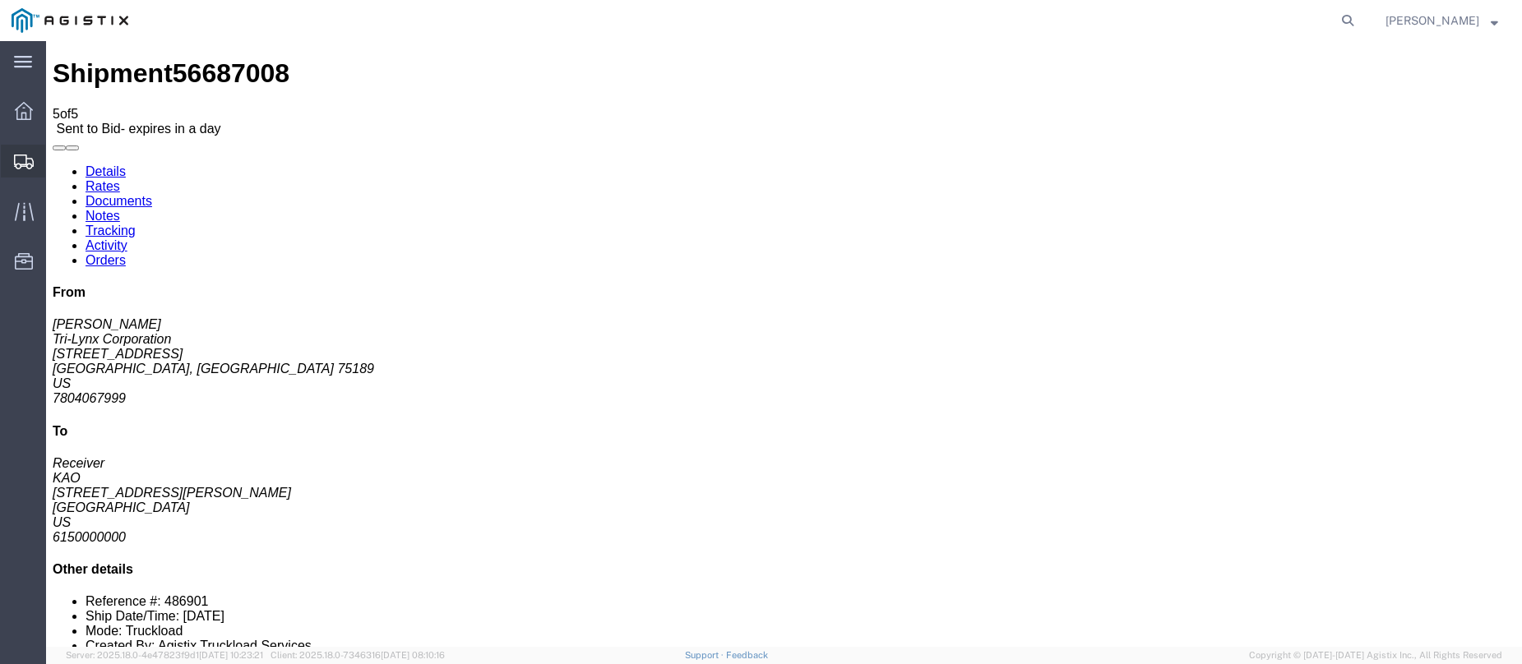
click at [21, 170] on div at bounding box center [24, 161] width 46 height 33
